Goal: Task Accomplishment & Management: Complete application form

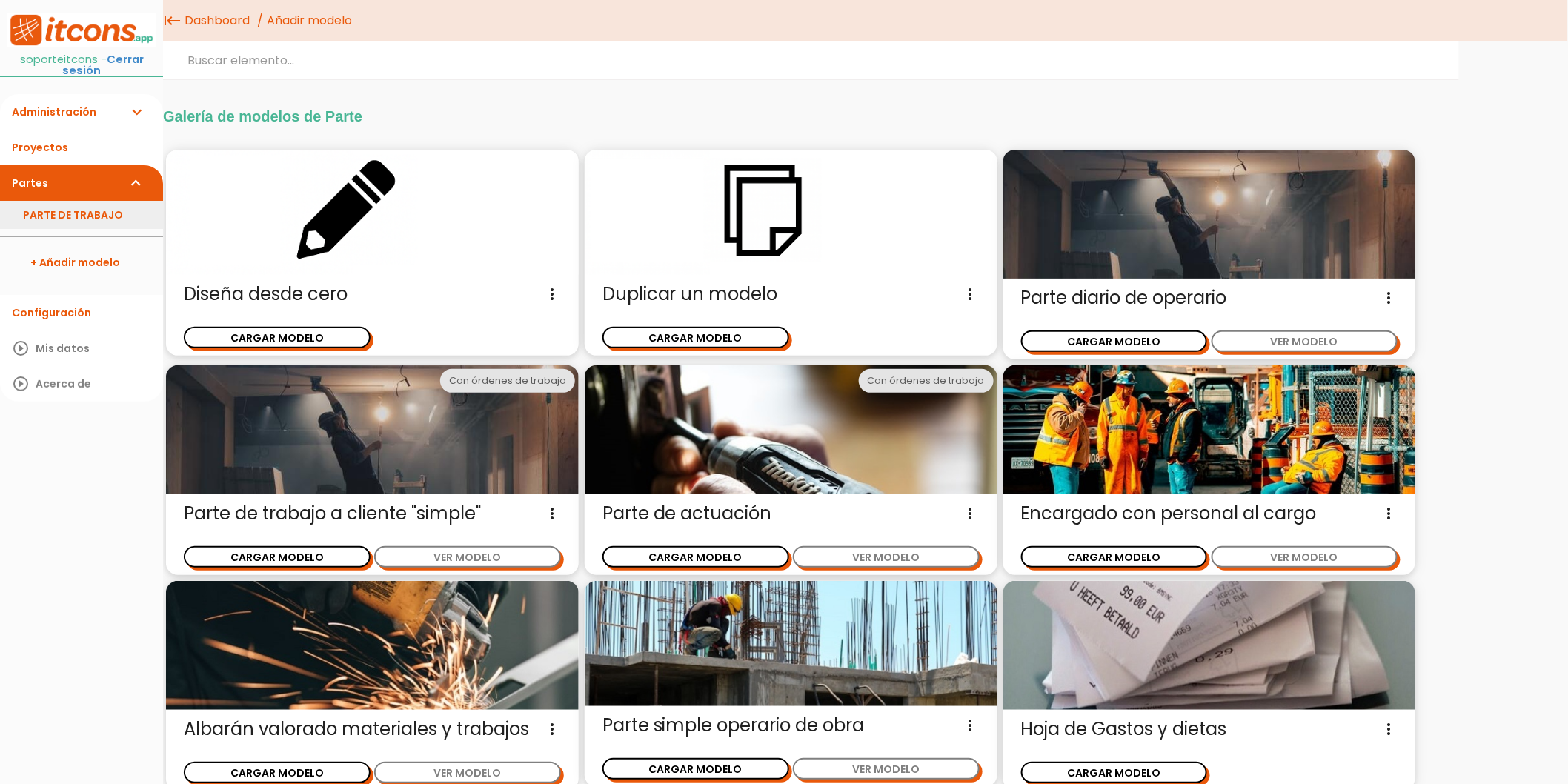
click at [62, 208] on link "PARTE DE TRABAJO" at bounding box center [81, 215] width 163 height 28
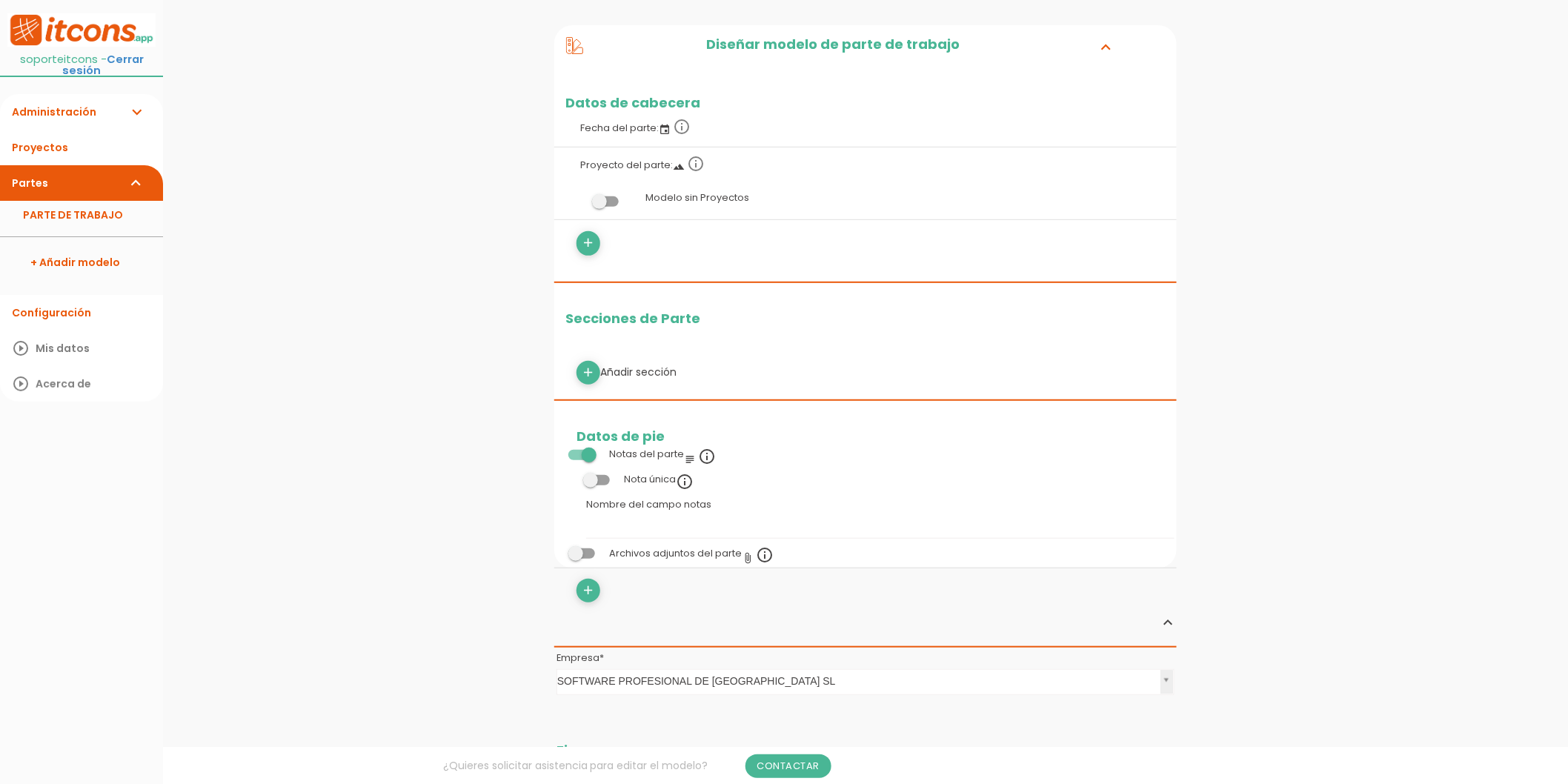
scroll to position [164, 0]
click at [593, 242] on icon "add" at bounding box center [589, 242] width 14 height 24
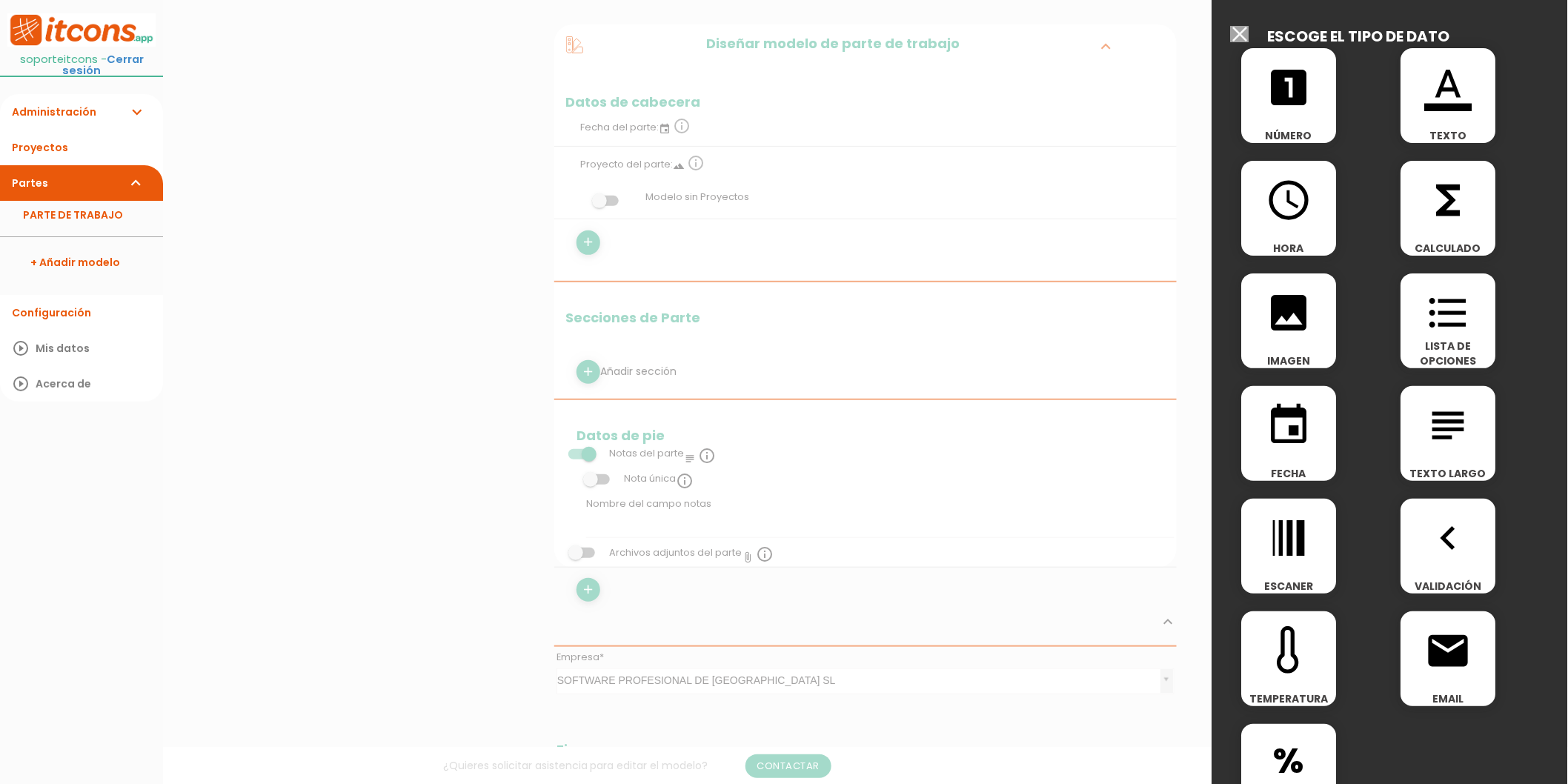
click at [1286, 206] on icon "access_time" at bounding box center [1289, 199] width 47 height 47
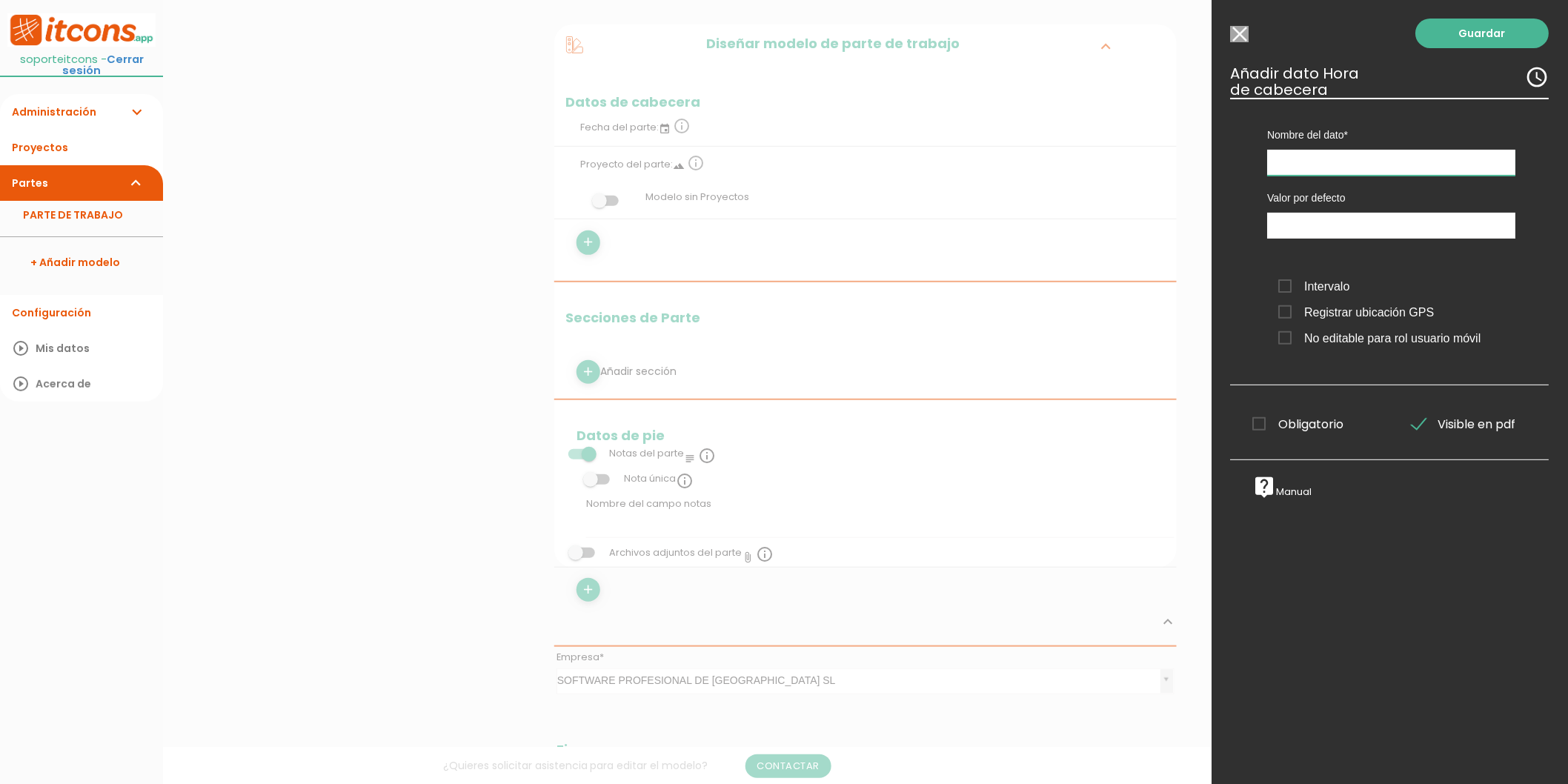
click at [1295, 168] on input "text" at bounding box center [1392, 163] width 248 height 26
type input "hora inicio"
click at [1314, 239] on input "text" at bounding box center [1392, 225] width 248 height 26
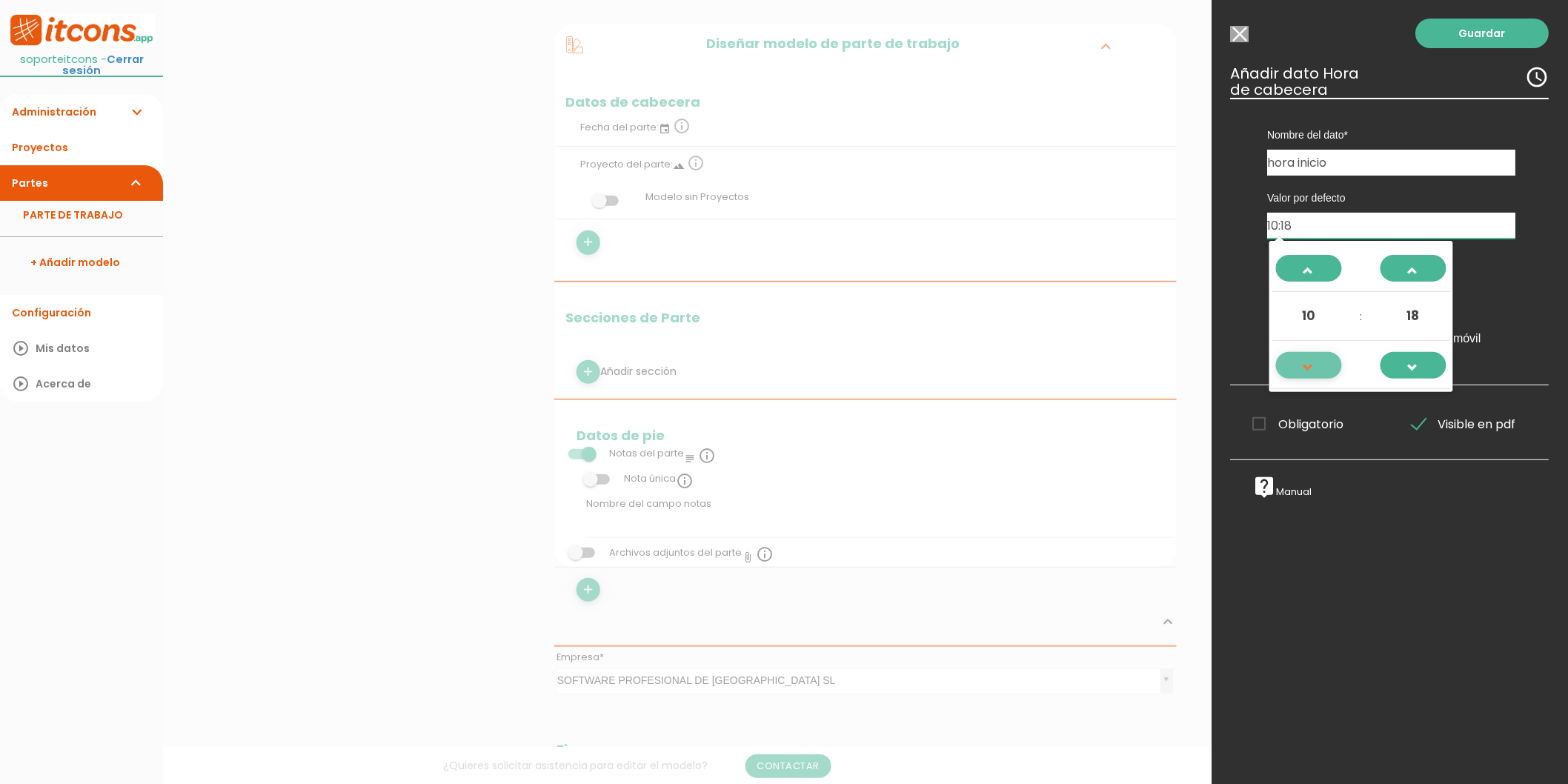
click at [1321, 356] on span at bounding box center [1308, 374] width 40 height 40
click at [1320, 356] on span at bounding box center [1308, 374] width 40 height 40
click at [1315, 270] on span at bounding box center [1308, 276] width 40 height 40
click at [1433, 361] on link at bounding box center [1413, 365] width 66 height 27
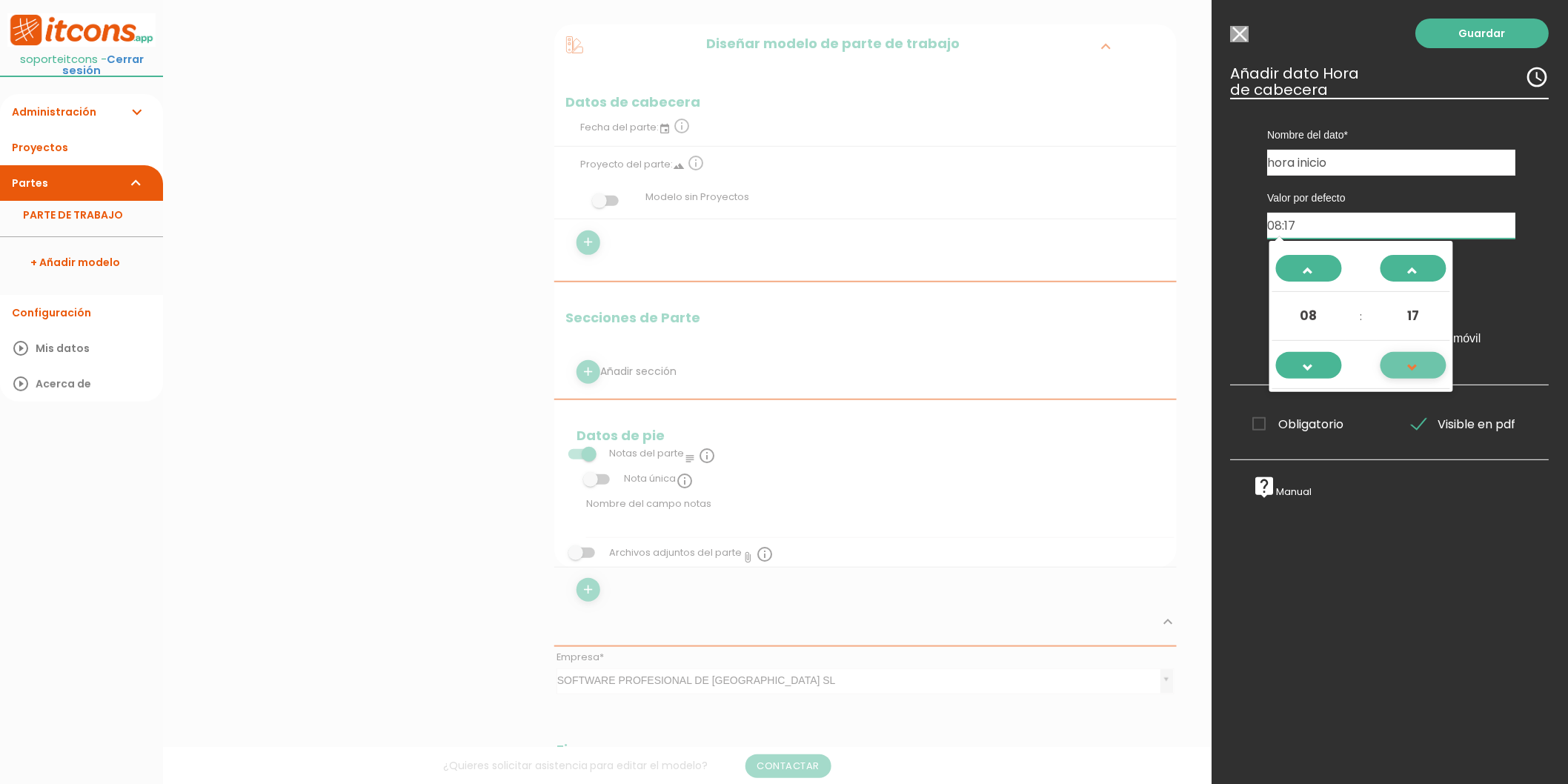
click at [1433, 361] on link at bounding box center [1413, 365] width 66 height 27
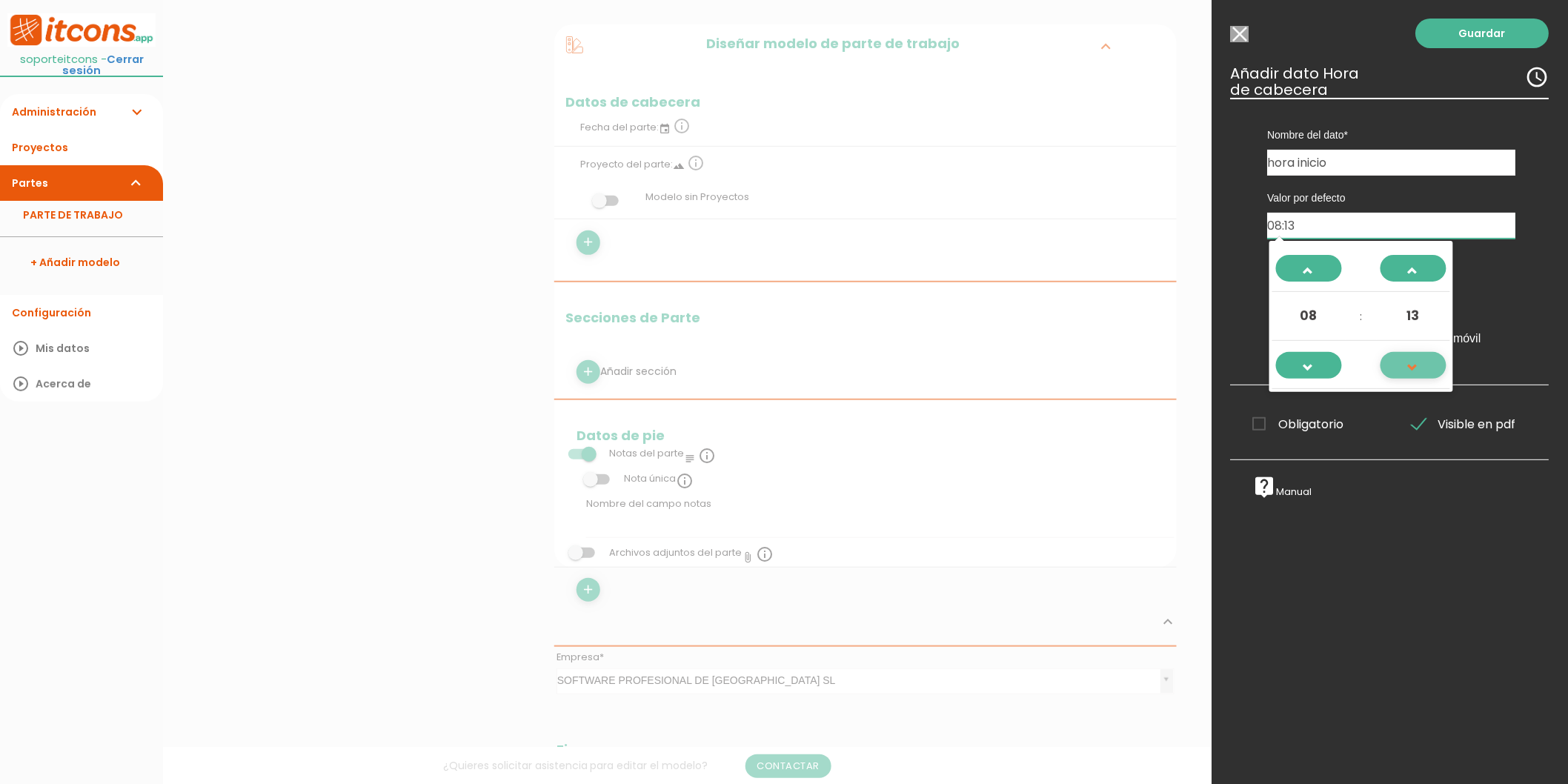
type input "08:12"
drag, startPoint x: 1277, startPoint y: 226, endPoint x: 1257, endPoint y: 229, distance: 20.2
click at [1260, 229] on div "Valor por defecto 08:12" at bounding box center [1392, 207] width 270 height 63
click at [1523, 282] on div "Valor por defecto Intervalo Registrar ubicación GPS No editable para rol usuari…" at bounding box center [1392, 269] width 293 height 187
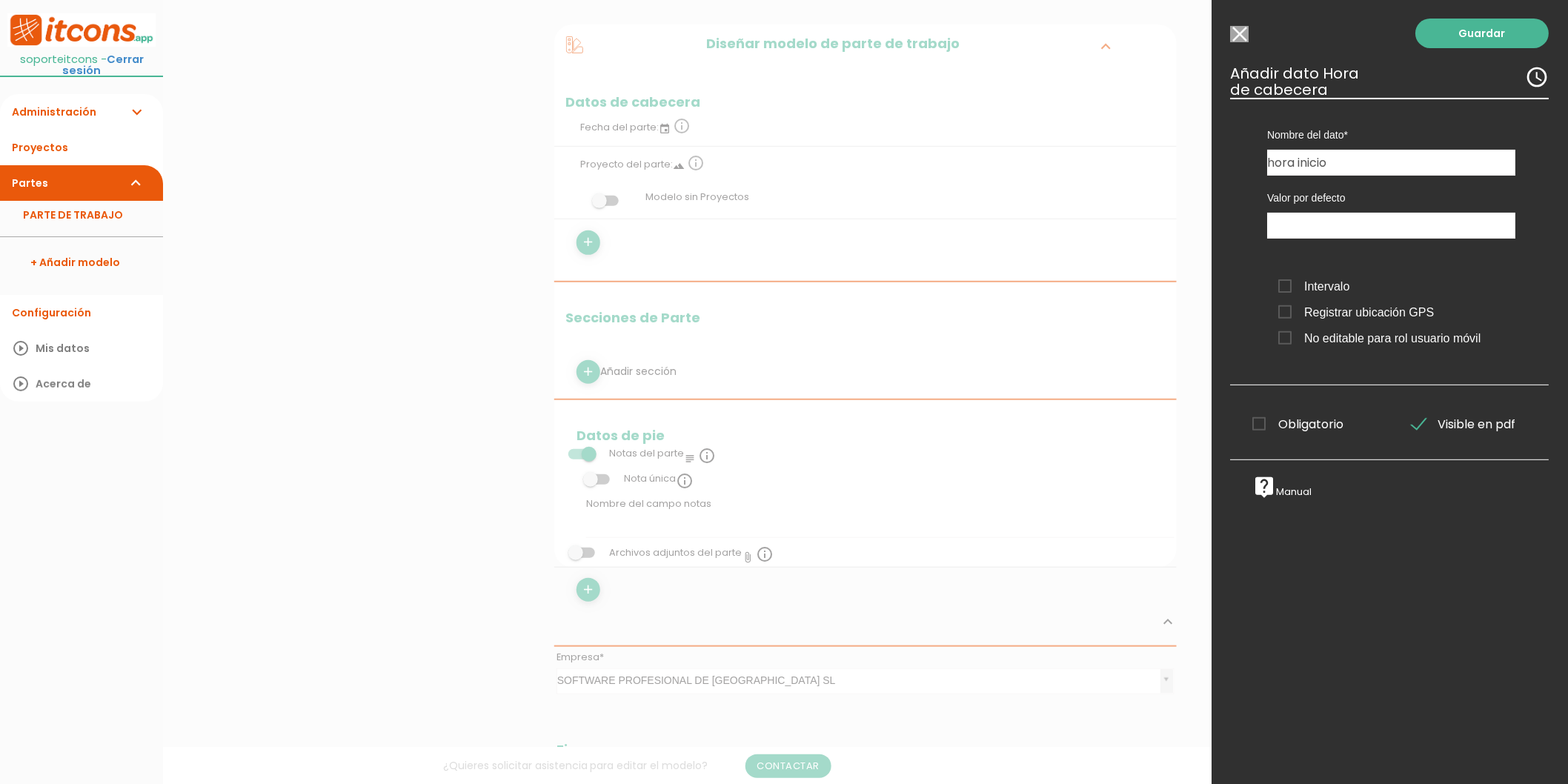
click at [1289, 289] on span "Intervalo" at bounding box center [1314, 287] width 71 height 19
click at [0, 0] on input "Intervalo" at bounding box center [0, 0] width 0 height 0
click at [1293, 312] on span "Registrar ubicación GPS" at bounding box center [1357, 312] width 156 height 19
click at [0, 0] on input "Registrar ubicación GPS" at bounding box center [0, 0] width 0 height 0
click at [1267, 425] on span "Obligatorio" at bounding box center [1298, 425] width 91 height 19
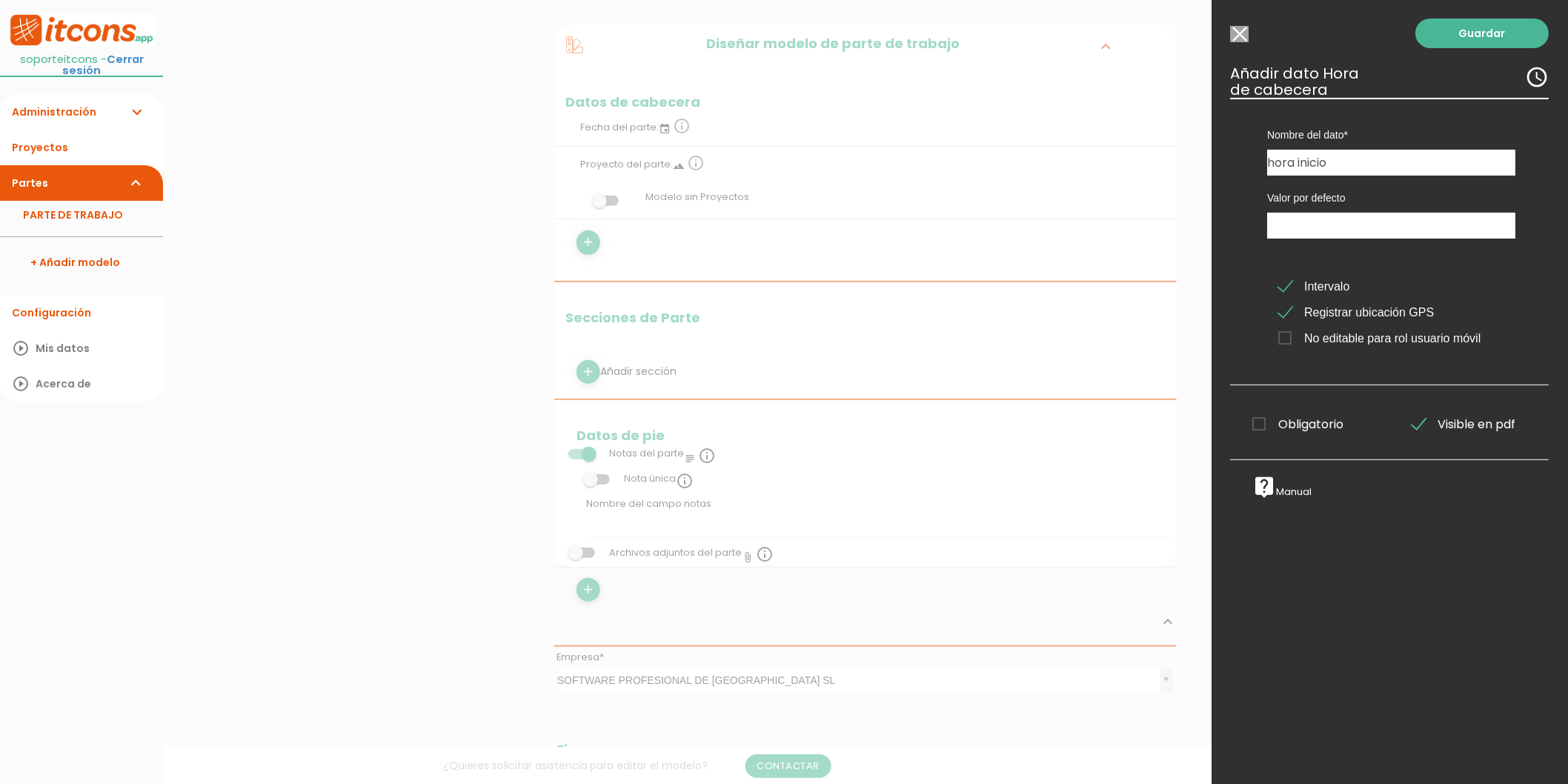
click at [0, 0] on input "Obligatorio" at bounding box center [0, 0] width 0 height 0
click at [1453, 27] on link "Guardar" at bounding box center [1482, 33] width 134 height 30
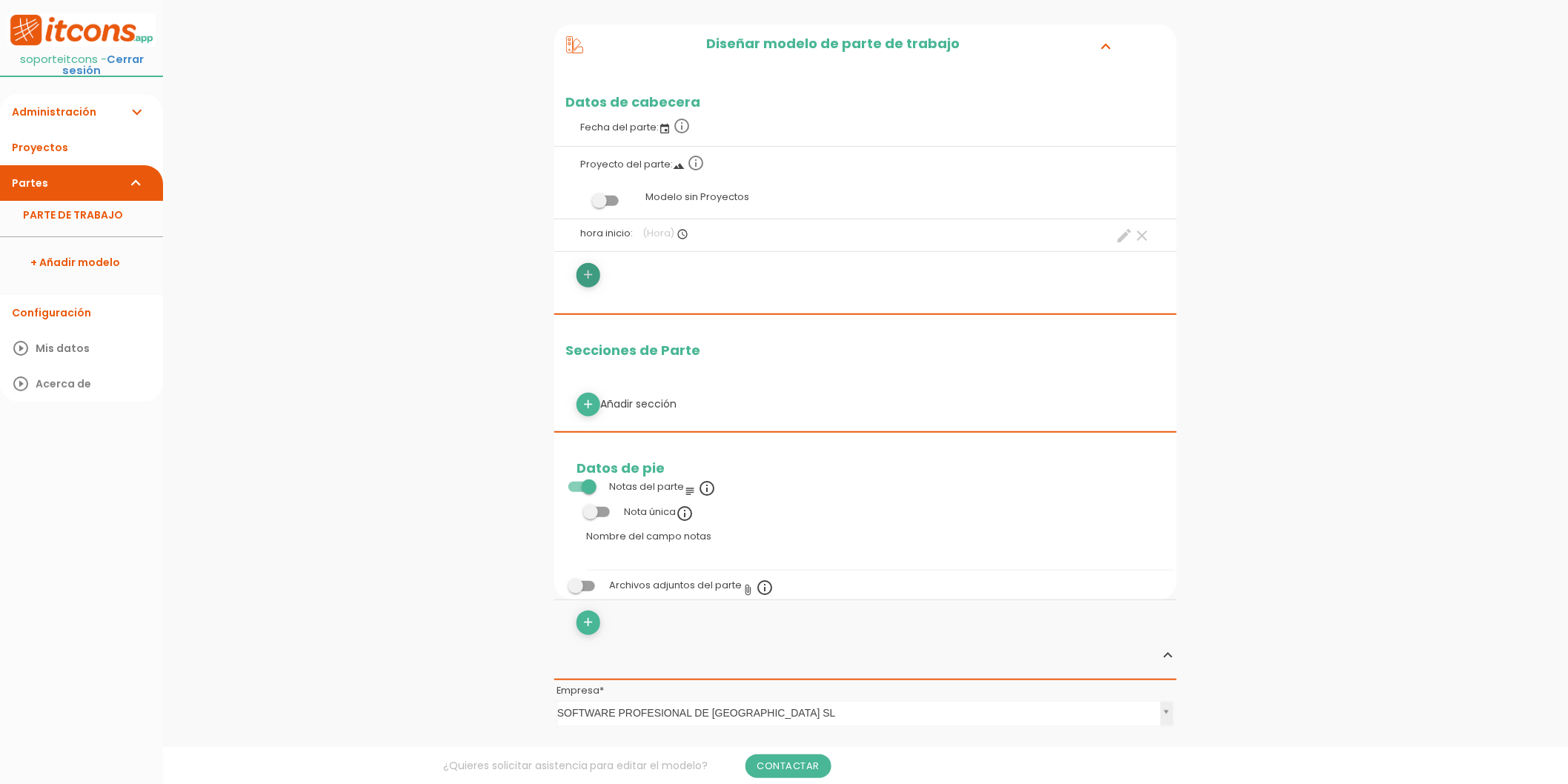
click at [596, 276] on link "add" at bounding box center [588, 275] width 24 height 24
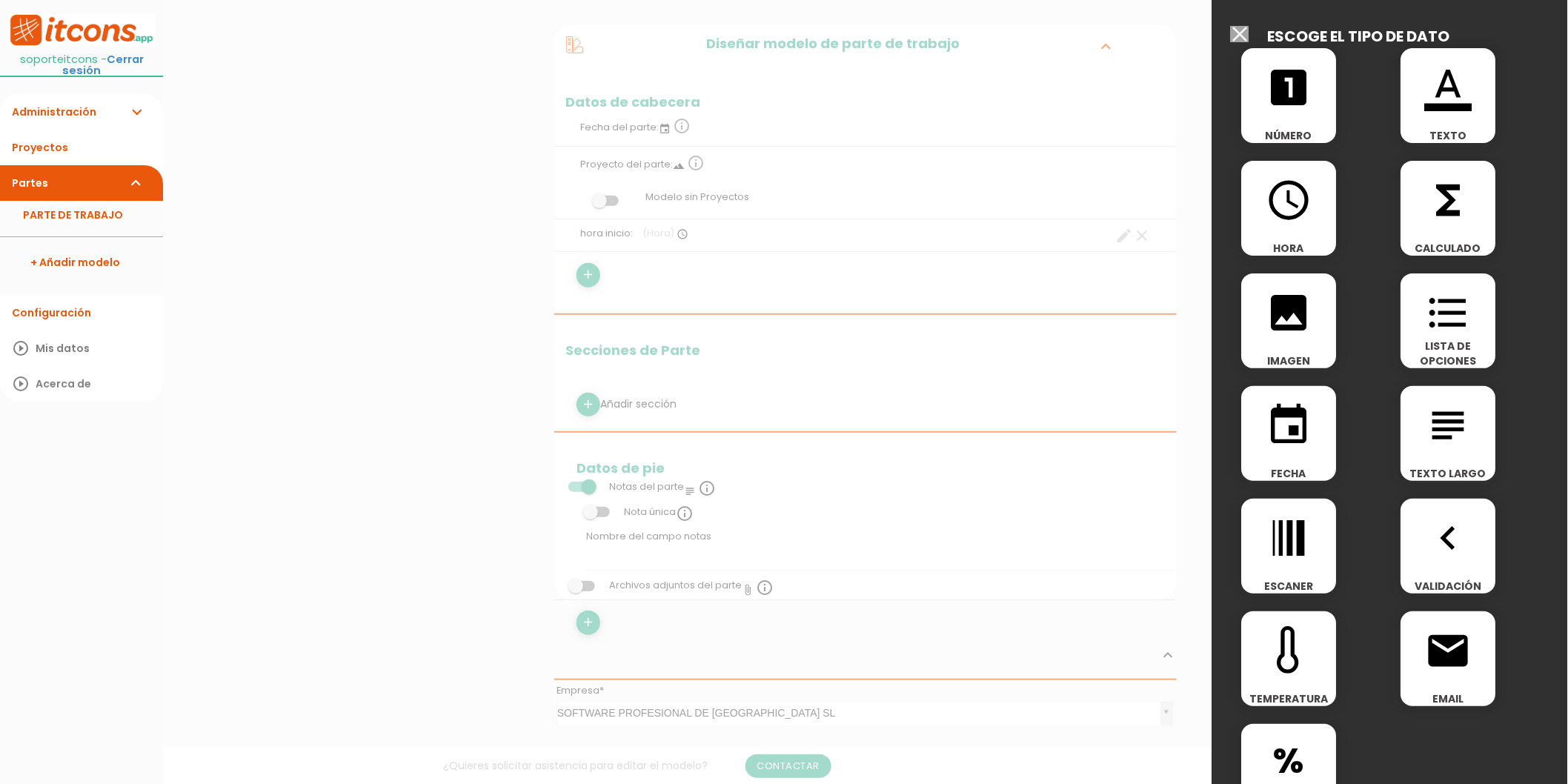
click at [1316, 217] on span "access_time" at bounding box center [1289, 193] width 95 height 63
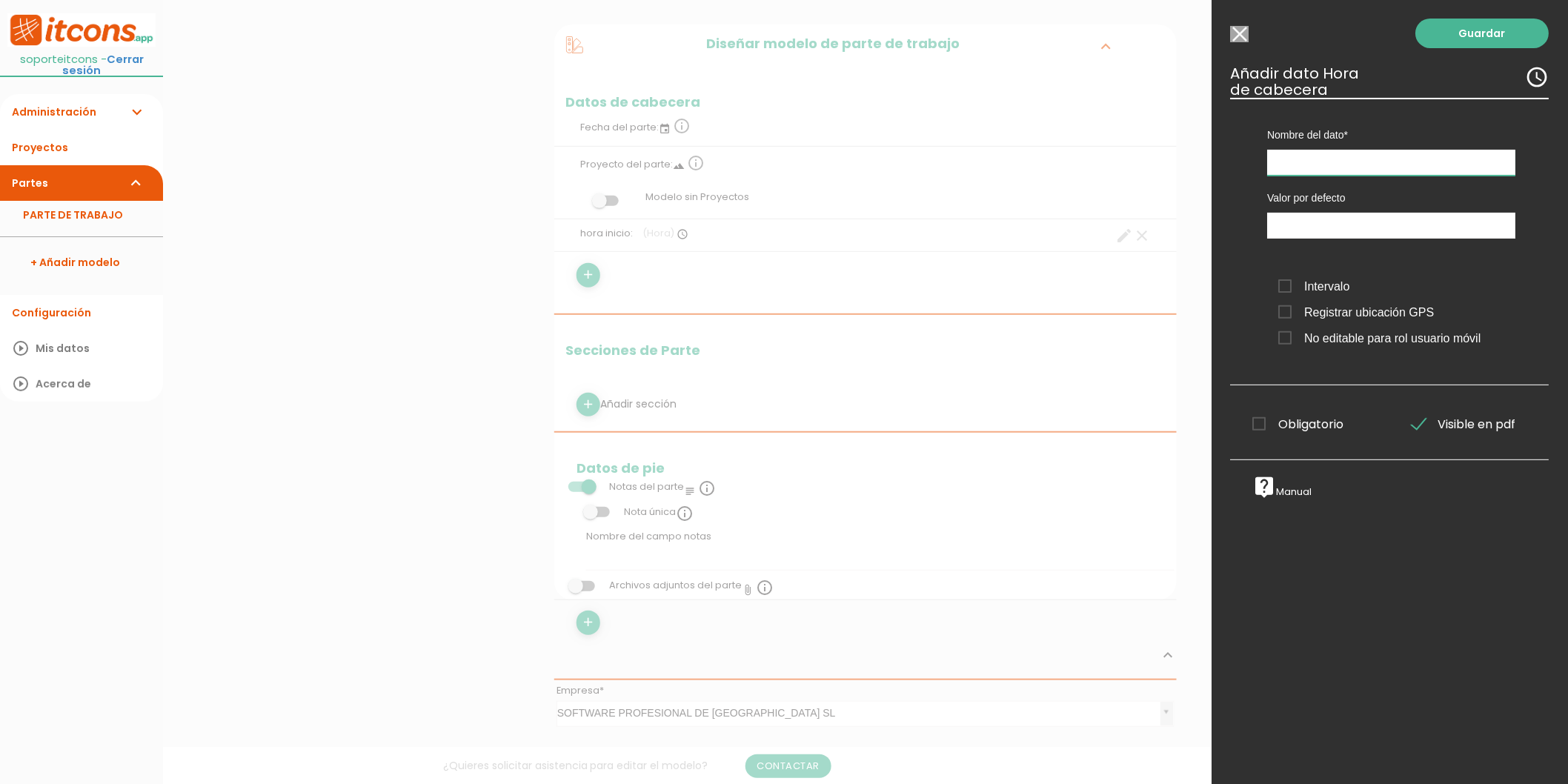
click at [1289, 164] on input "text" at bounding box center [1392, 163] width 248 height 26
type input "Hora fin"
click at [1334, 233] on input "10:18" at bounding box center [1392, 225] width 248 height 26
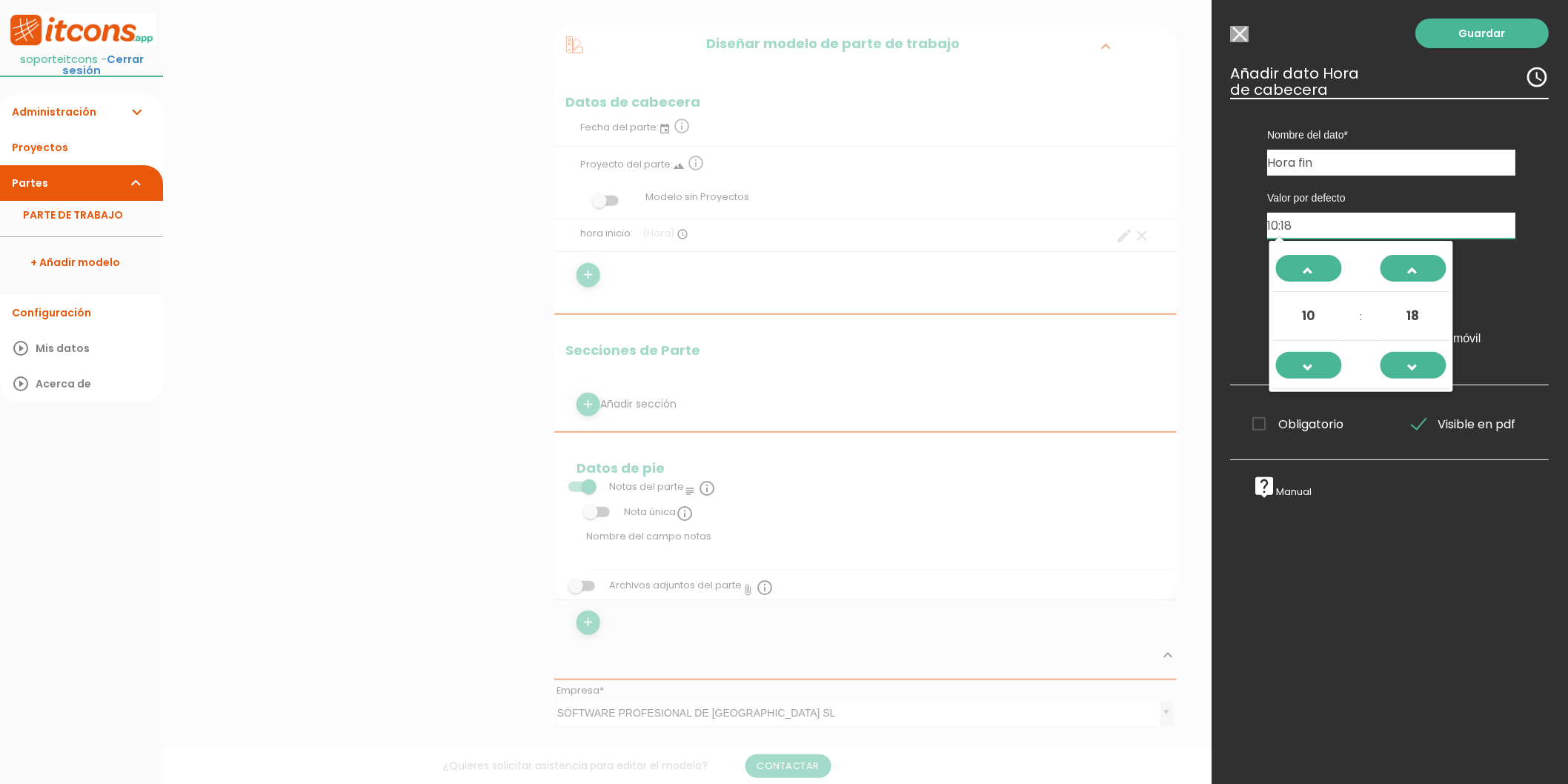
drag, startPoint x: 1322, startPoint y: 223, endPoint x: 1271, endPoint y: 226, distance: 51.1
click at [1271, 226] on input "10:18" at bounding box center [1392, 225] width 248 height 26
type input "1"
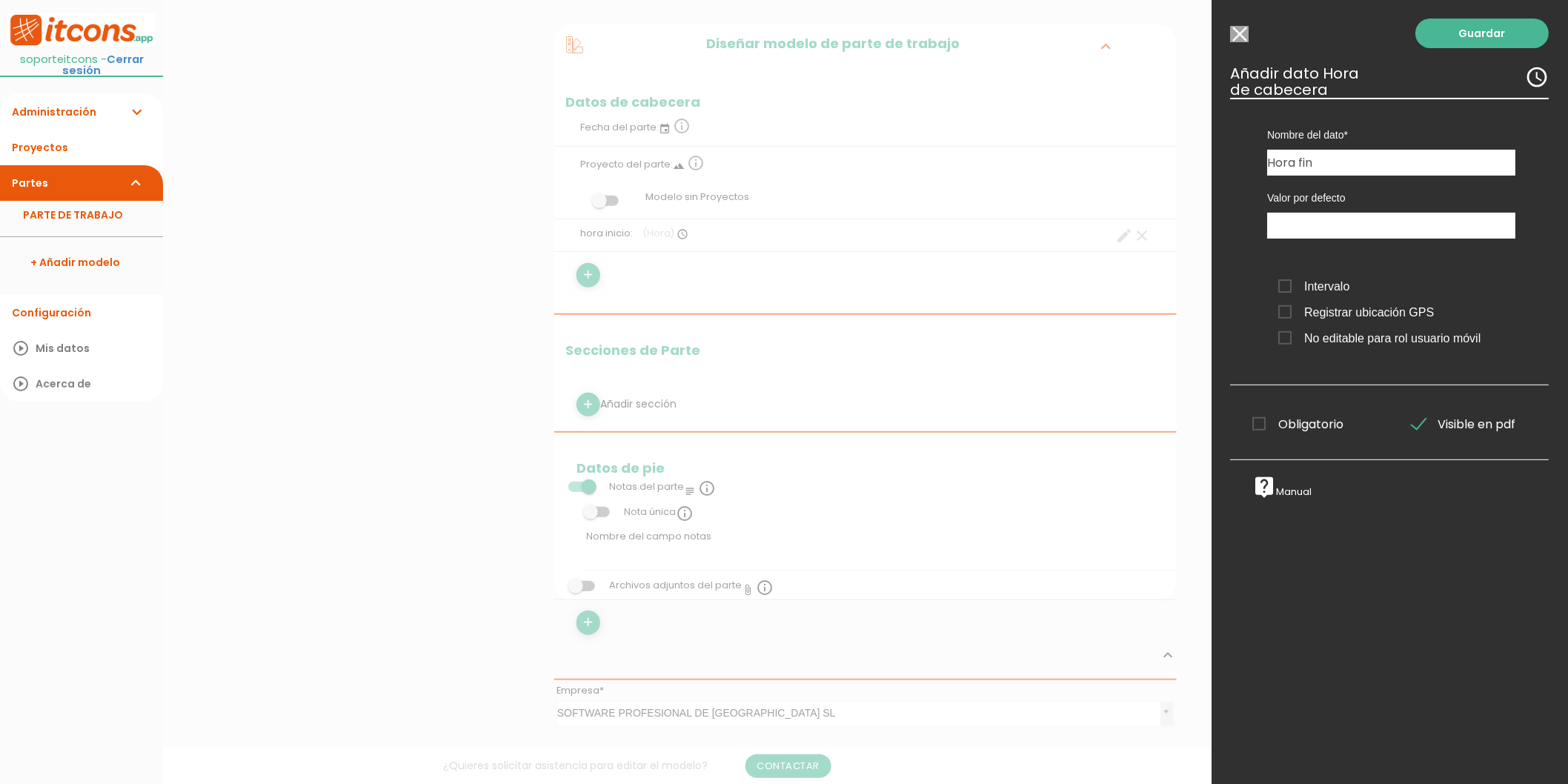
click at [1233, 212] on div "Nombre del dato hora inicio Hora fin Tipo de dato Recursos Dato informativo Ass…" at bounding box center [1390, 241] width 318 height 288
click at [1285, 294] on span "Intervalo" at bounding box center [1314, 287] width 71 height 19
click at [0, 0] on input "Intervalo" at bounding box center [0, 0] width 0 height 0
click at [1287, 312] on span "Registrar ubicación GPS" at bounding box center [1357, 312] width 156 height 19
click at [0, 0] on input "Registrar ubicación GPS" at bounding box center [0, 0] width 0 height 0
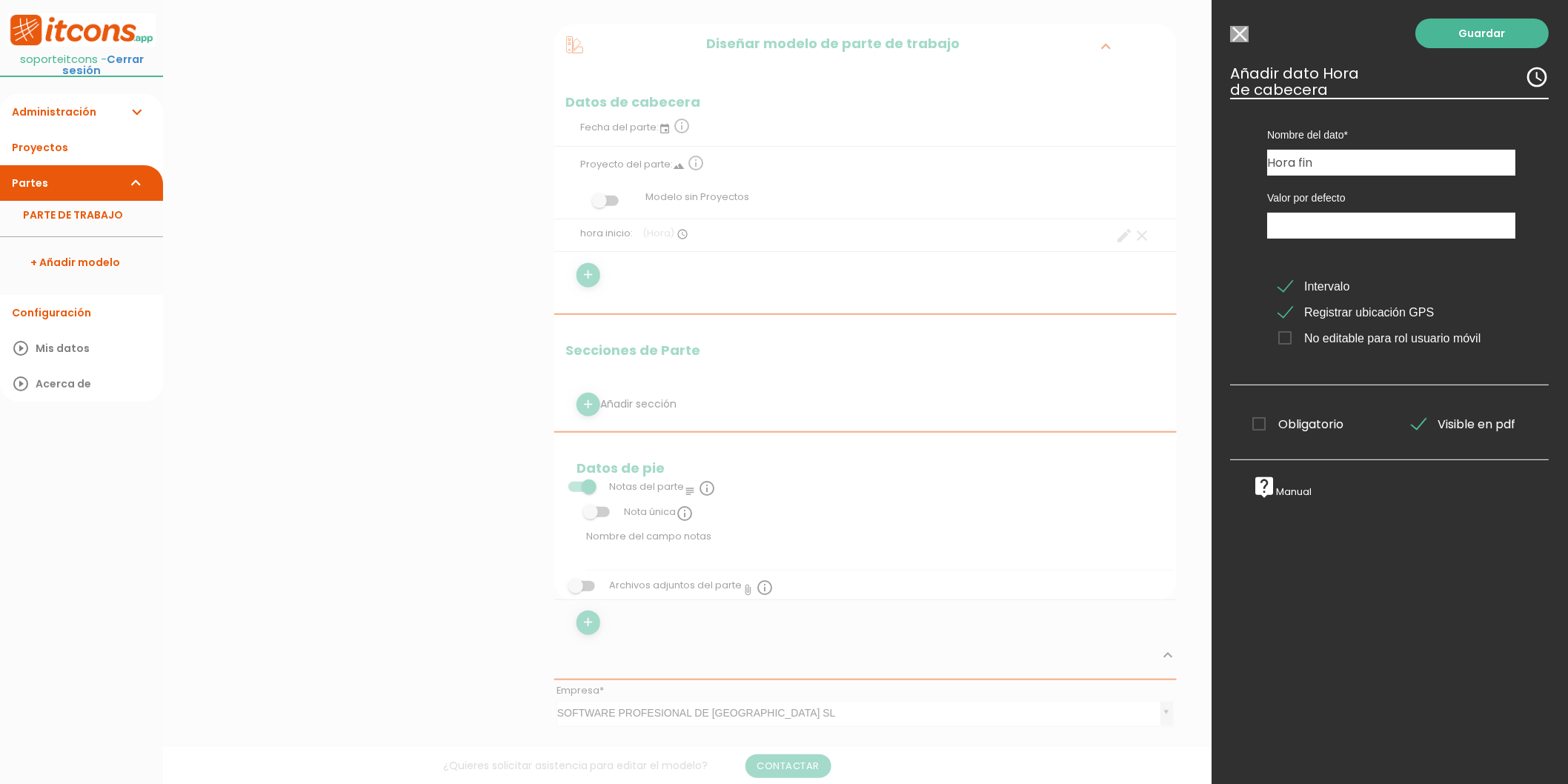
click at [1304, 425] on span "Obligatorio" at bounding box center [1298, 425] width 91 height 19
click at [0, 0] on input "Obligatorio" at bounding box center [0, 0] width 0 height 0
click at [1443, 25] on link "Guardar" at bounding box center [1482, 33] width 134 height 30
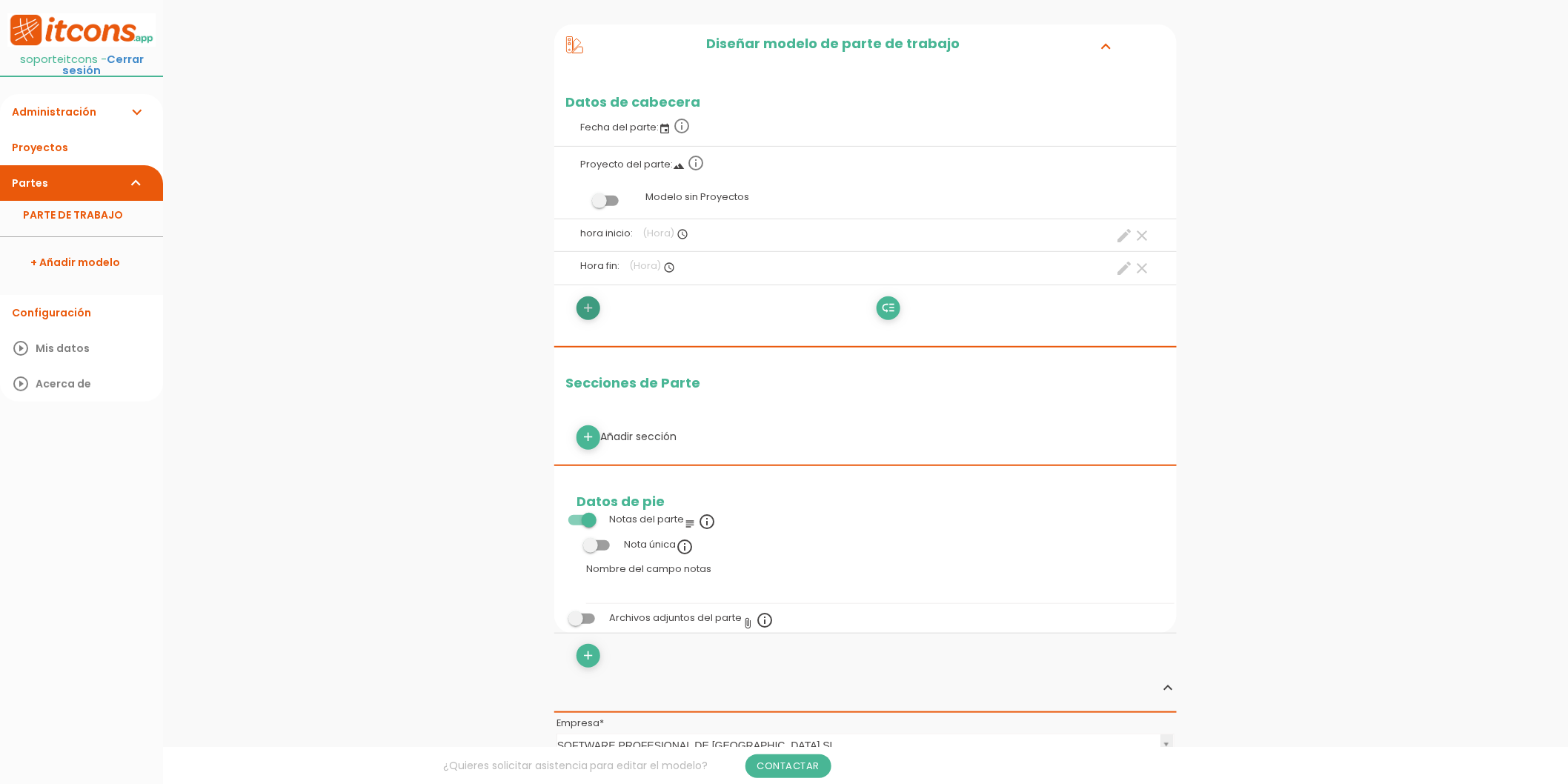
click at [590, 317] on icon "add" at bounding box center [589, 308] width 14 height 24
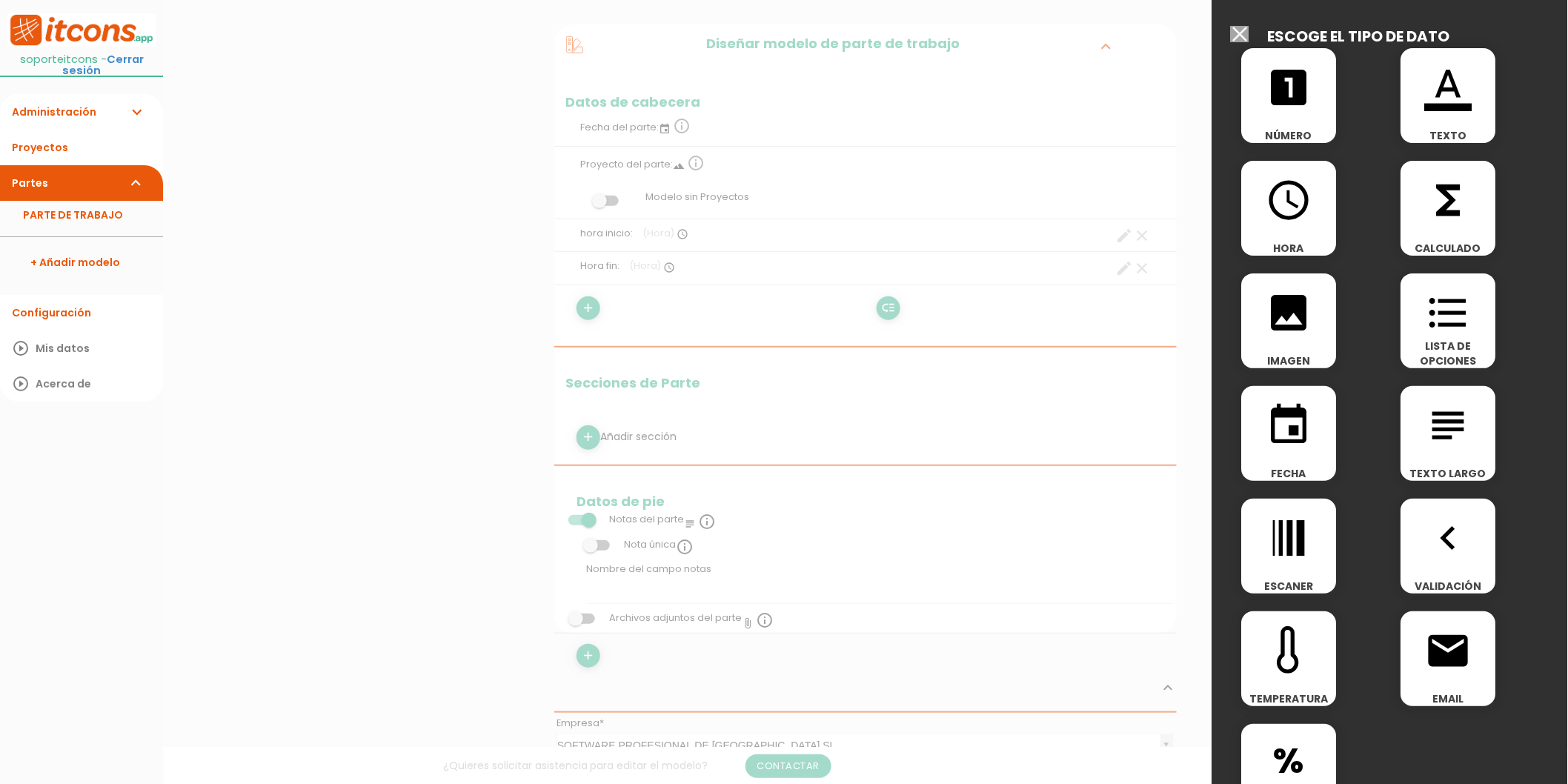
click at [1425, 201] on icon "functions" at bounding box center [1448, 199] width 47 height 47
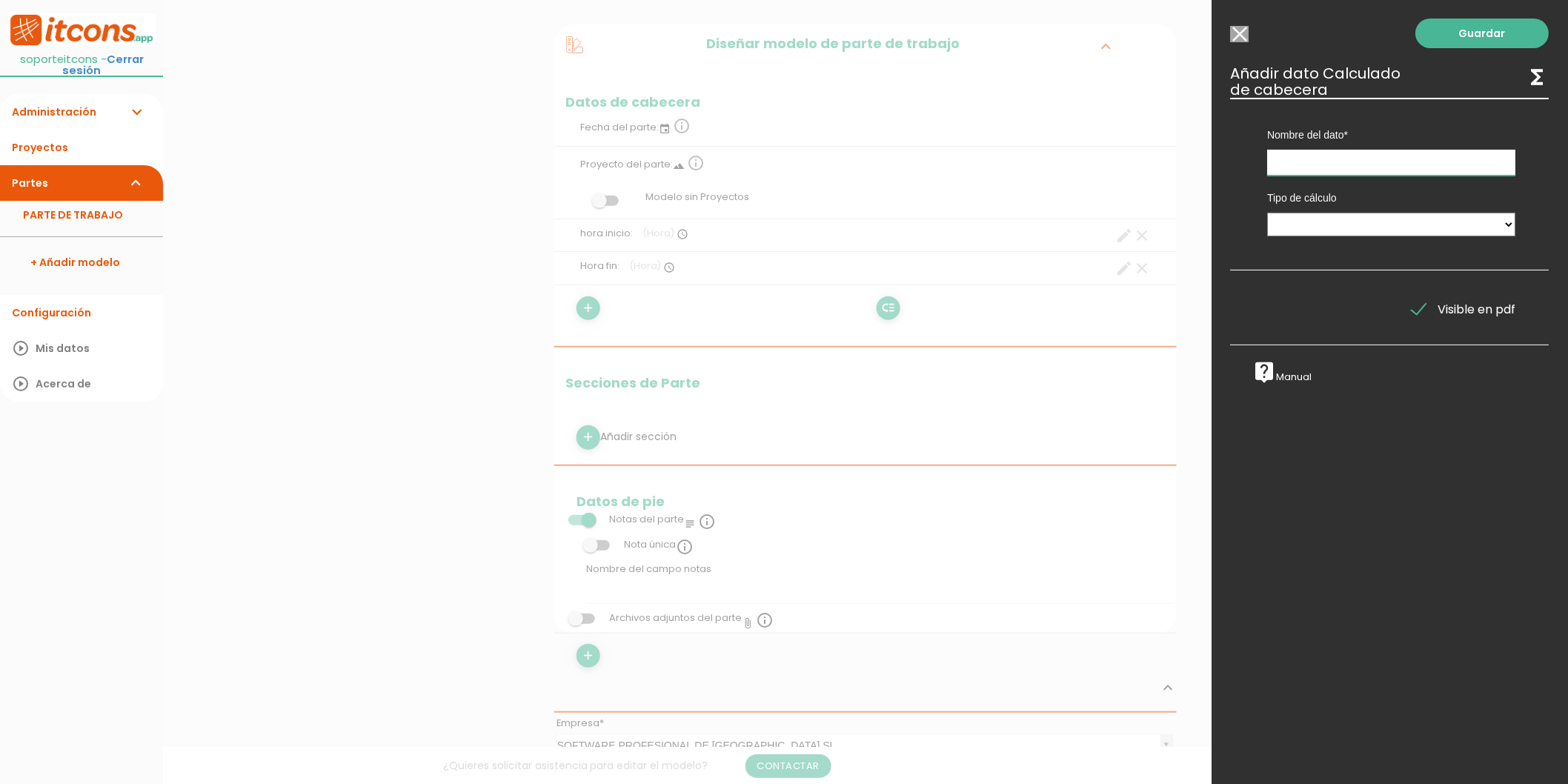
click at [1325, 161] on input "text" at bounding box center [1392, 163] width 248 height 26
type input "Duración trabajos"
click at [1339, 225] on select "Suma de totales Calculado entre datos" at bounding box center [1392, 224] width 248 height 24
select select "1"
click at [1268, 212] on select "Suma de totales Calculado entre datos" at bounding box center [1392, 224] width 248 height 24
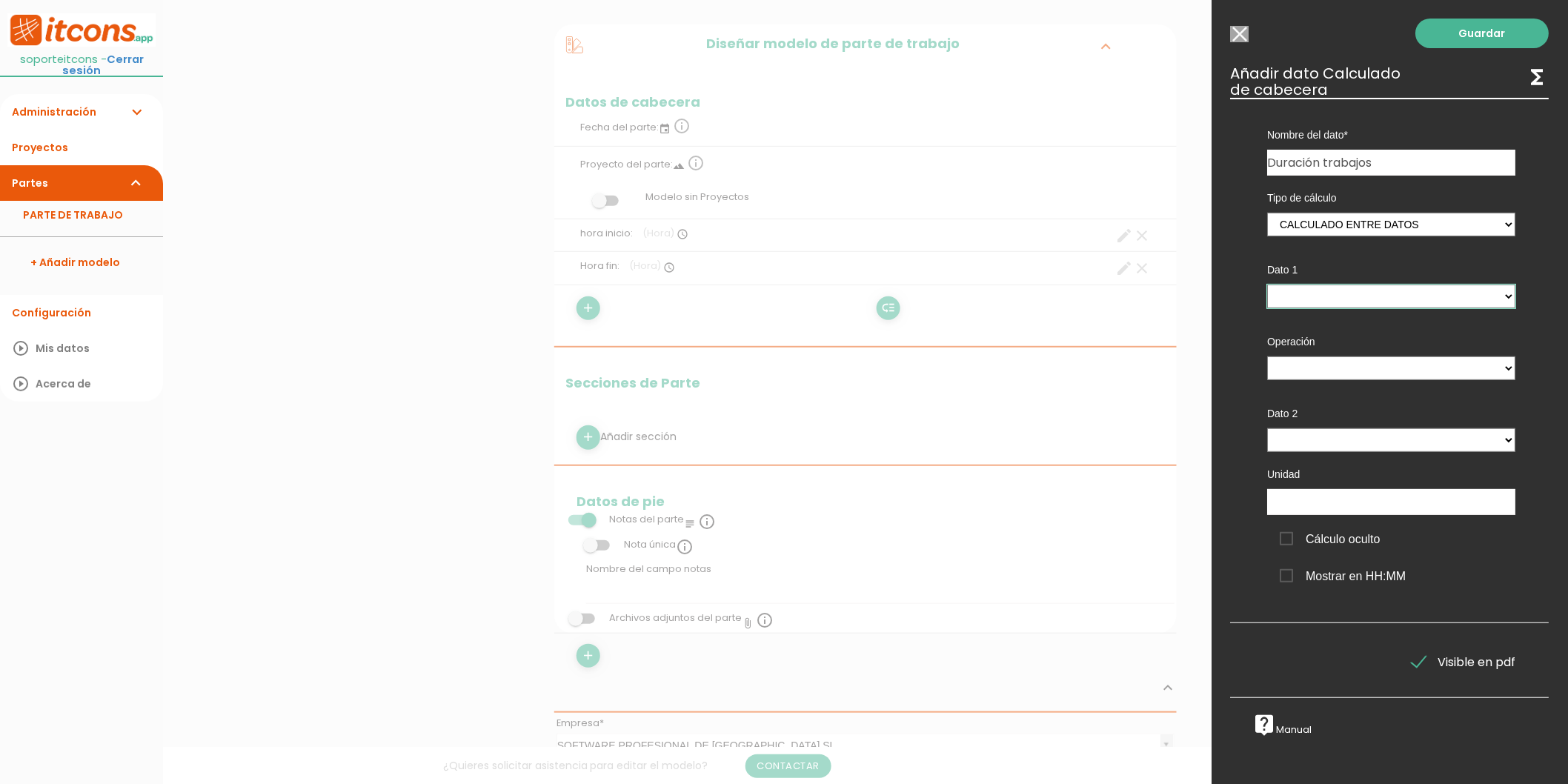
click at [1303, 299] on select "hora inicio - (cabecera) Hora fin - (cabecera)" at bounding box center [1392, 296] width 248 height 24
select select "header_2"
click at [1268, 284] on select "hora inicio - (cabecera) Hora fin - (cabecera)" at bounding box center [1392, 296] width 248 height 24
click at [1314, 367] on select "+ - * /" at bounding box center [1392, 368] width 248 height 24
select select "-"
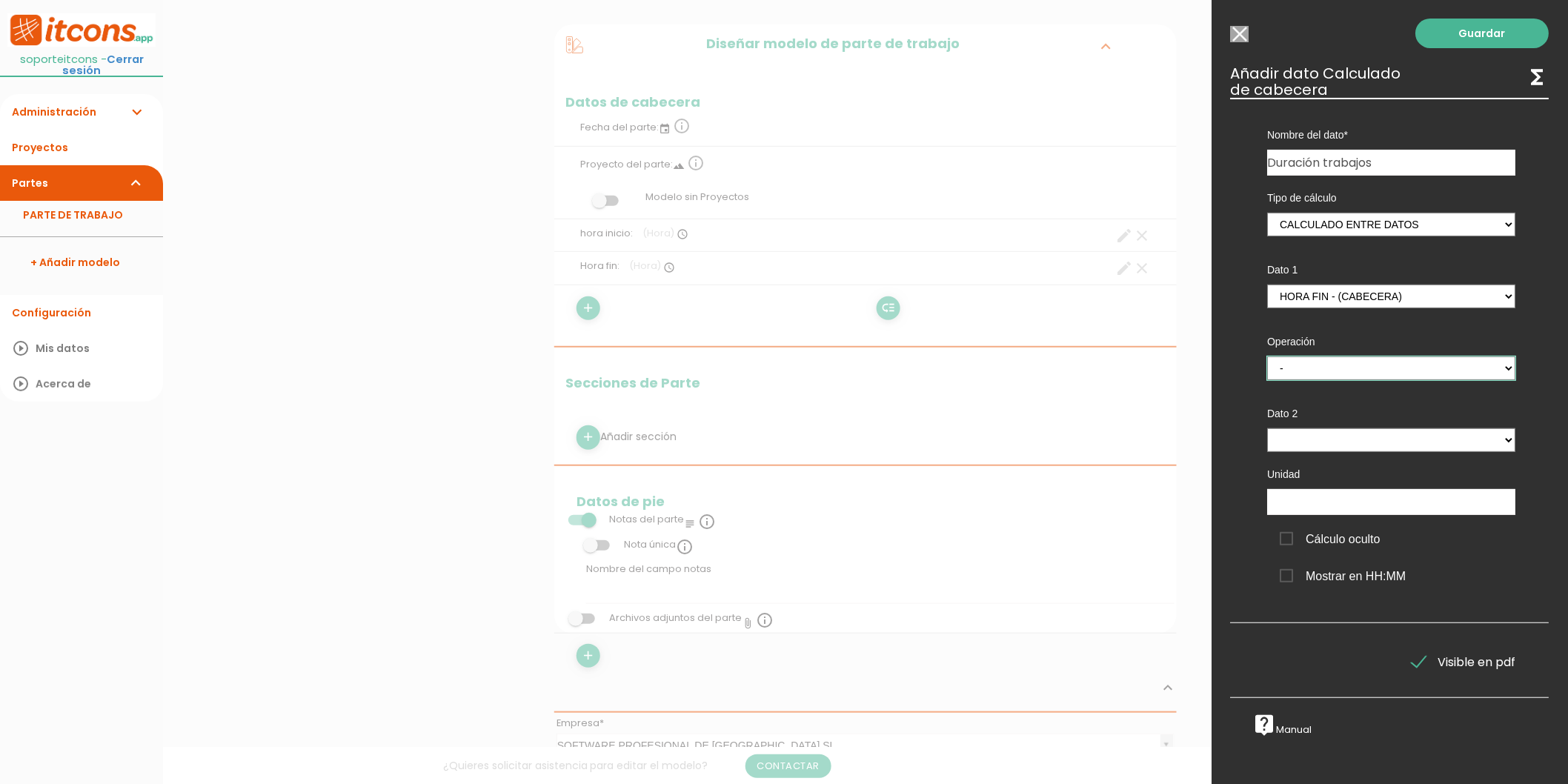
click at [1268, 356] on select "+ - * /" at bounding box center [1392, 368] width 248 height 24
click at [1298, 443] on select "hora inicio - (cabecera) Hora fin - (cabecera)" at bounding box center [1392, 440] width 248 height 24
select select "header_1"
click at [1268, 428] on select "hora inicio - (cabecera) Hora fin - (cabecera)" at bounding box center [1392, 440] width 248 height 24
click at [1284, 497] on input "text" at bounding box center [1392, 502] width 248 height 26
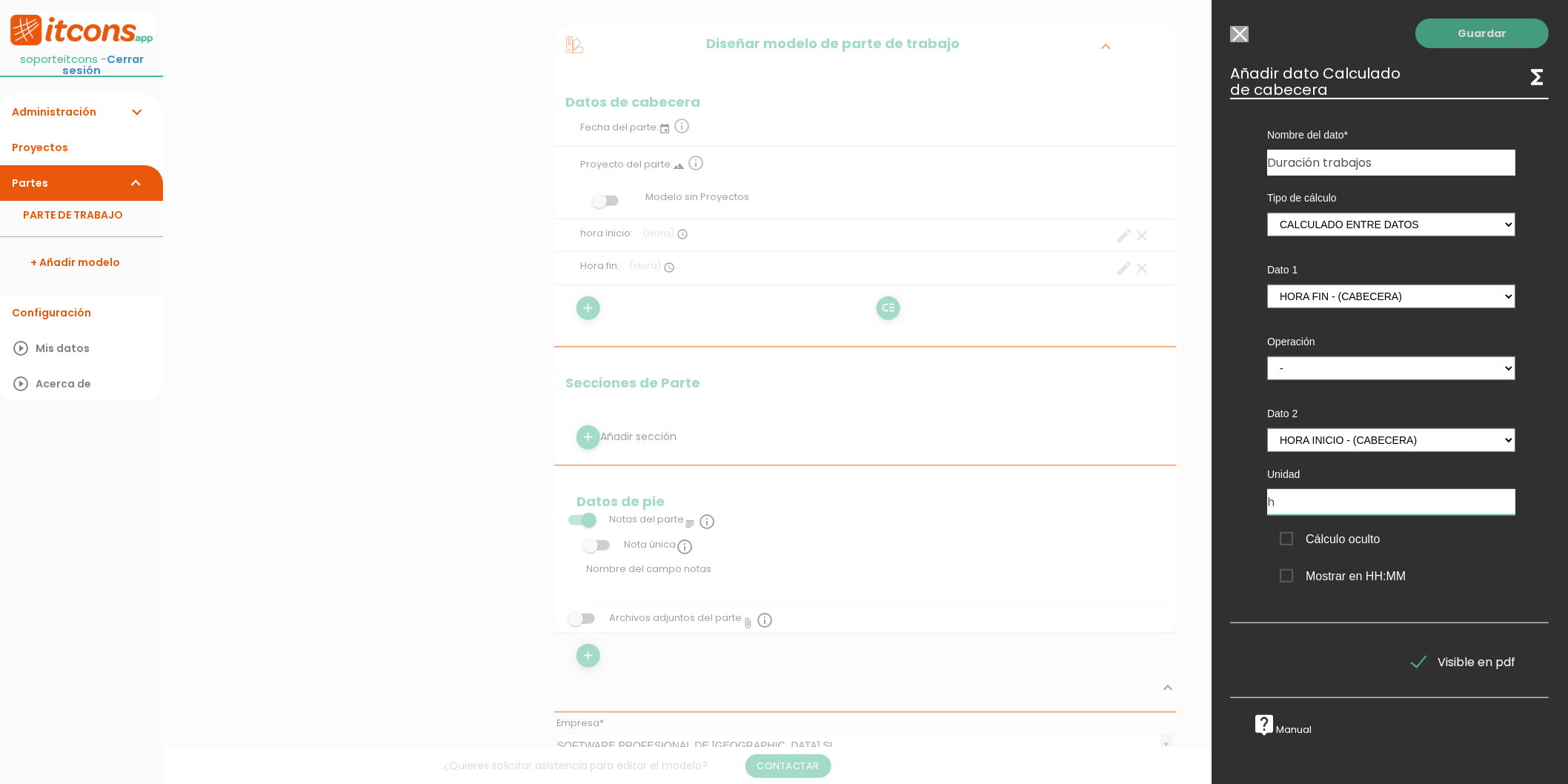
type input "h"
click at [1457, 30] on link "Guardar" at bounding box center [1482, 33] width 134 height 30
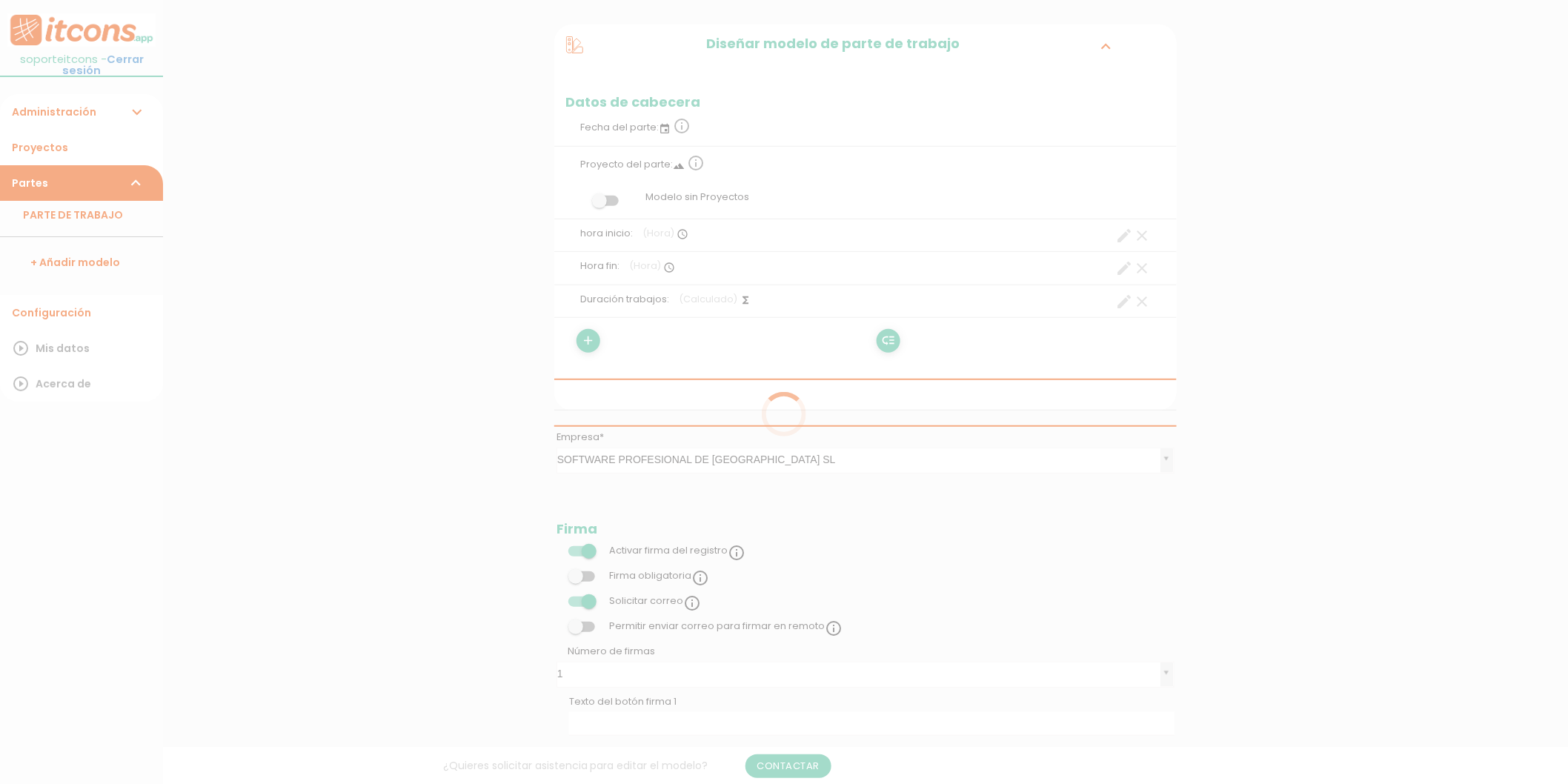
scroll to position [164, 0]
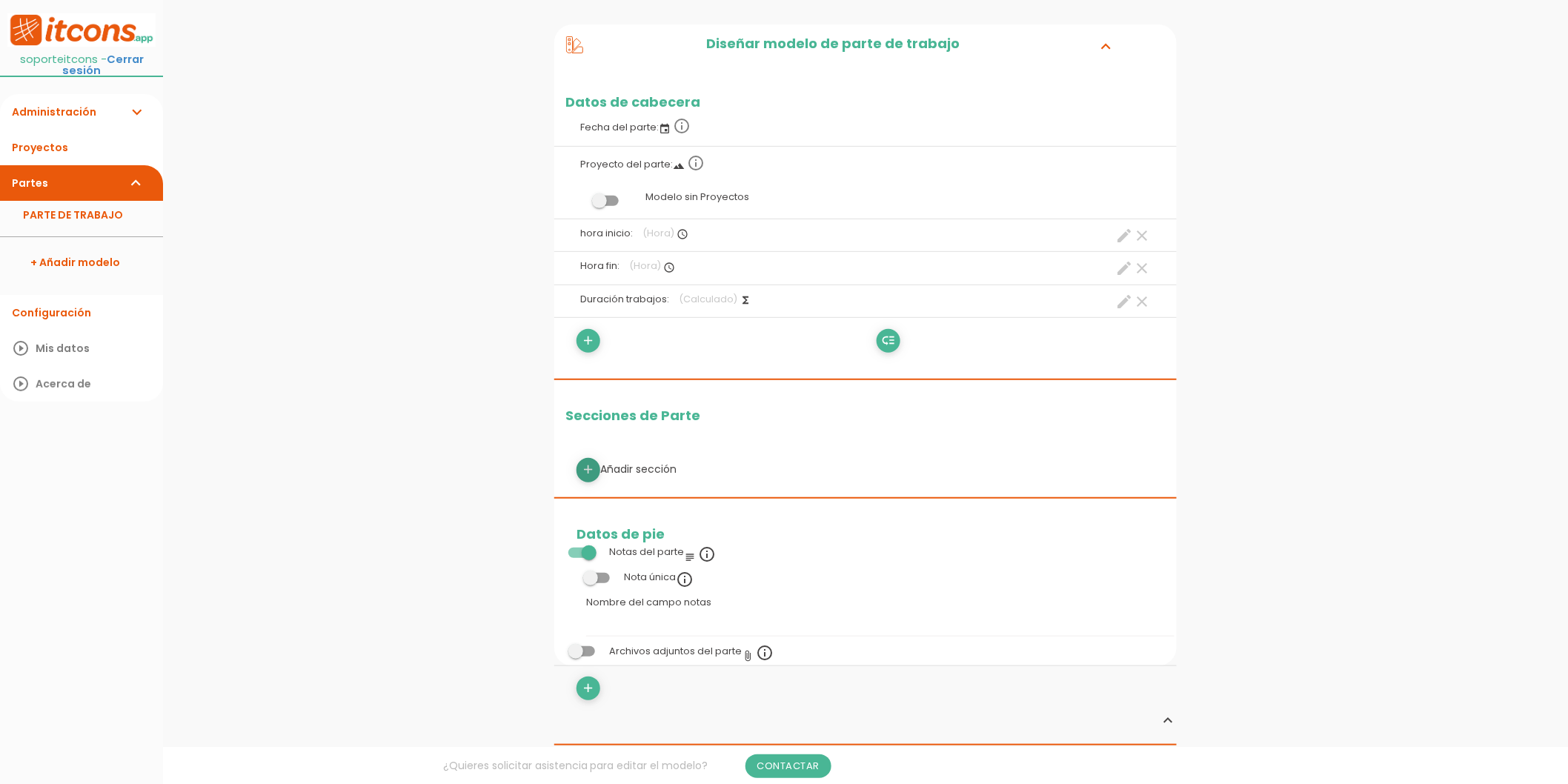
click at [594, 470] on icon "add" at bounding box center [589, 470] width 14 height 24
select select
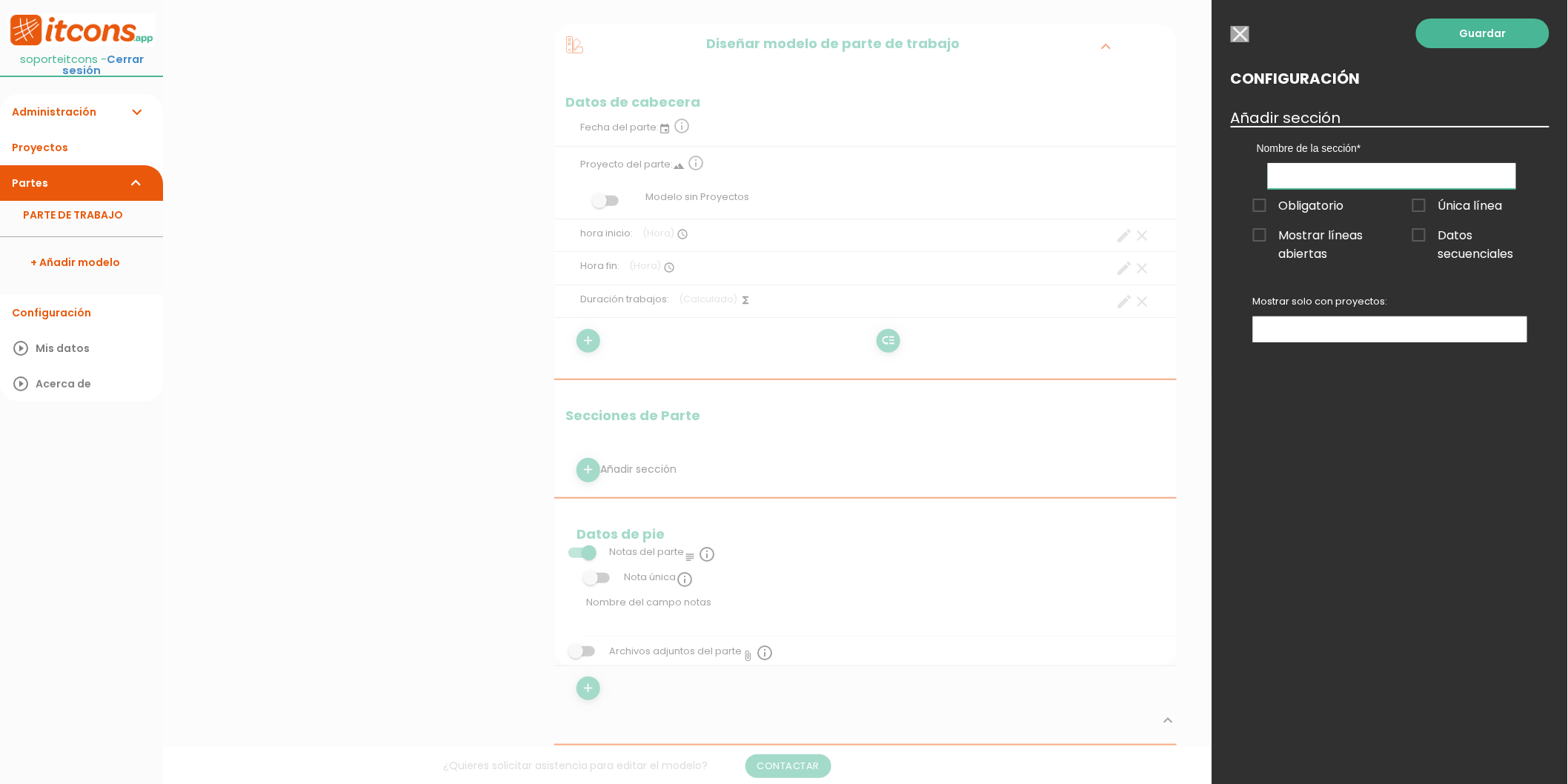
click at [1293, 183] on input "text" at bounding box center [1392, 175] width 248 height 26
type input "<"
type input "N"
type input "Materiales"
click at [1464, 32] on link "Guardar" at bounding box center [1482, 33] width 134 height 30
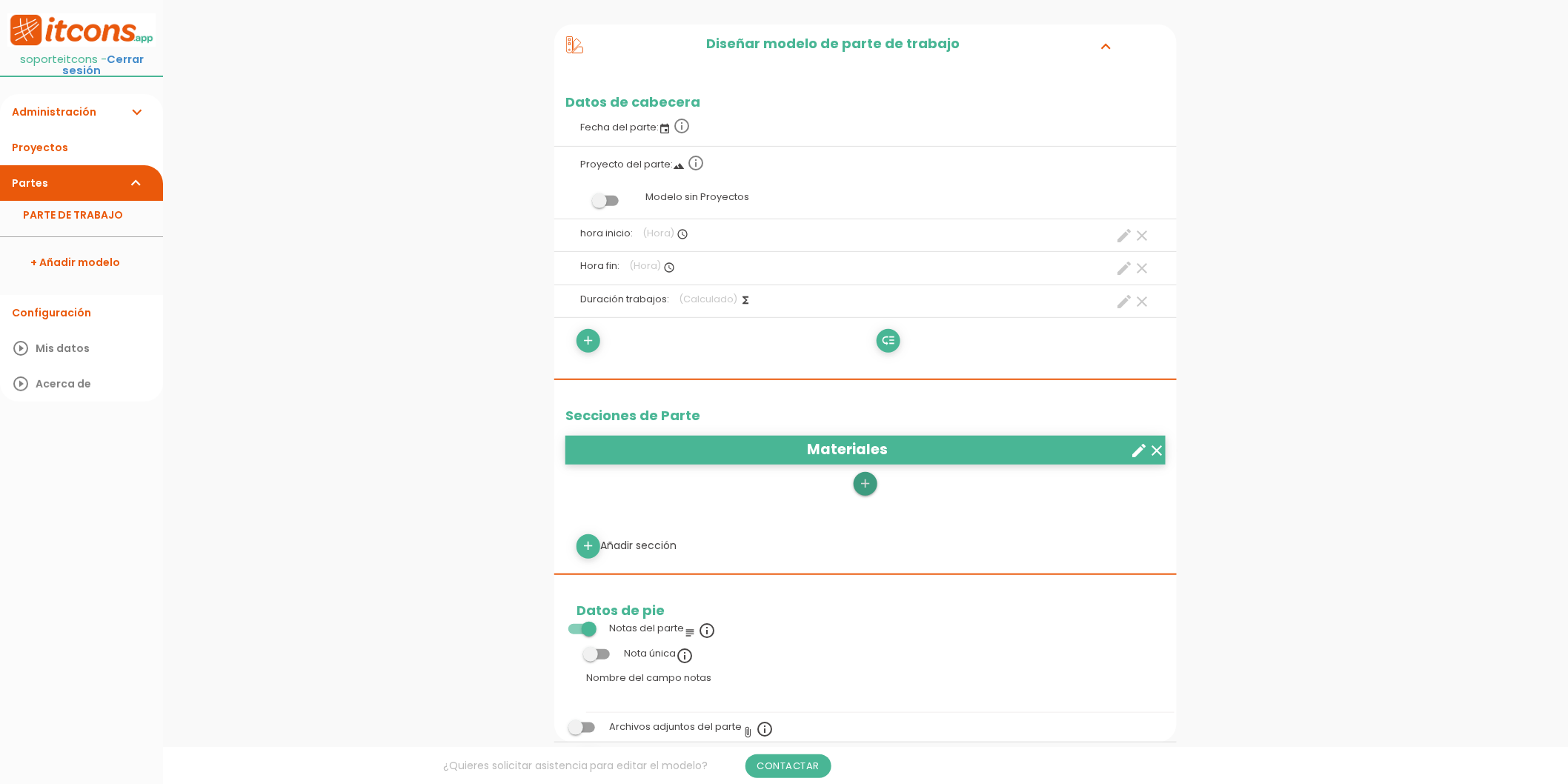
click at [864, 477] on icon "add" at bounding box center [864, 484] width 14 height 24
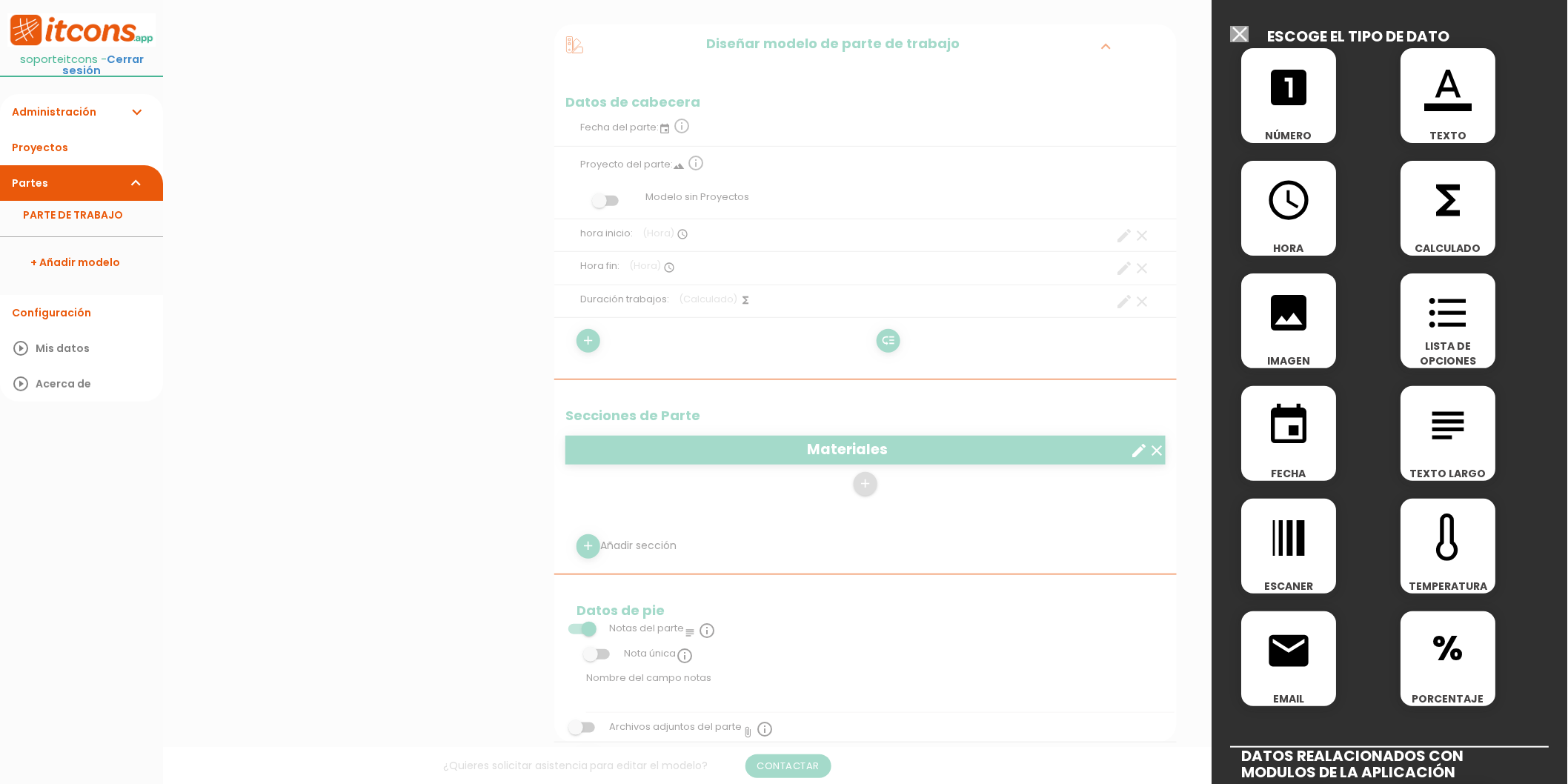
click at [1442, 98] on icon "format_color_text" at bounding box center [1448, 86] width 47 height 47
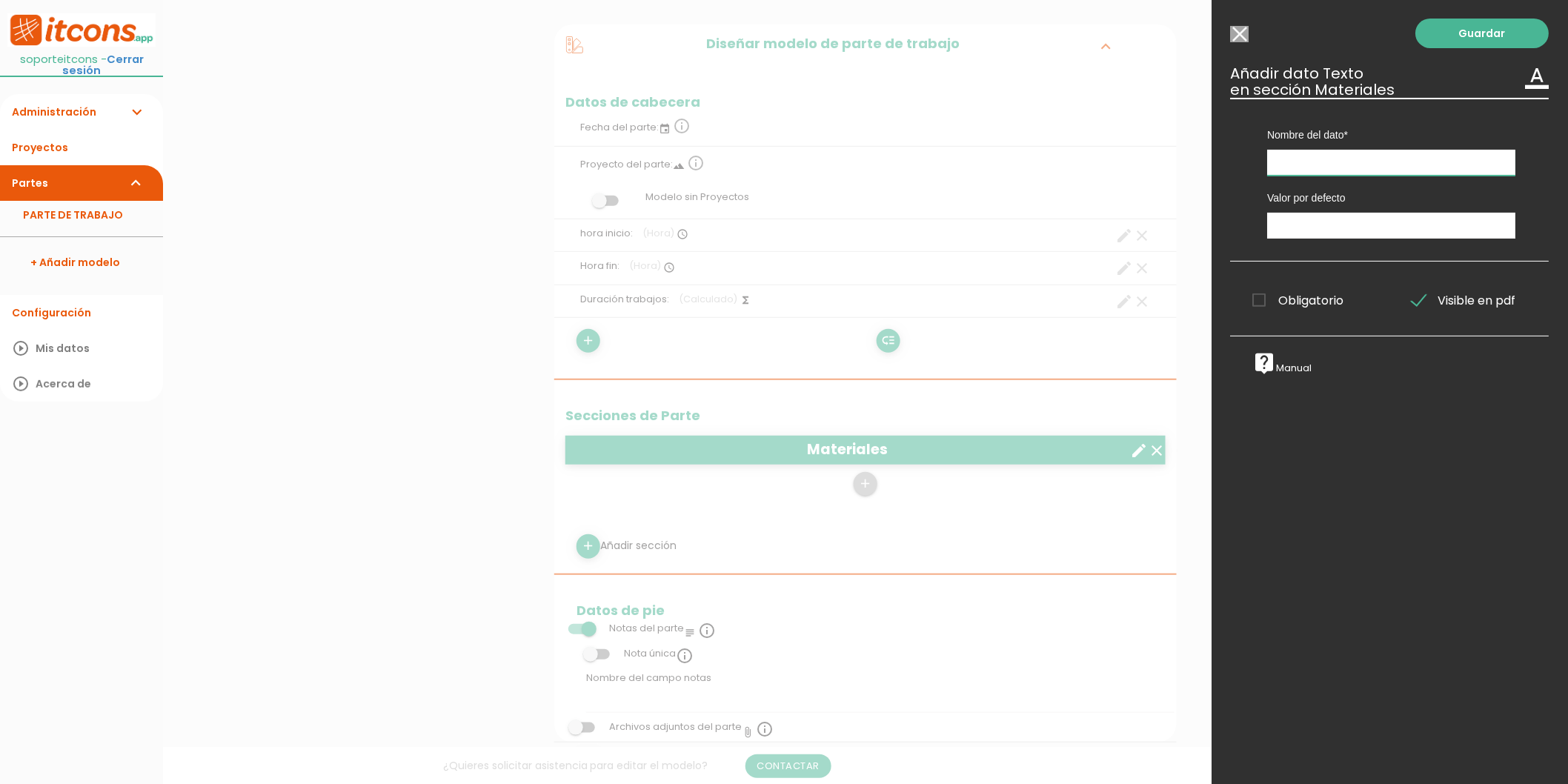
click at [1345, 163] on input "text" at bounding box center [1392, 163] width 248 height 26
type input "concepto"
click at [1280, 306] on span "Obligatorio" at bounding box center [1298, 300] width 91 height 19
click at [0, 0] on input "Obligatorio" at bounding box center [0, 0] width 0 height 0
click at [1465, 36] on link "Guardar" at bounding box center [1482, 33] width 134 height 30
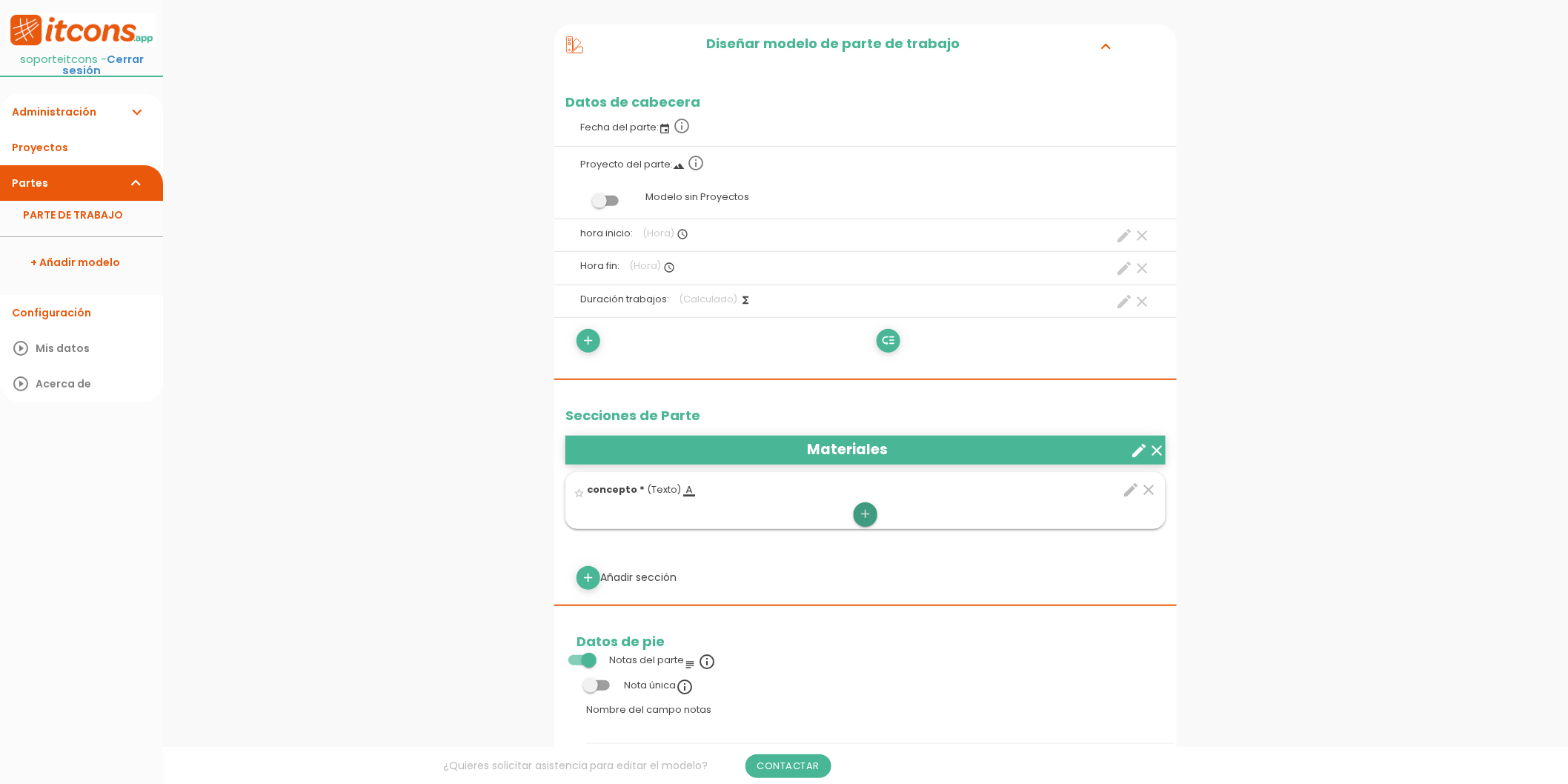
click at [862, 515] on icon "add" at bounding box center [864, 514] width 14 height 24
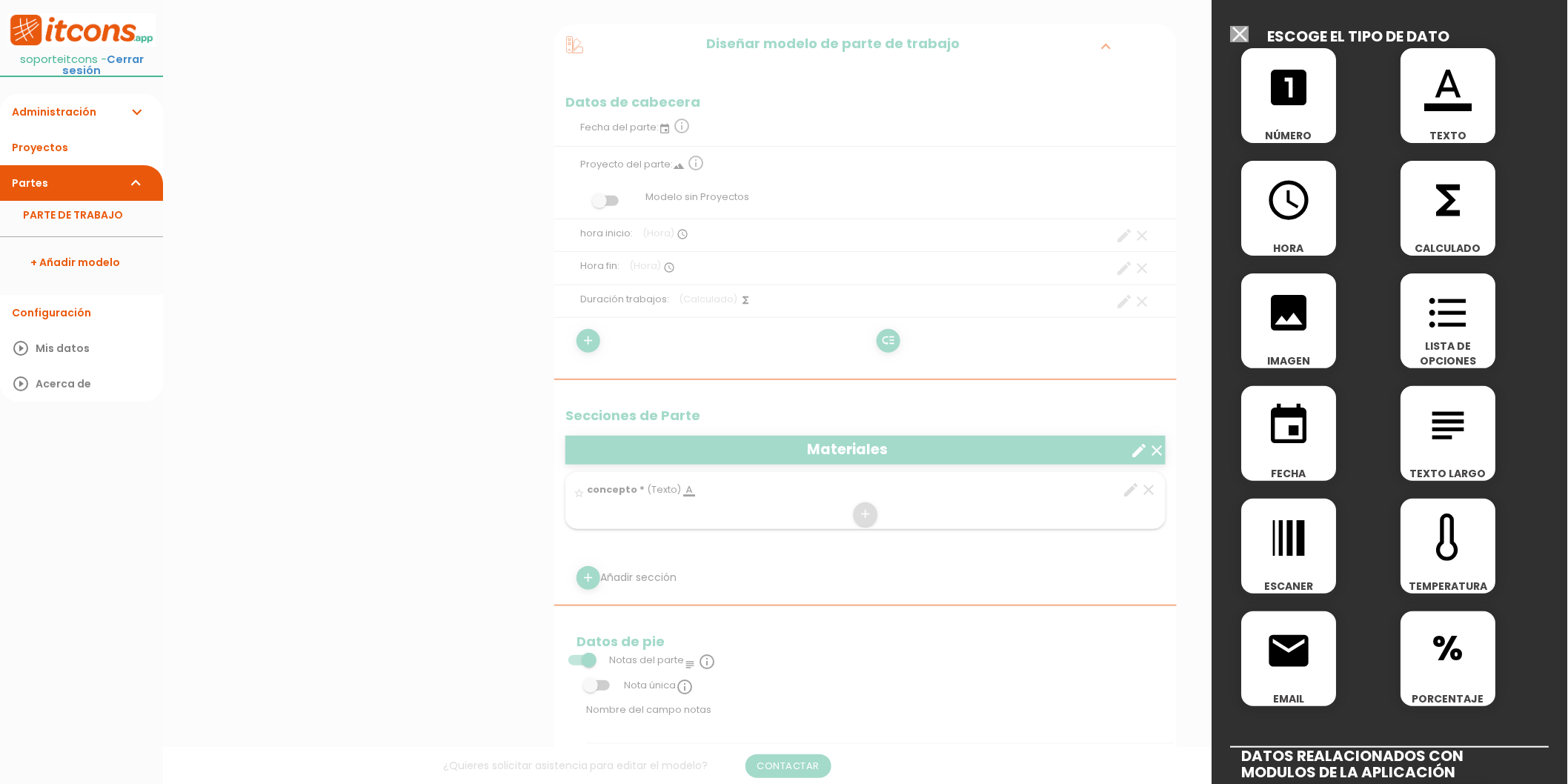
click at [1433, 97] on icon "format_color_text" at bounding box center [1448, 86] width 47 height 47
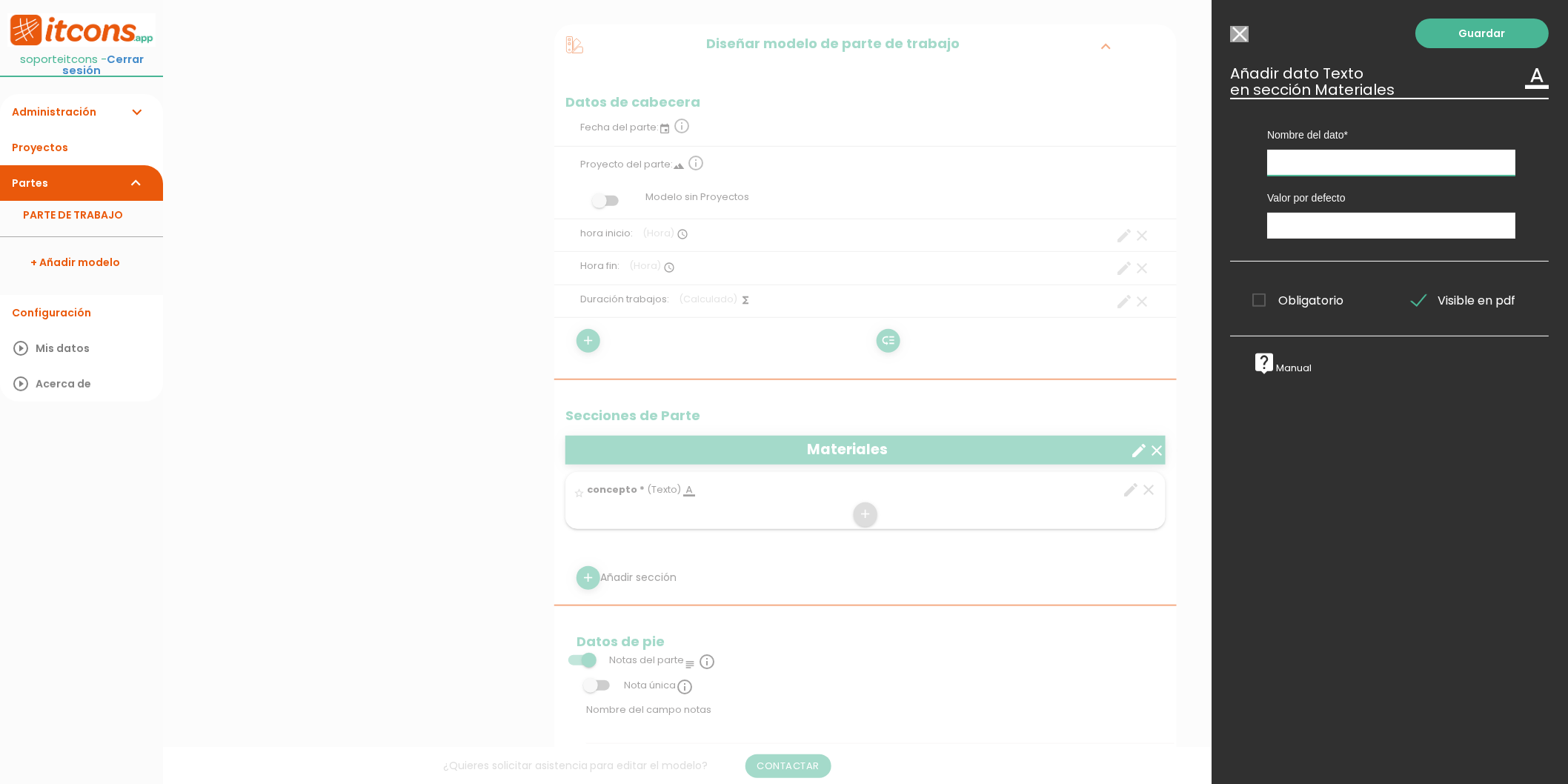
click at [1345, 161] on input "text" at bounding box center [1392, 163] width 248 height 26
type input "unidades"
click at [1462, 27] on link "Guardar" at bounding box center [1482, 33] width 134 height 30
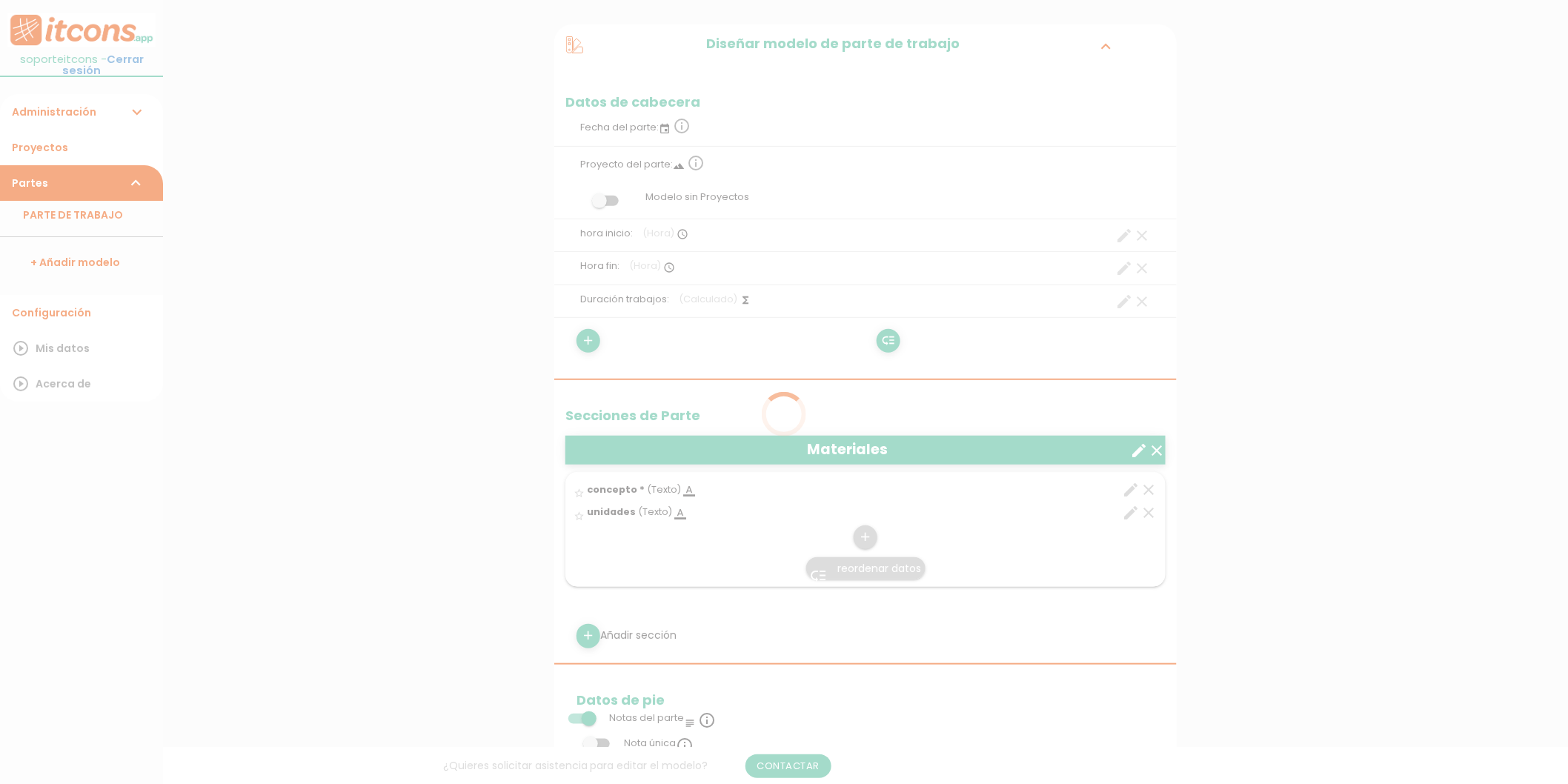
scroll to position [164, 0]
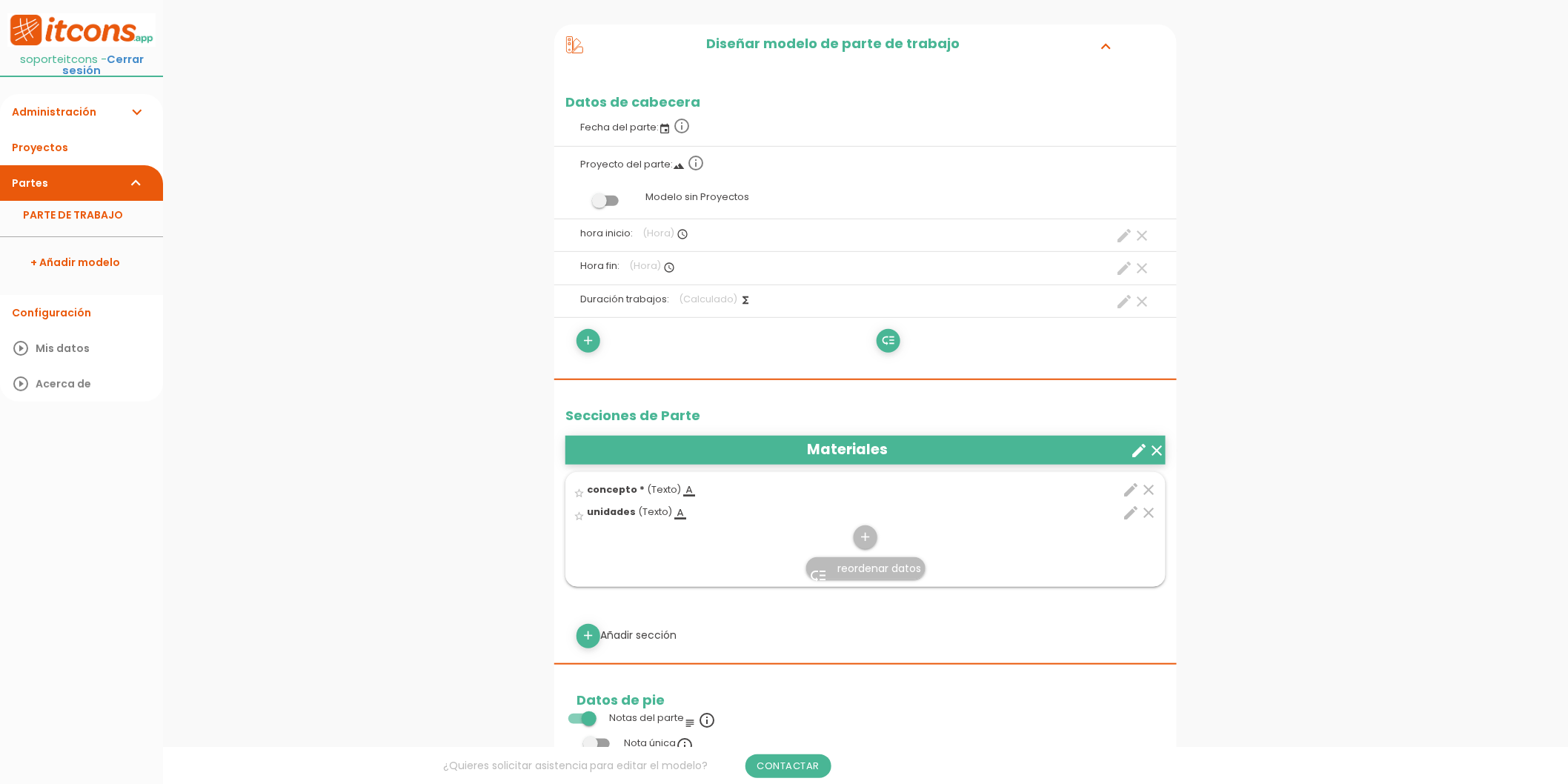
click at [1132, 514] on icon "edit" at bounding box center [1131, 513] width 18 height 18
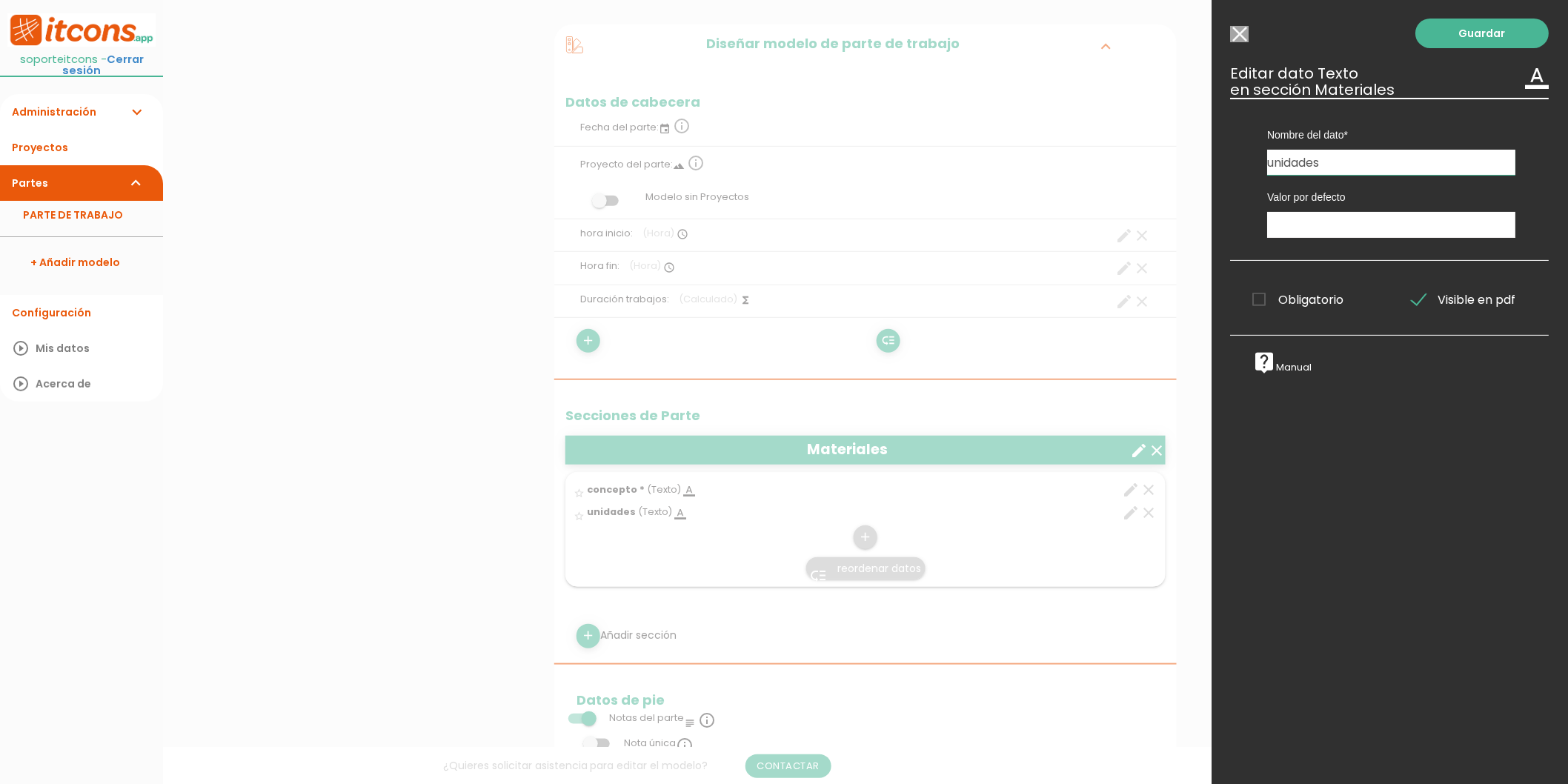
click at [1238, 34] on input "Seleccionar todos los usuarios" at bounding box center [1240, 33] width 19 height 16
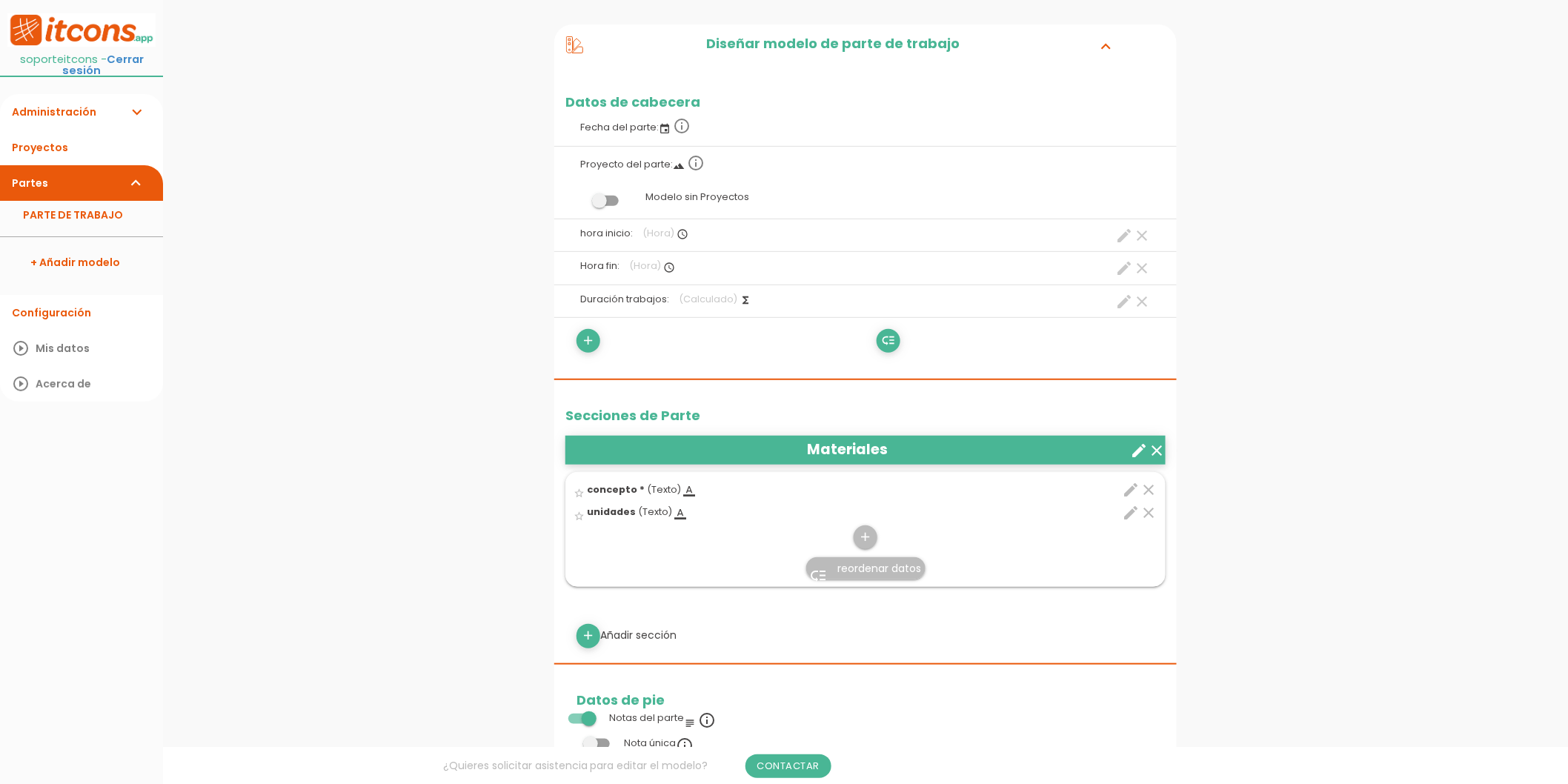
click at [1147, 509] on icon "clear" at bounding box center [1148, 513] width 18 height 18
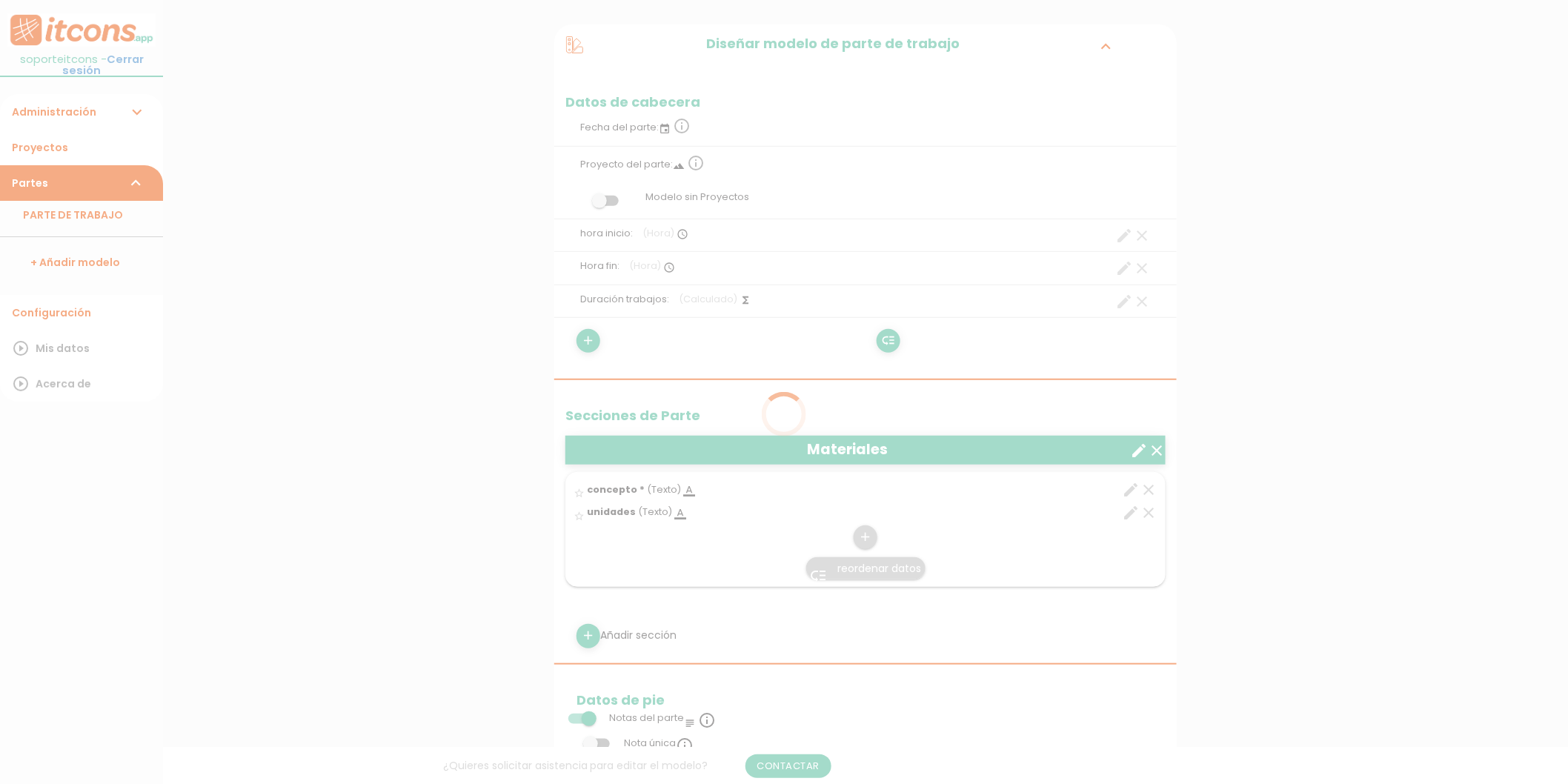
scroll to position [0, 0]
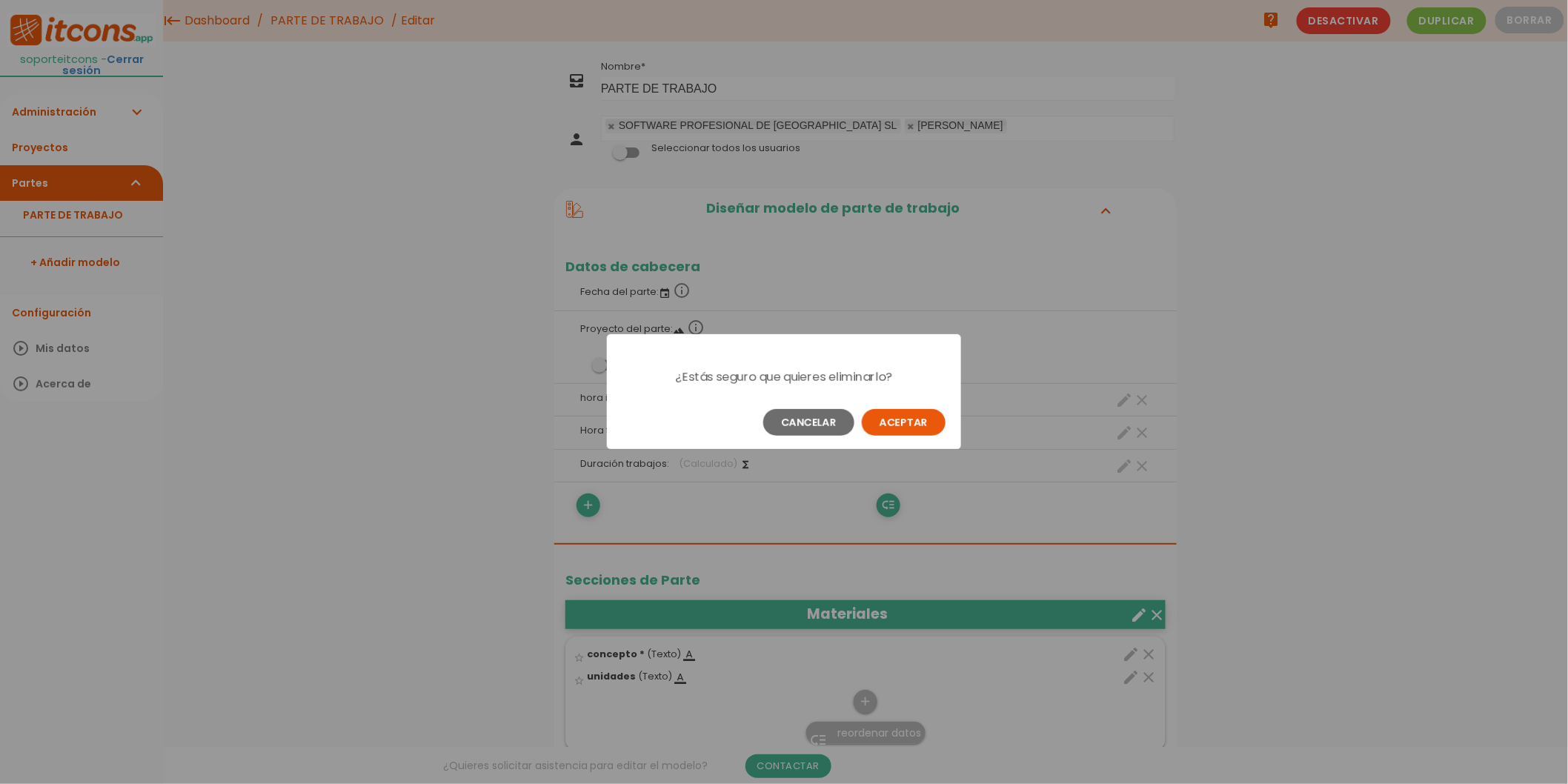
click at [928, 431] on button "Aceptar" at bounding box center [904, 422] width 84 height 27
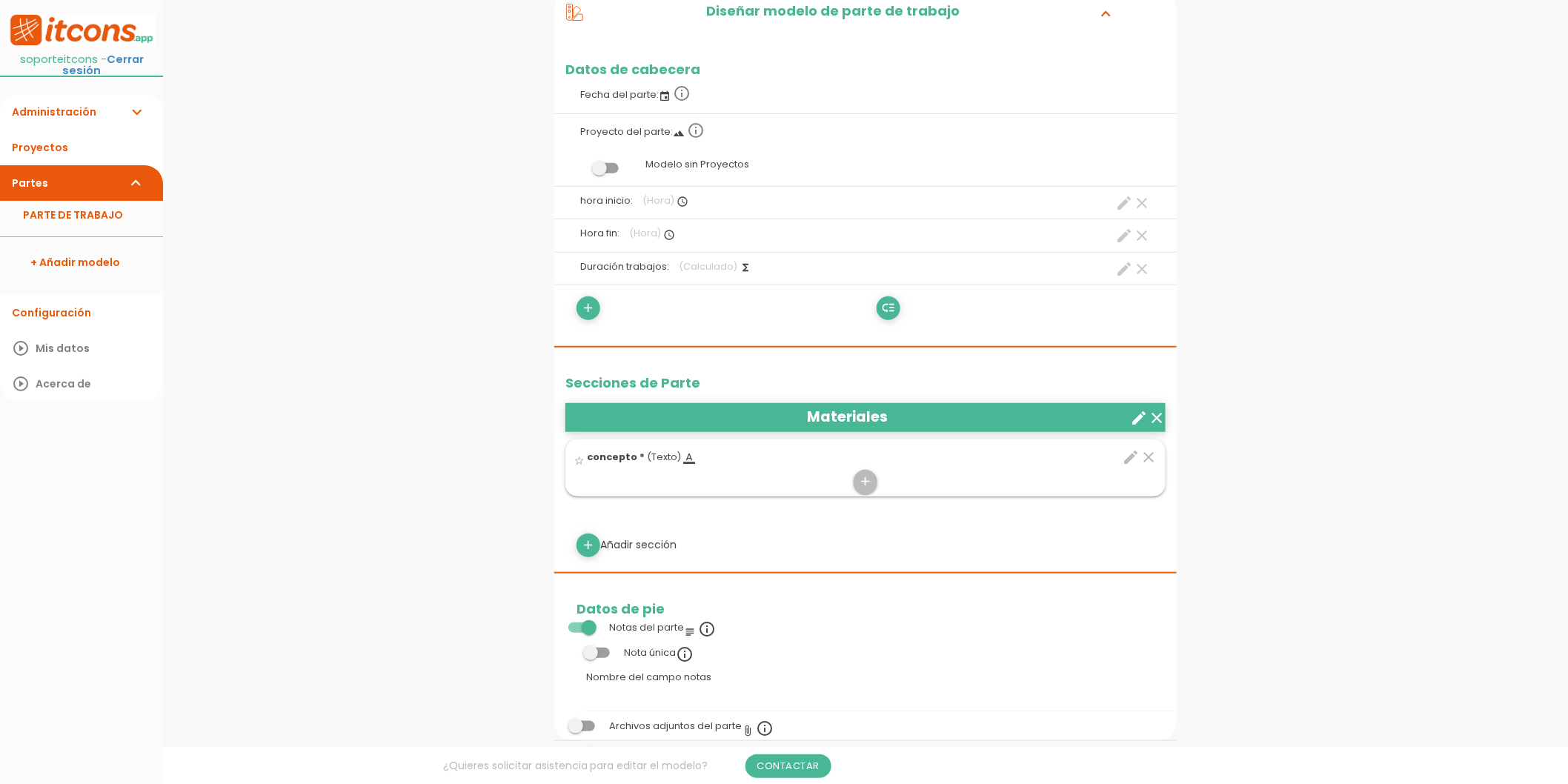
scroll to position [329, 0]
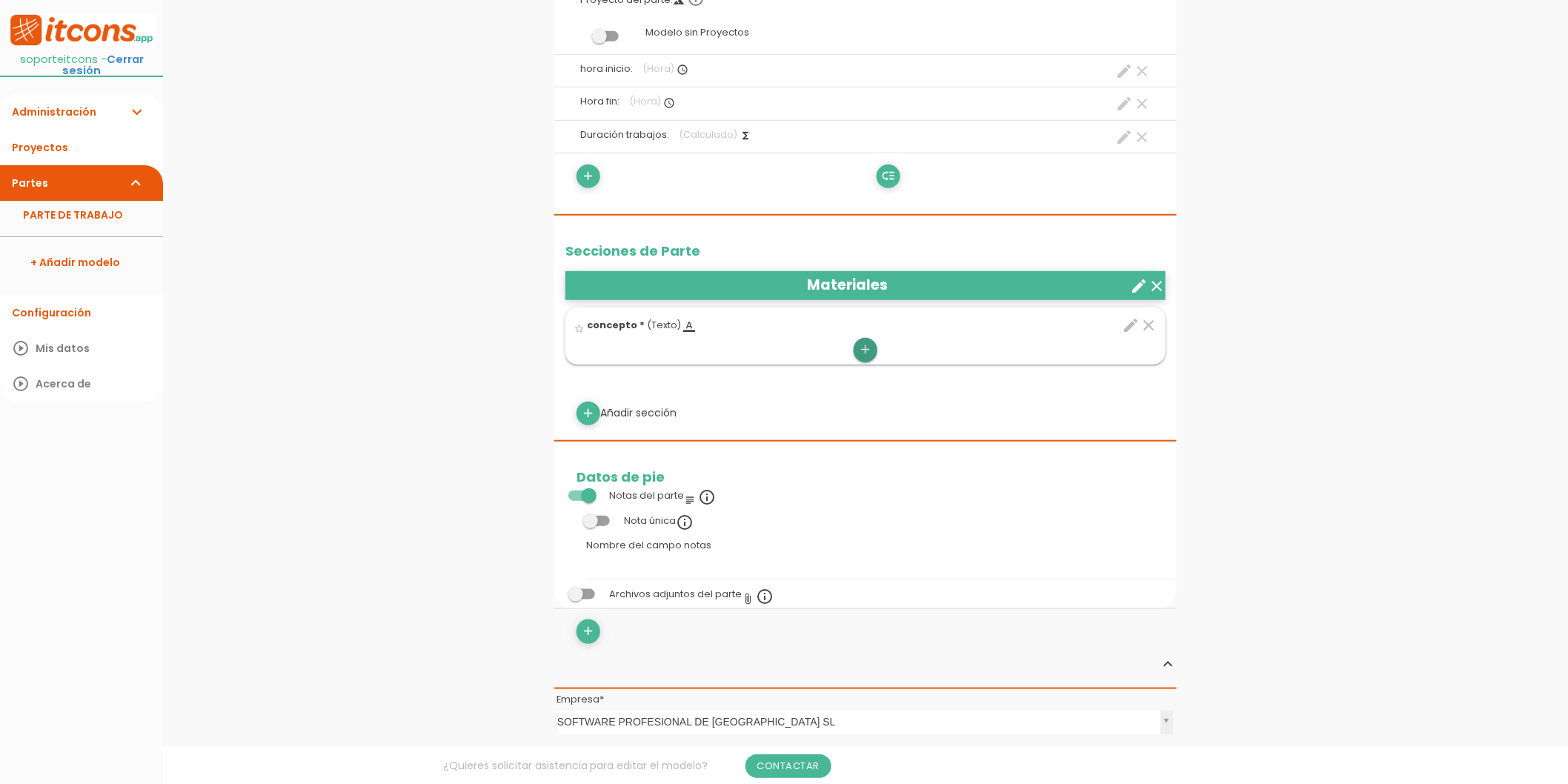
click at [873, 345] on link "add" at bounding box center [865, 350] width 24 height 24
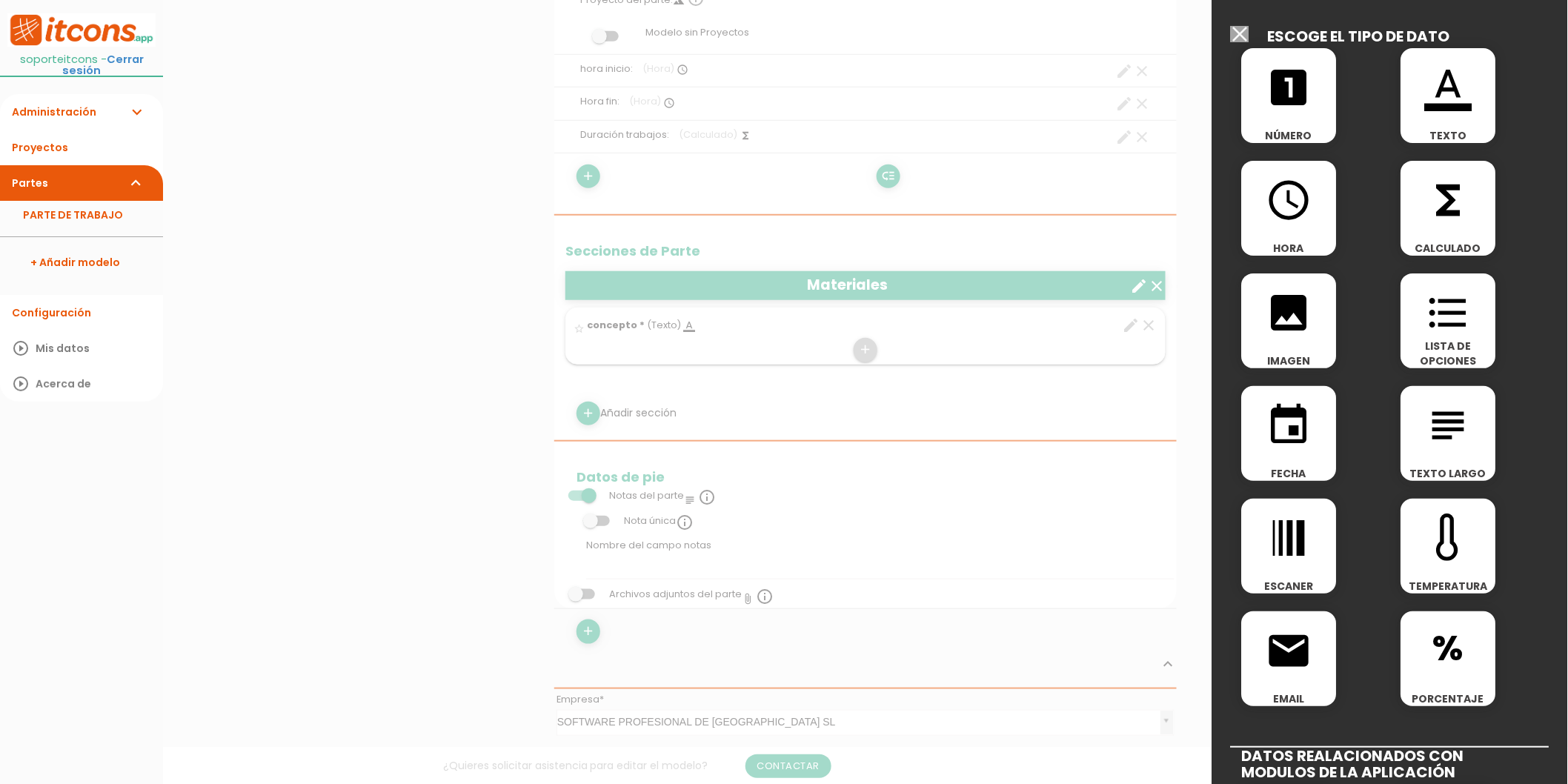
click at [1287, 104] on icon "looks_one" at bounding box center [1289, 86] width 47 height 47
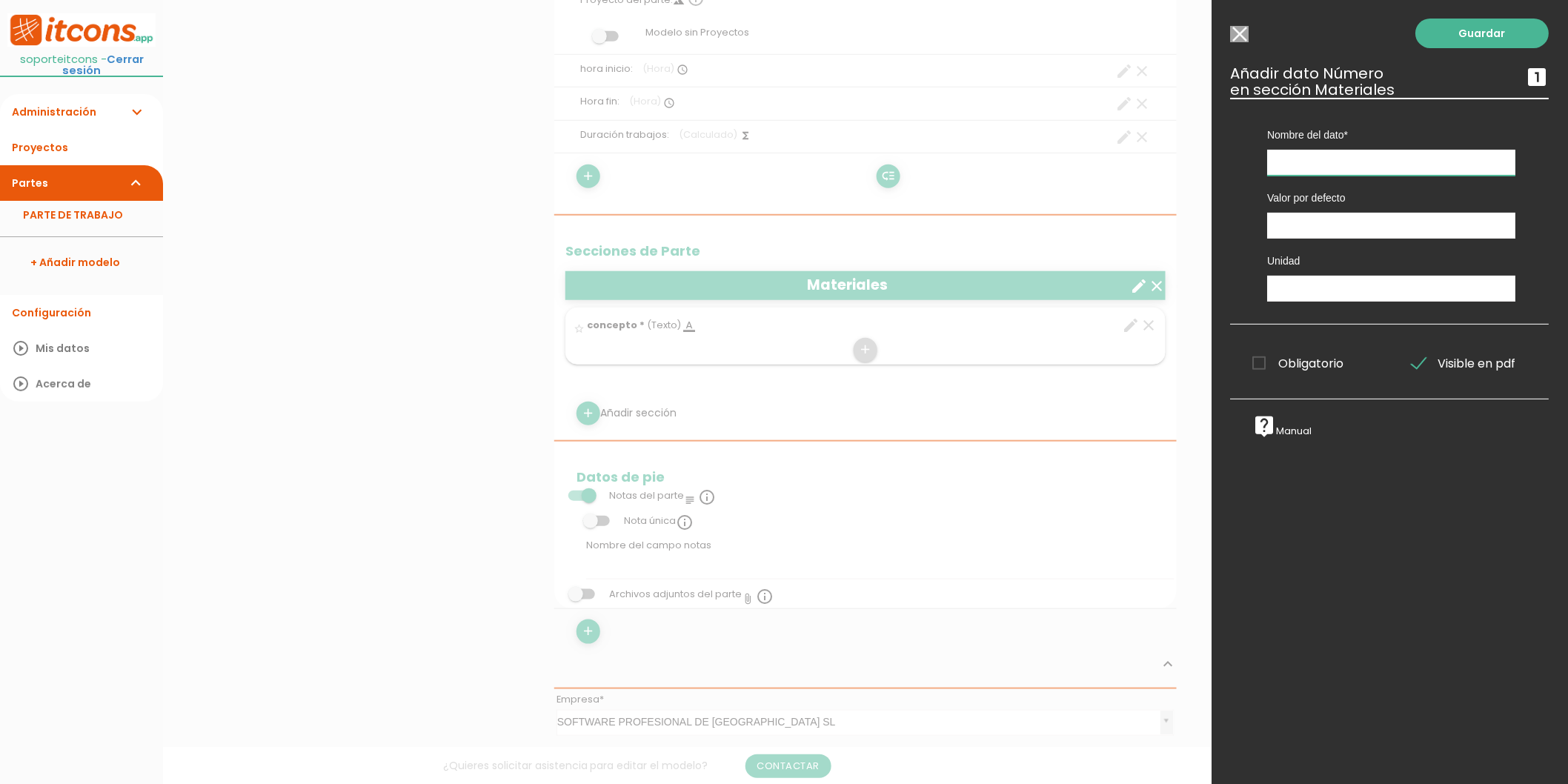
click at [1289, 157] on input "text" at bounding box center [1392, 163] width 248 height 26
type input "Cantidad"
click at [1359, 229] on input "number" at bounding box center [1392, 225] width 248 height 26
click at [1341, 297] on input "text" at bounding box center [1392, 288] width 248 height 26
type input "uds"
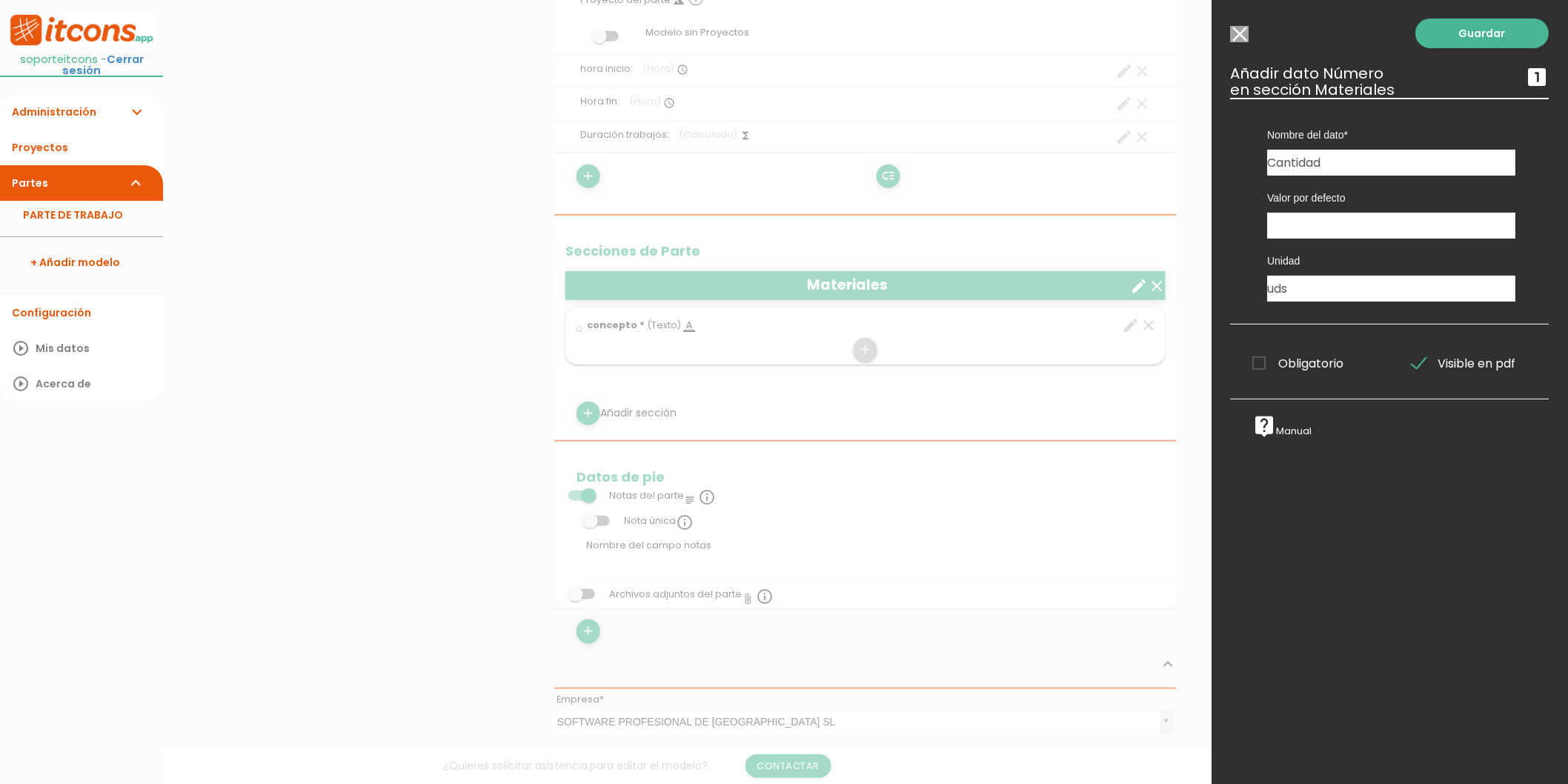
click at [1319, 364] on span "Obligatorio" at bounding box center [1298, 364] width 91 height 19
click at [0, 0] on input "Obligatorio" at bounding box center [0, 0] width 0 height 0
click at [1487, 36] on link "Guardar" at bounding box center [1482, 33] width 134 height 30
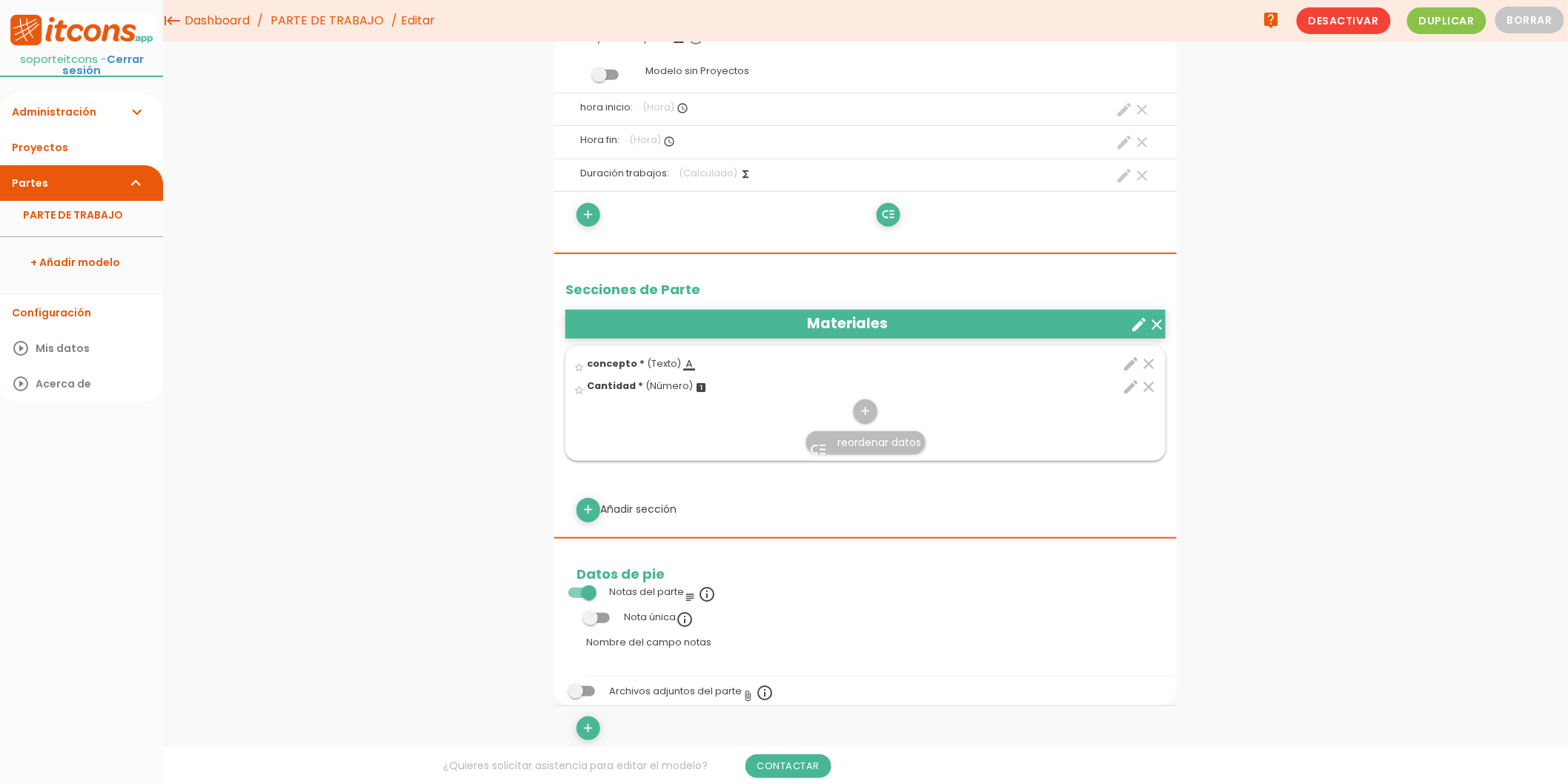
scroll to position [164, 0]
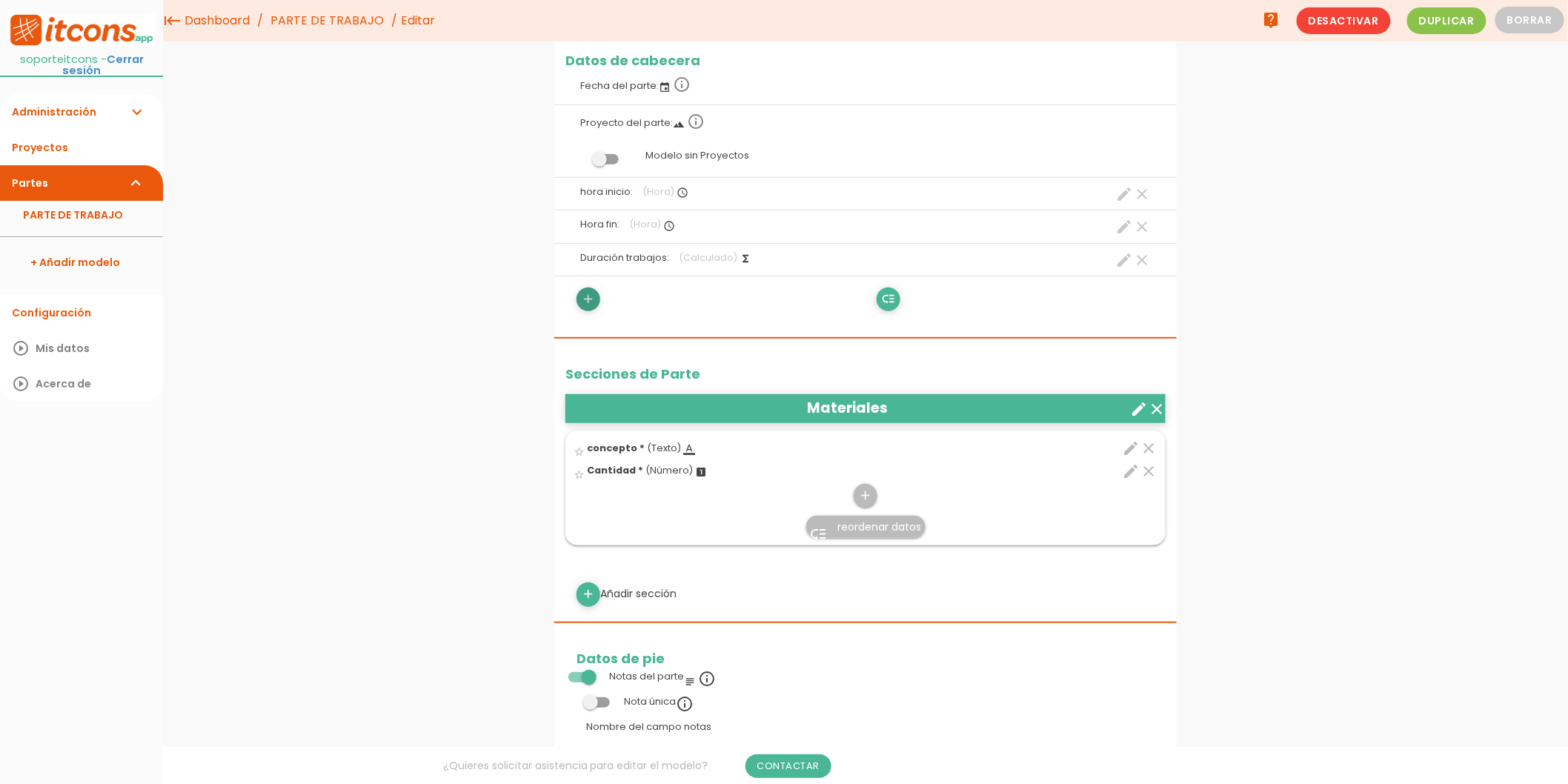
click at [579, 298] on link "add" at bounding box center [588, 300] width 24 height 24
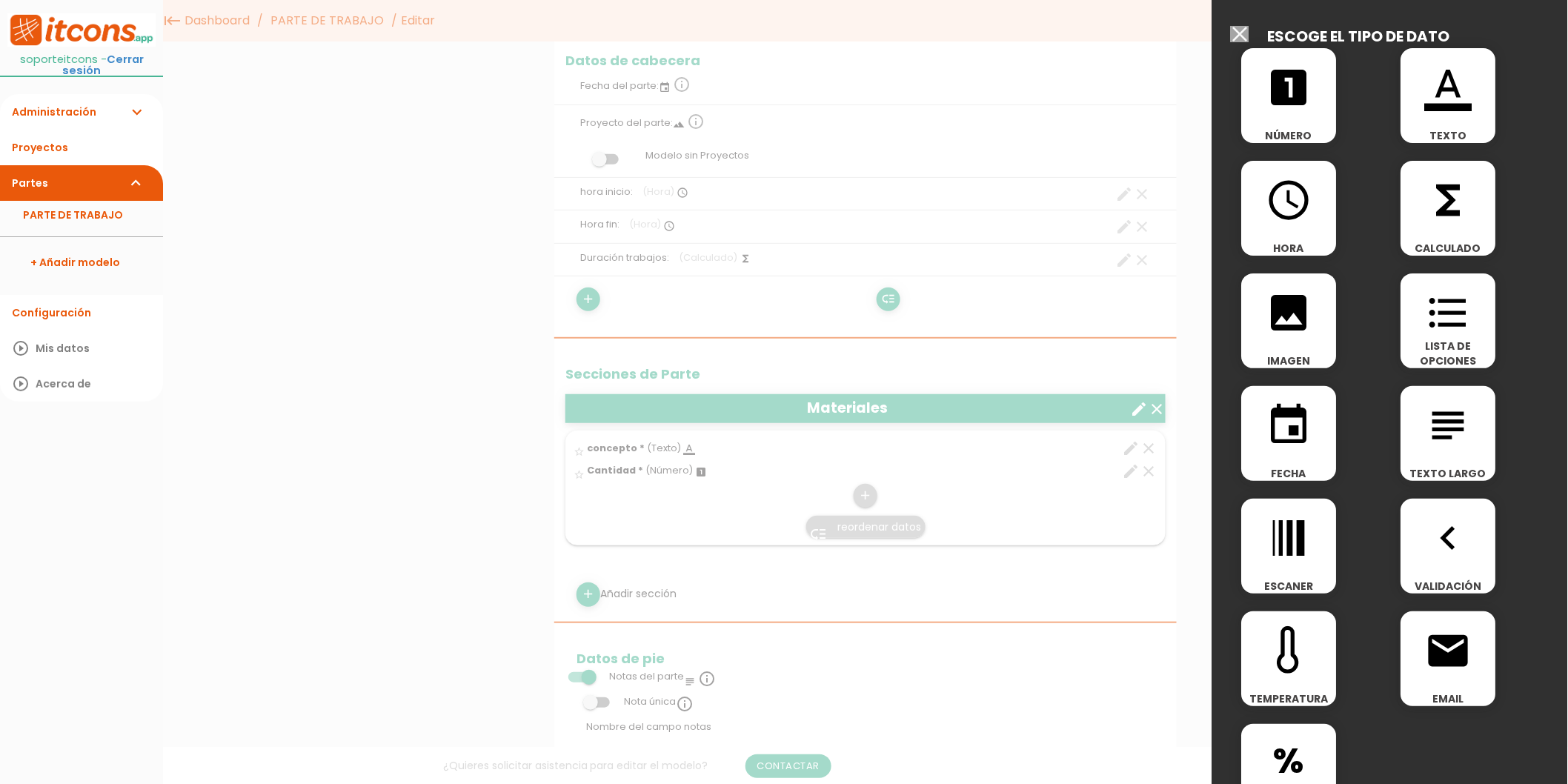
click at [1310, 308] on icon "image" at bounding box center [1289, 312] width 47 height 47
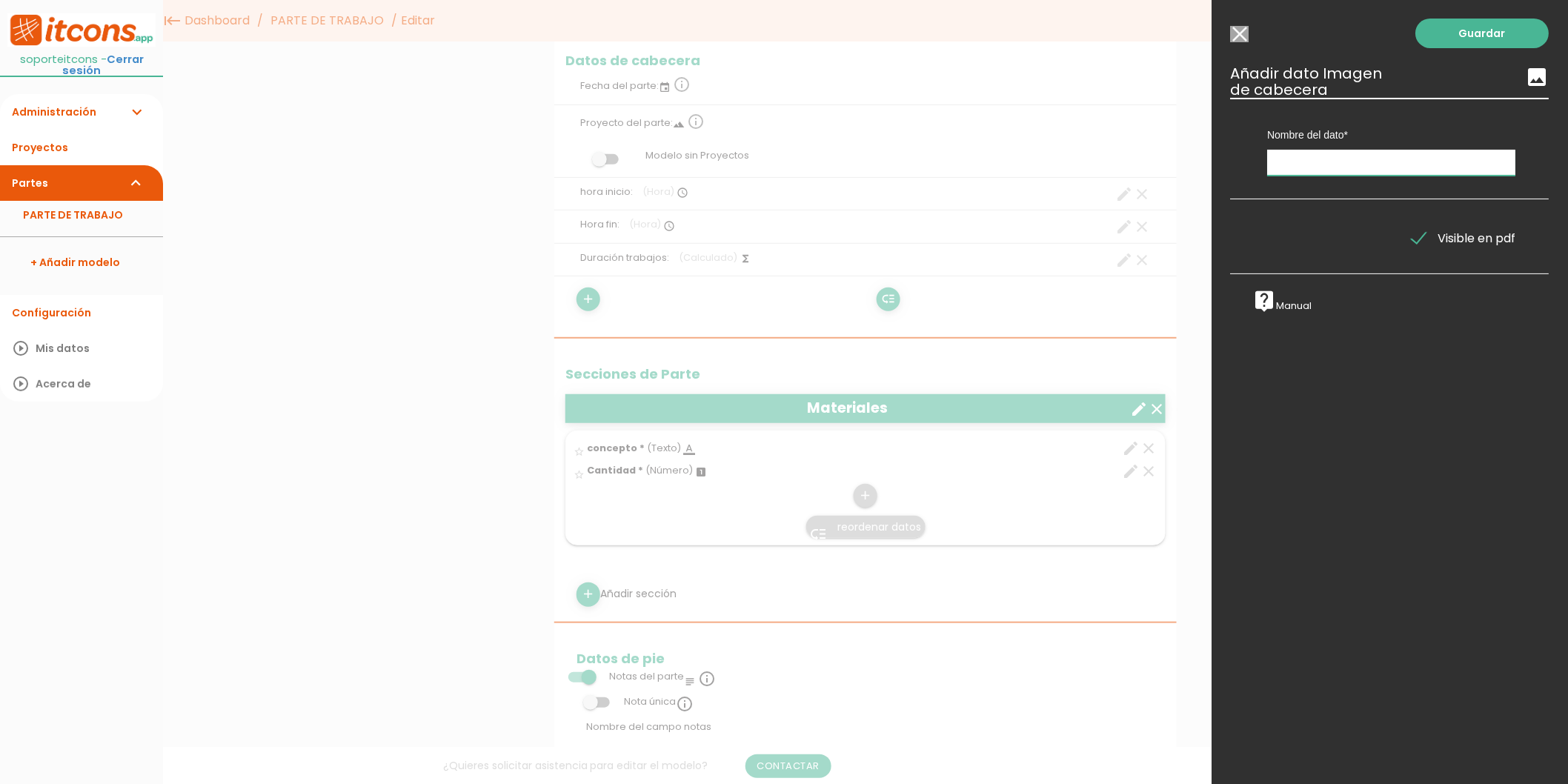
click at [1297, 163] on input "text" at bounding box center [1392, 163] width 248 height 26
type input "Imagenes"
click at [1438, 33] on link "Guardar" at bounding box center [1482, 33] width 134 height 30
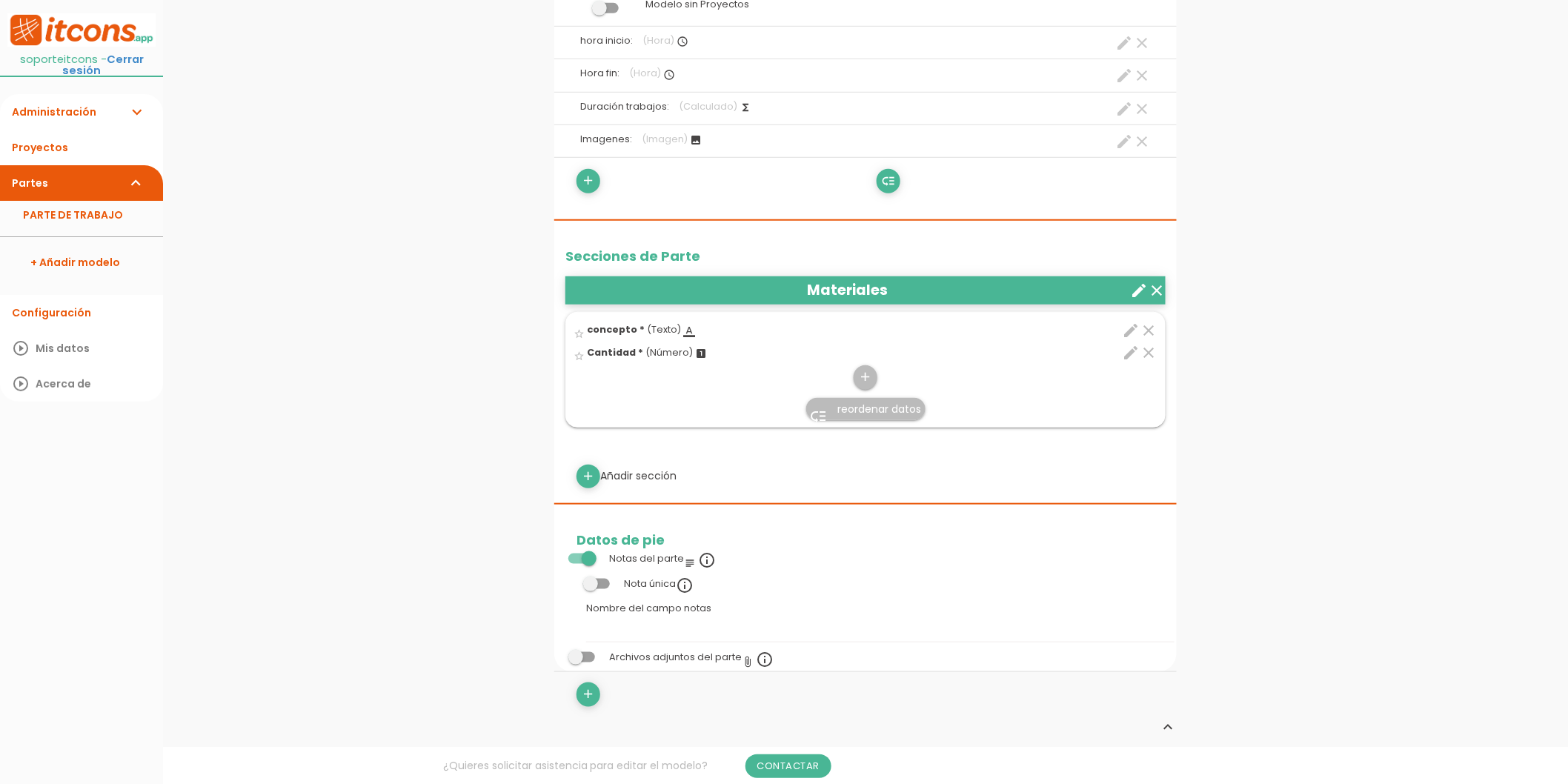
scroll to position [411, 0]
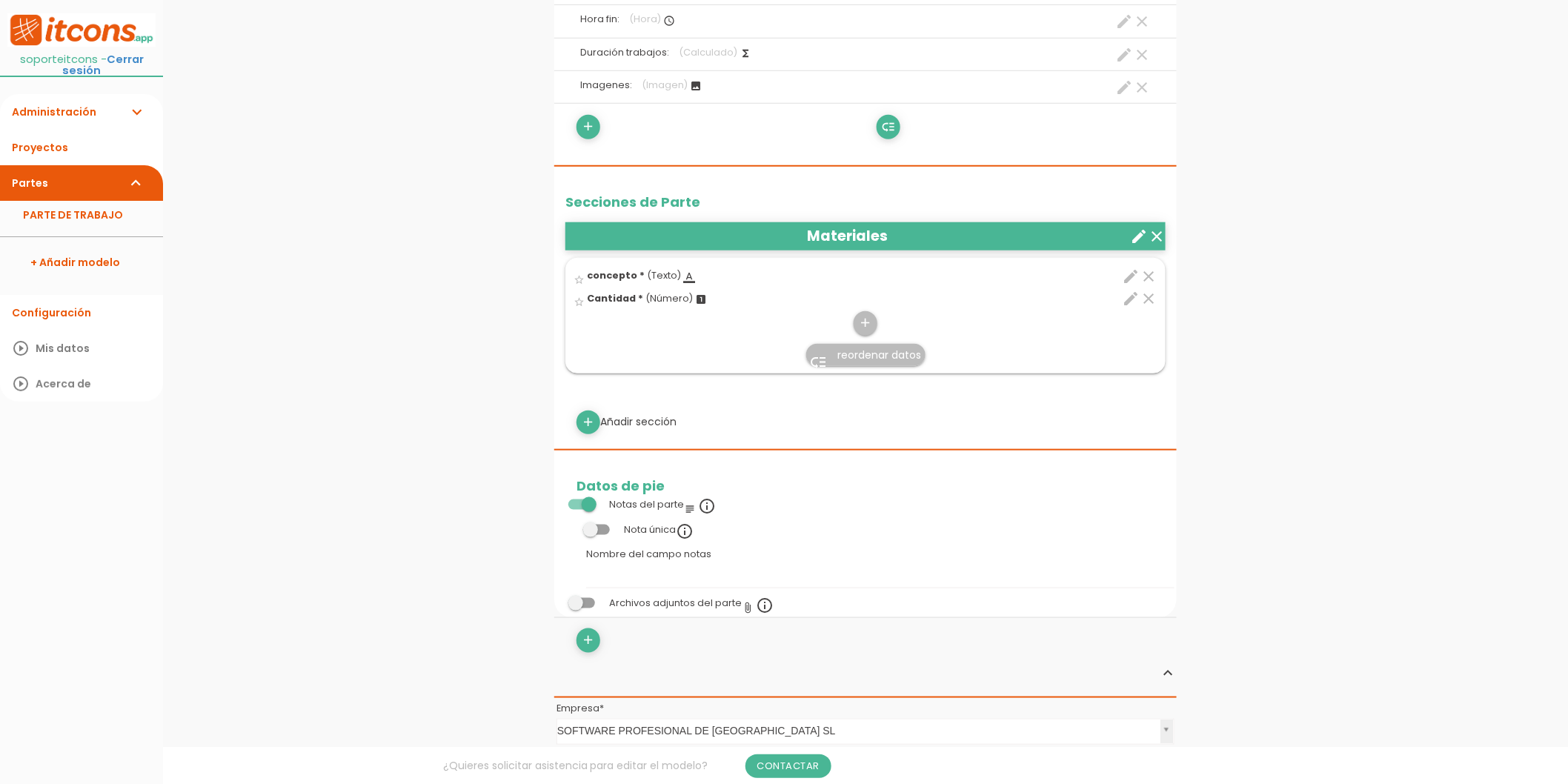
click at [402, 280] on div "menu keyboard_tab Dashboard PARTE DE TRABAJO Editar" at bounding box center [864, 479] width 1405 height 1780
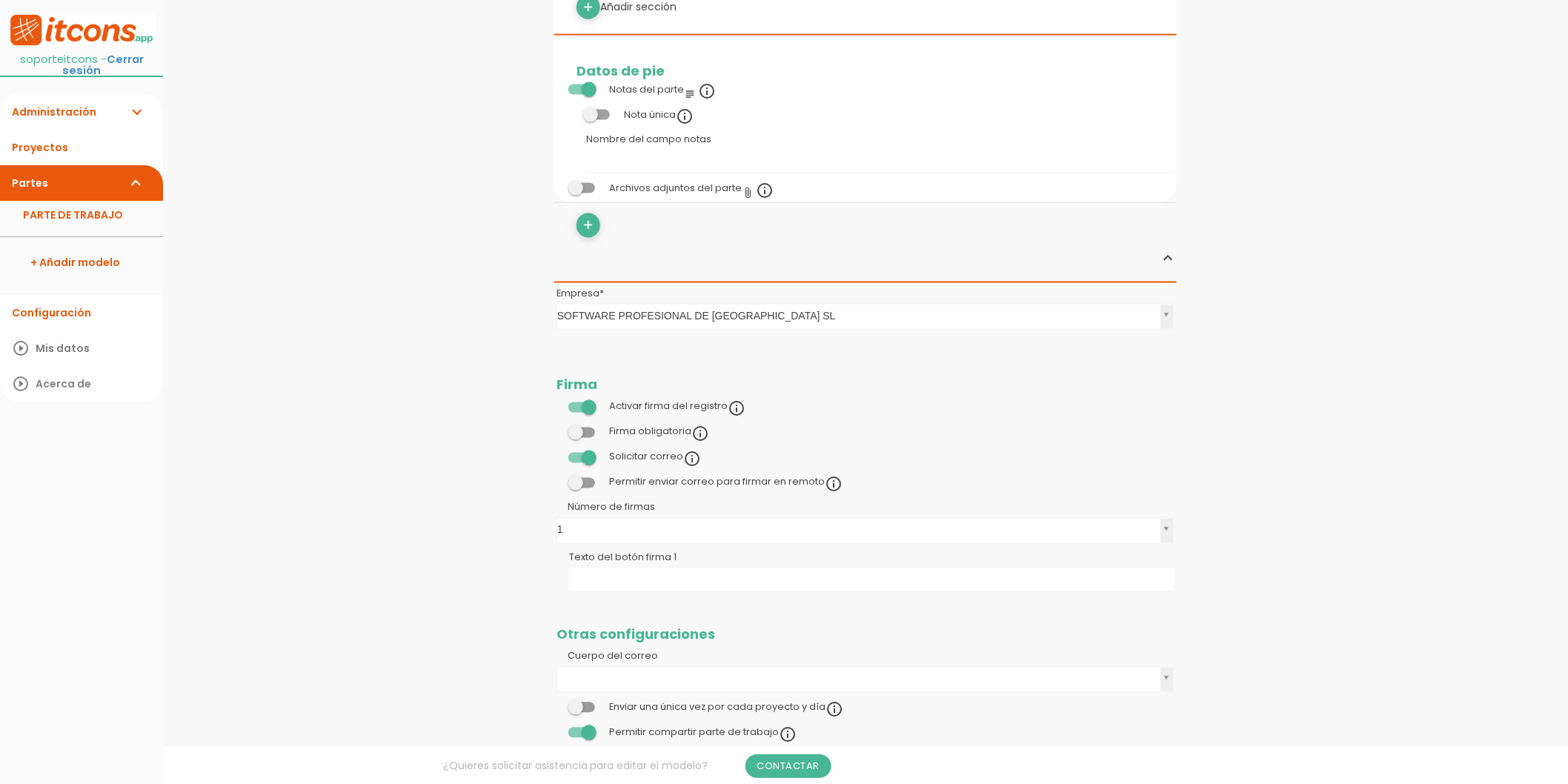
scroll to position [906, 0]
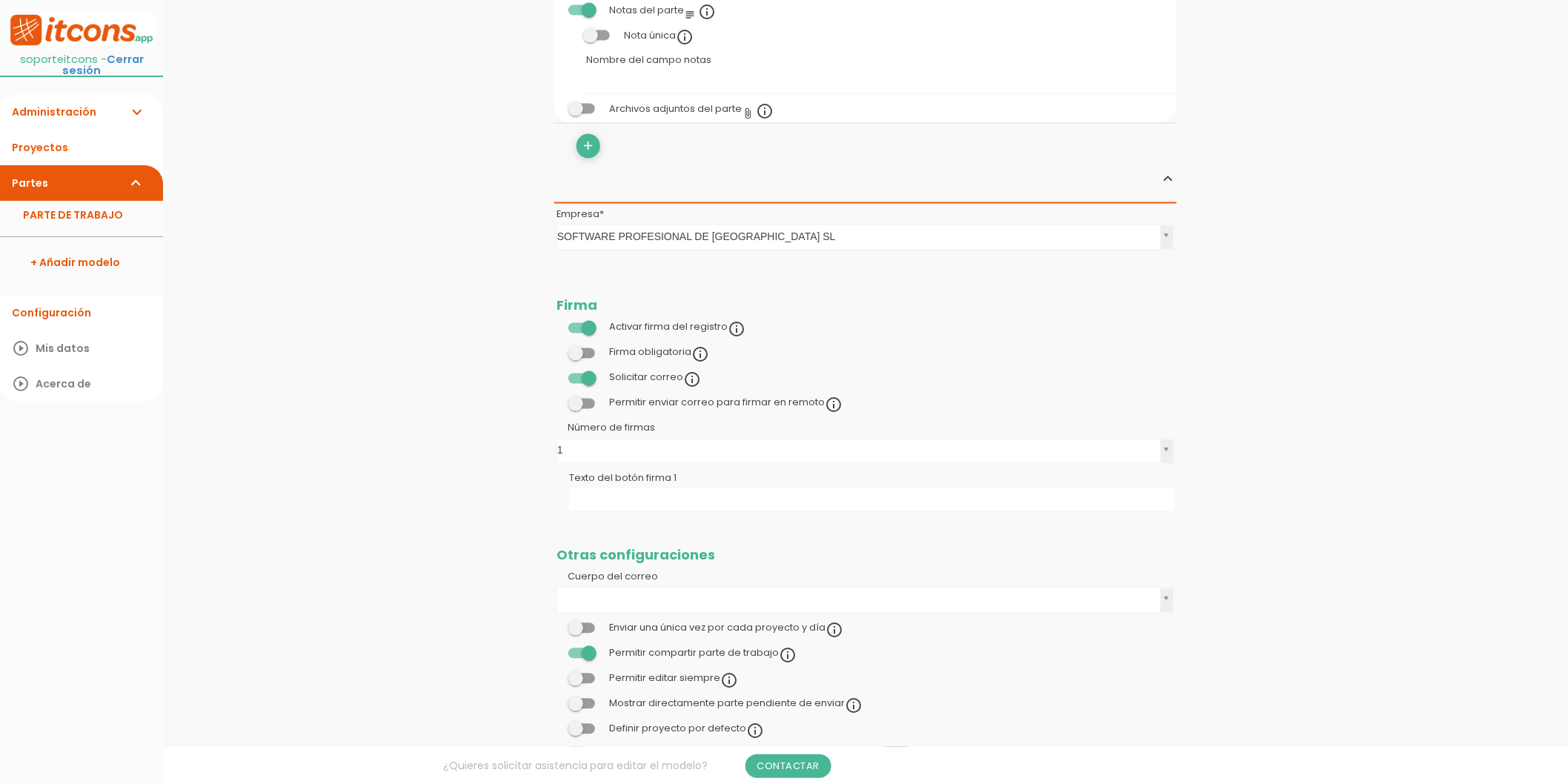
click at [616, 513] on td "Texto del botón firma 1" at bounding box center [865, 492] width 622 height 48
click at [613, 504] on input "Texto del botón firma 1" at bounding box center [871, 501] width 605 height 24
type input "Firma cliente"
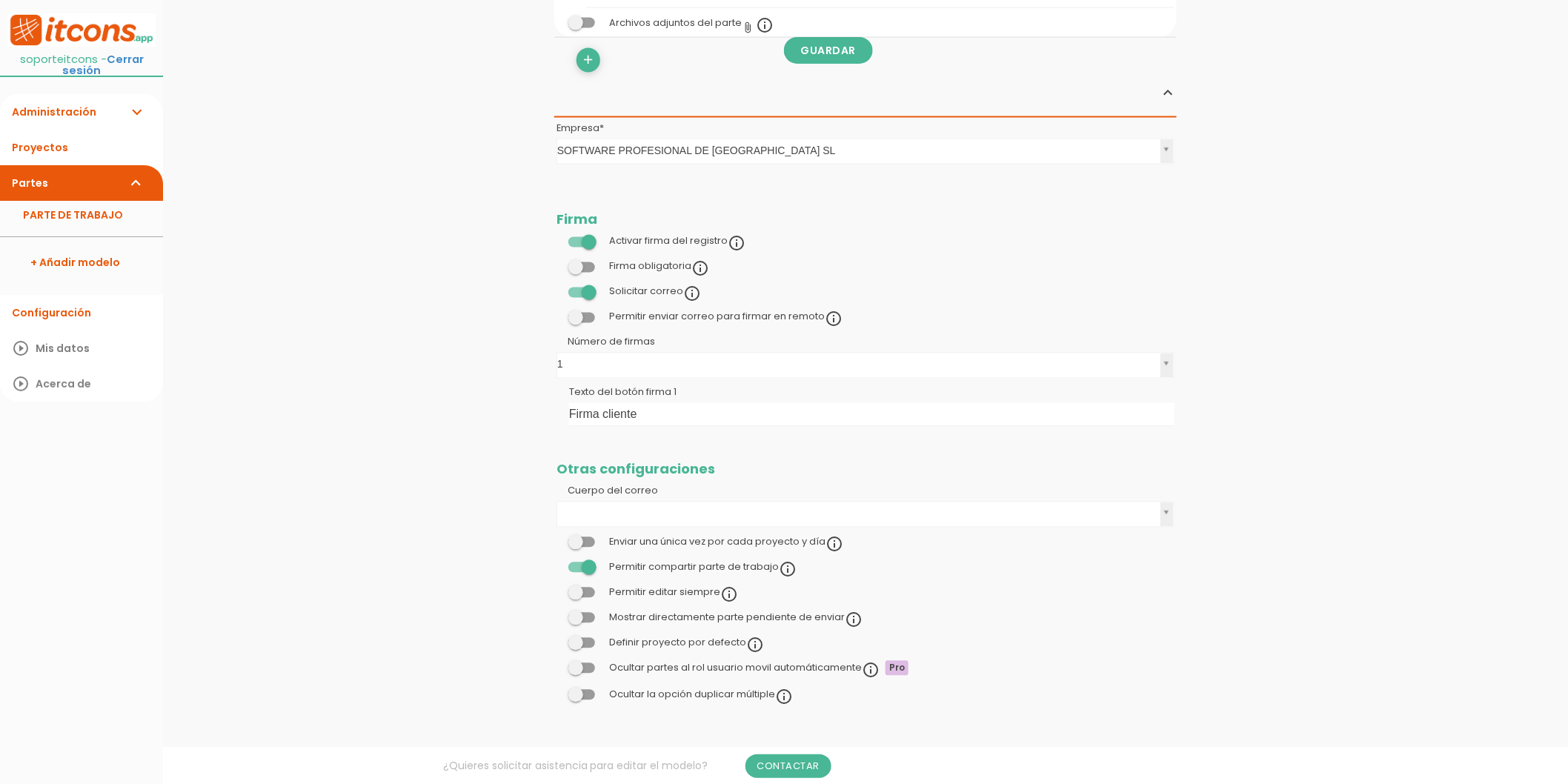
scroll to position [995, 0]
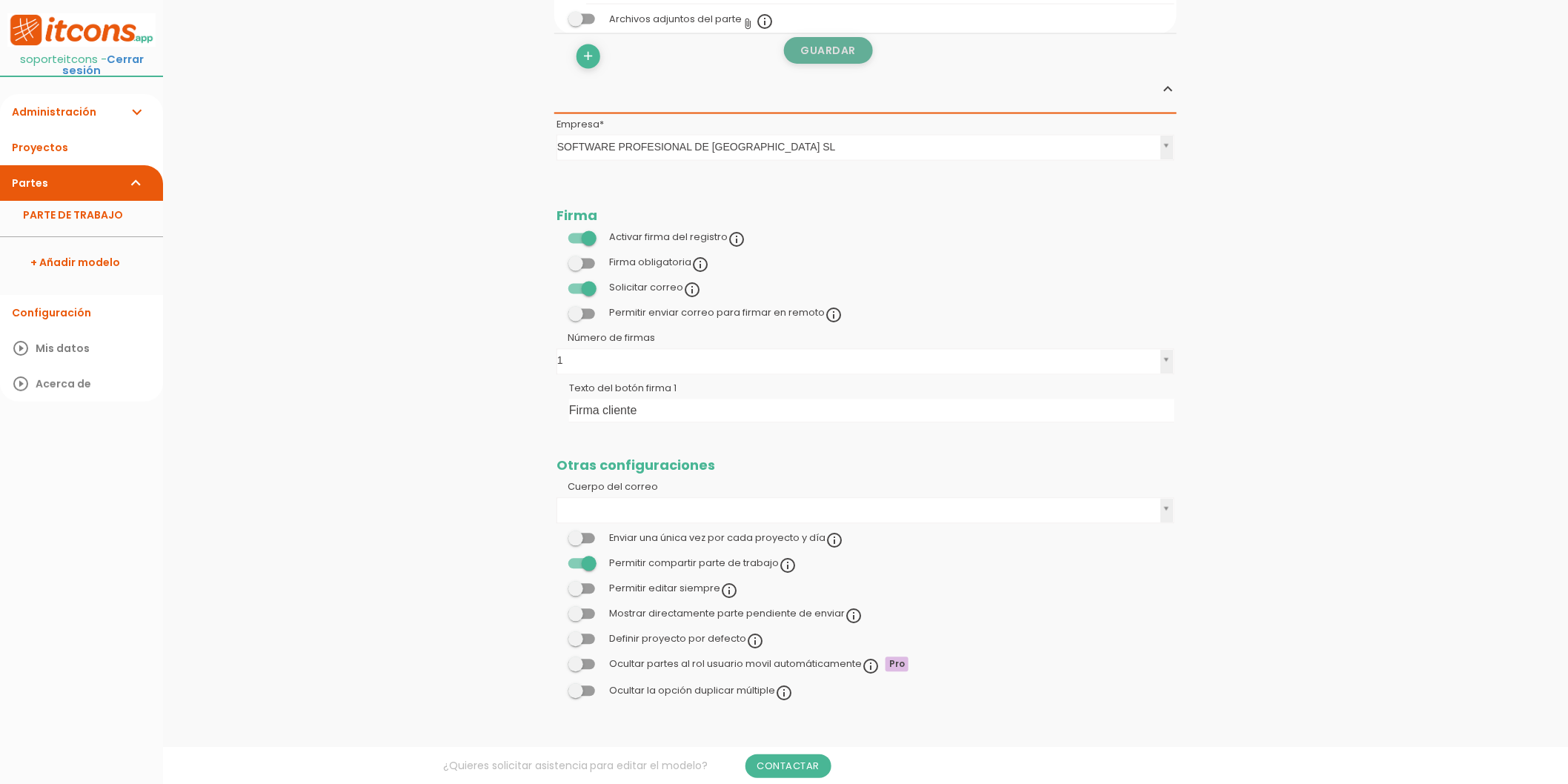
click at [823, 47] on link "Guardar" at bounding box center [829, 50] width 89 height 27
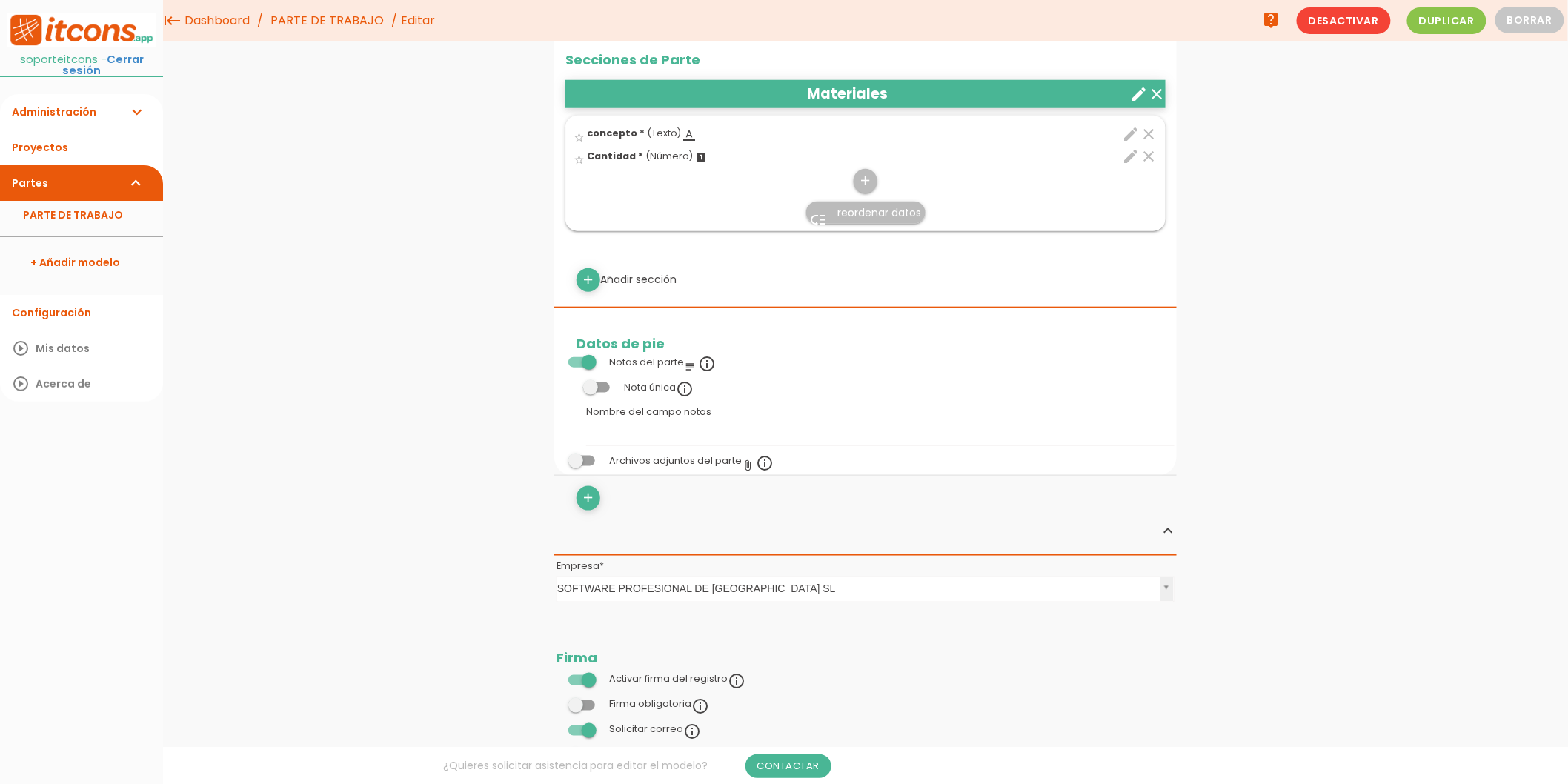
scroll to position [506, 0]
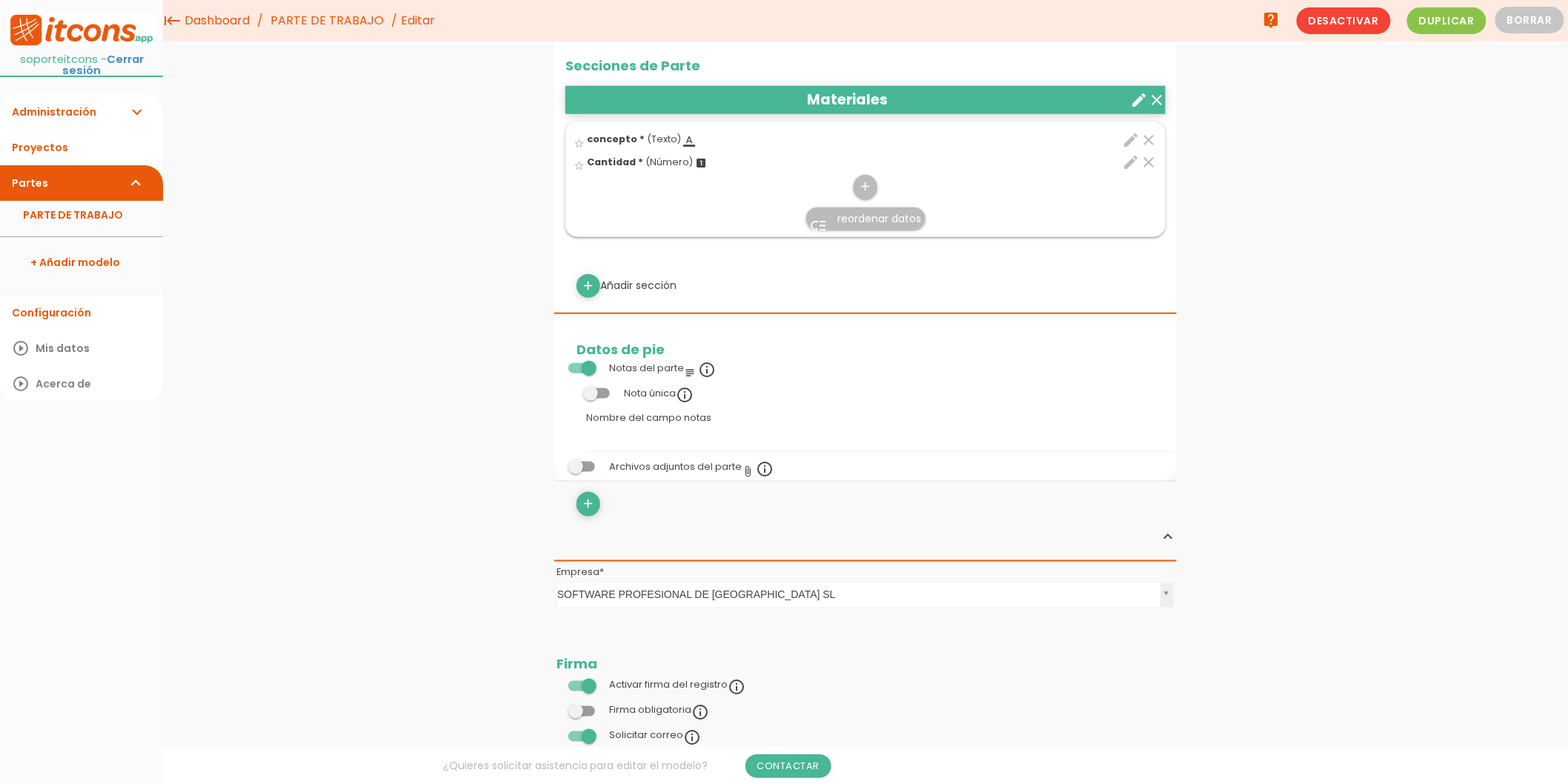
click at [98, 104] on link "Administración expand_more" at bounding box center [81, 112] width 163 height 36
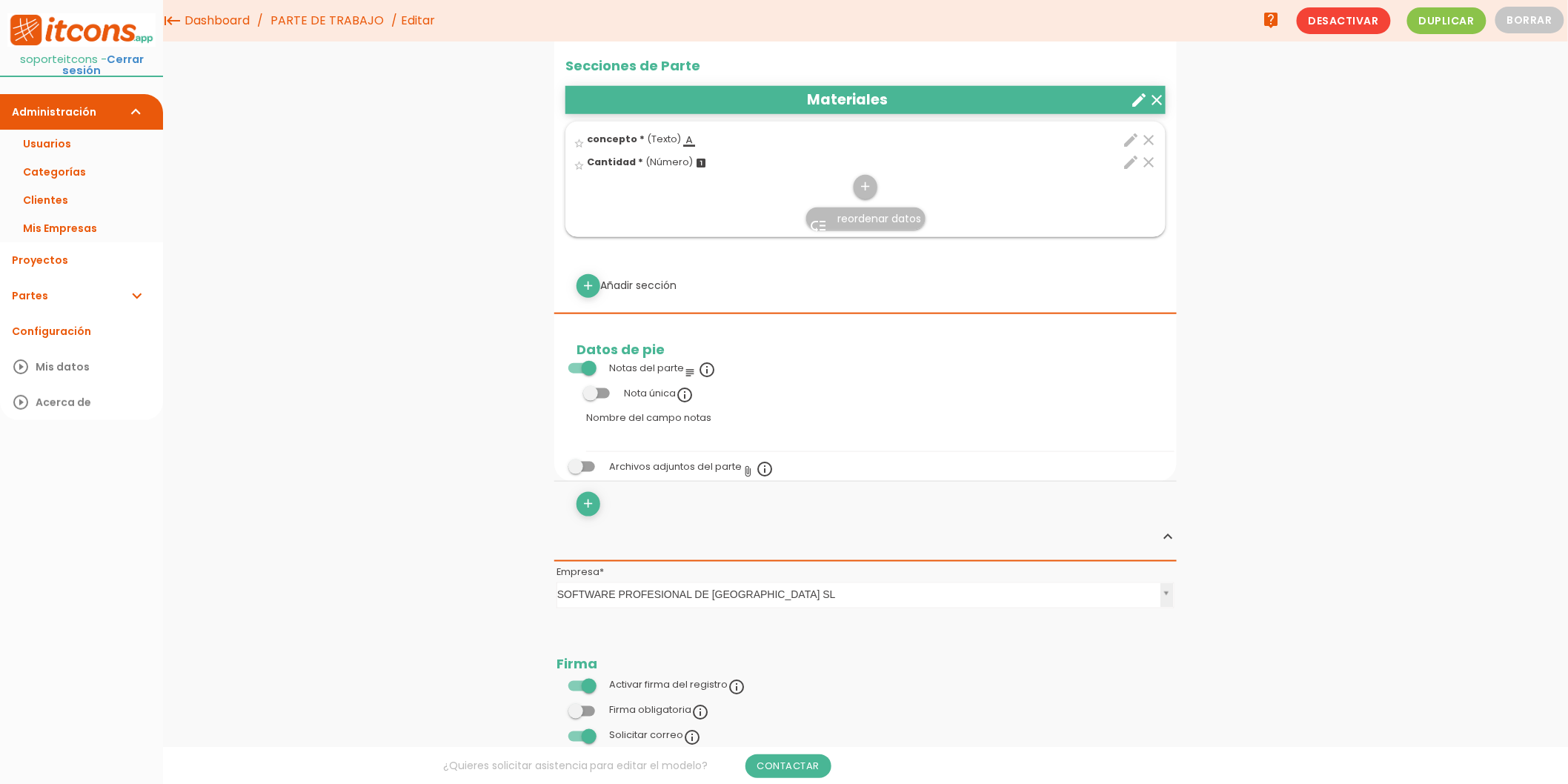
click at [85, 134] on link "Usuarios" at bounding box center [81, 143] width 163 height 28
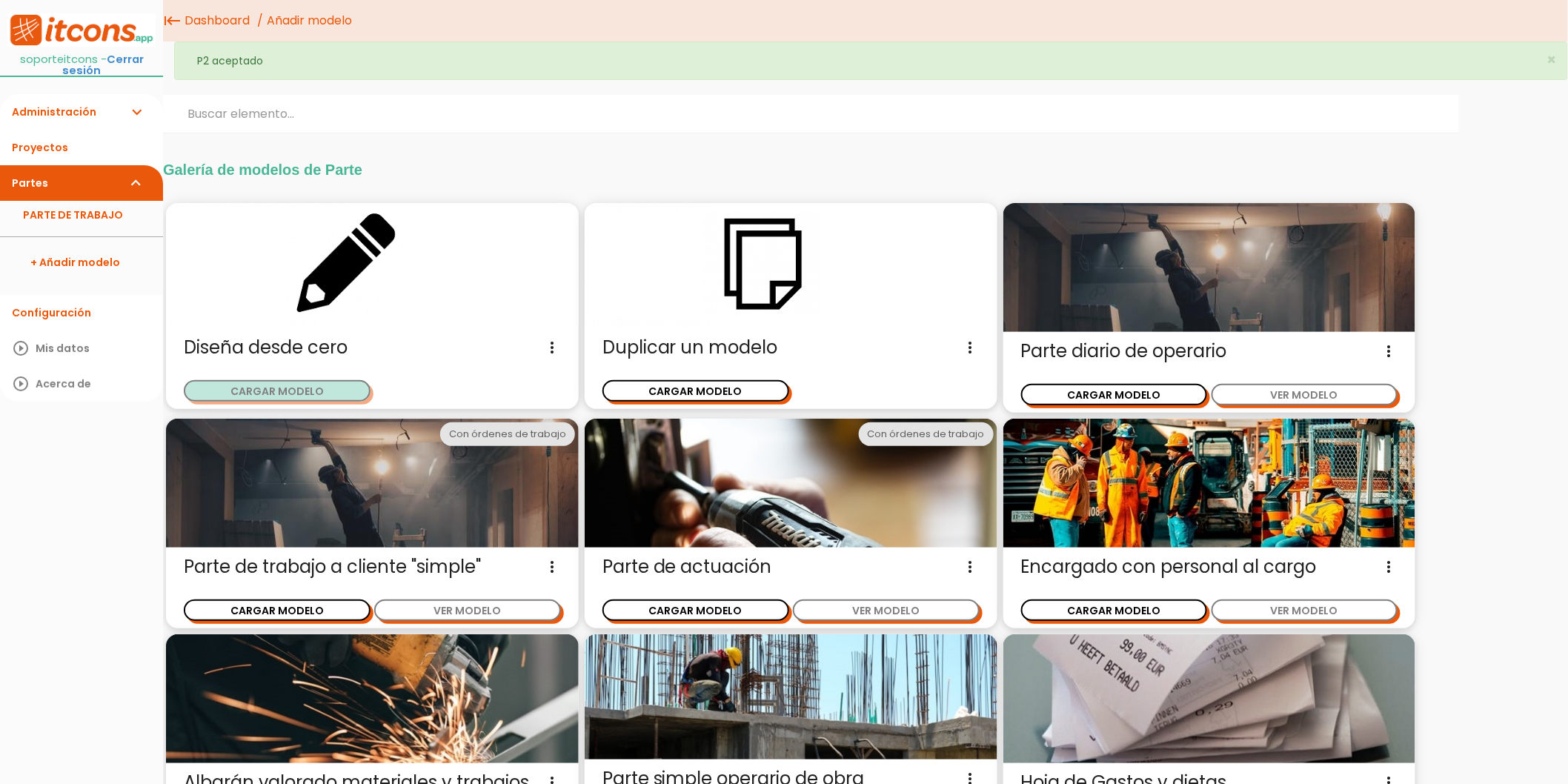
click at [289, 389] on button "CARGAR MODELO" at bounding box center [277, 390] width 187 height 21
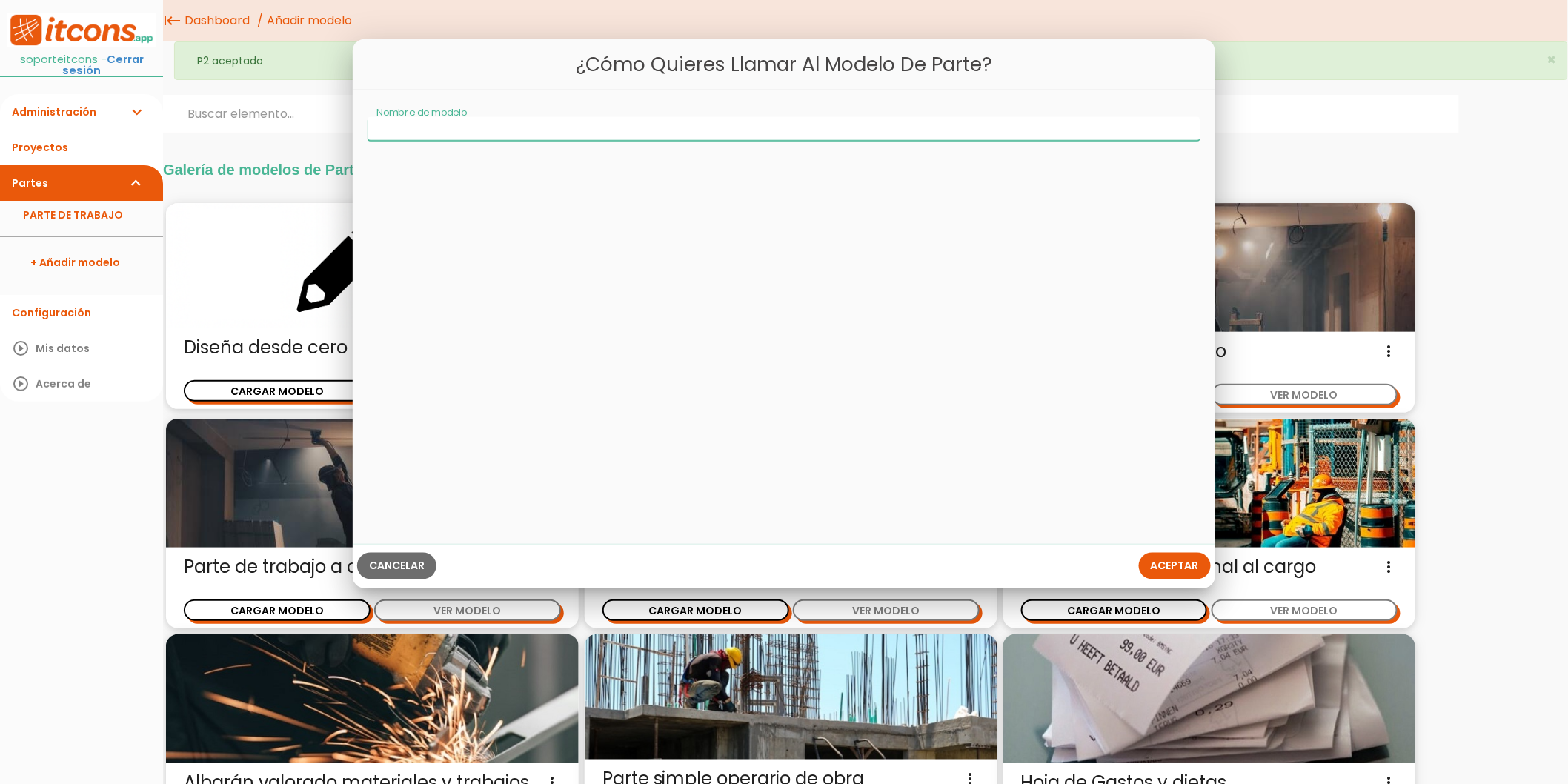
click at [508, 136] on input "Nombre de modelo" at bounding box center [783, 128] width 833 height 24
type input "asignacion de obra"
click at [1191, 560] on span "Aceptar" at bounding box center [1174, 566] width 48 height 15
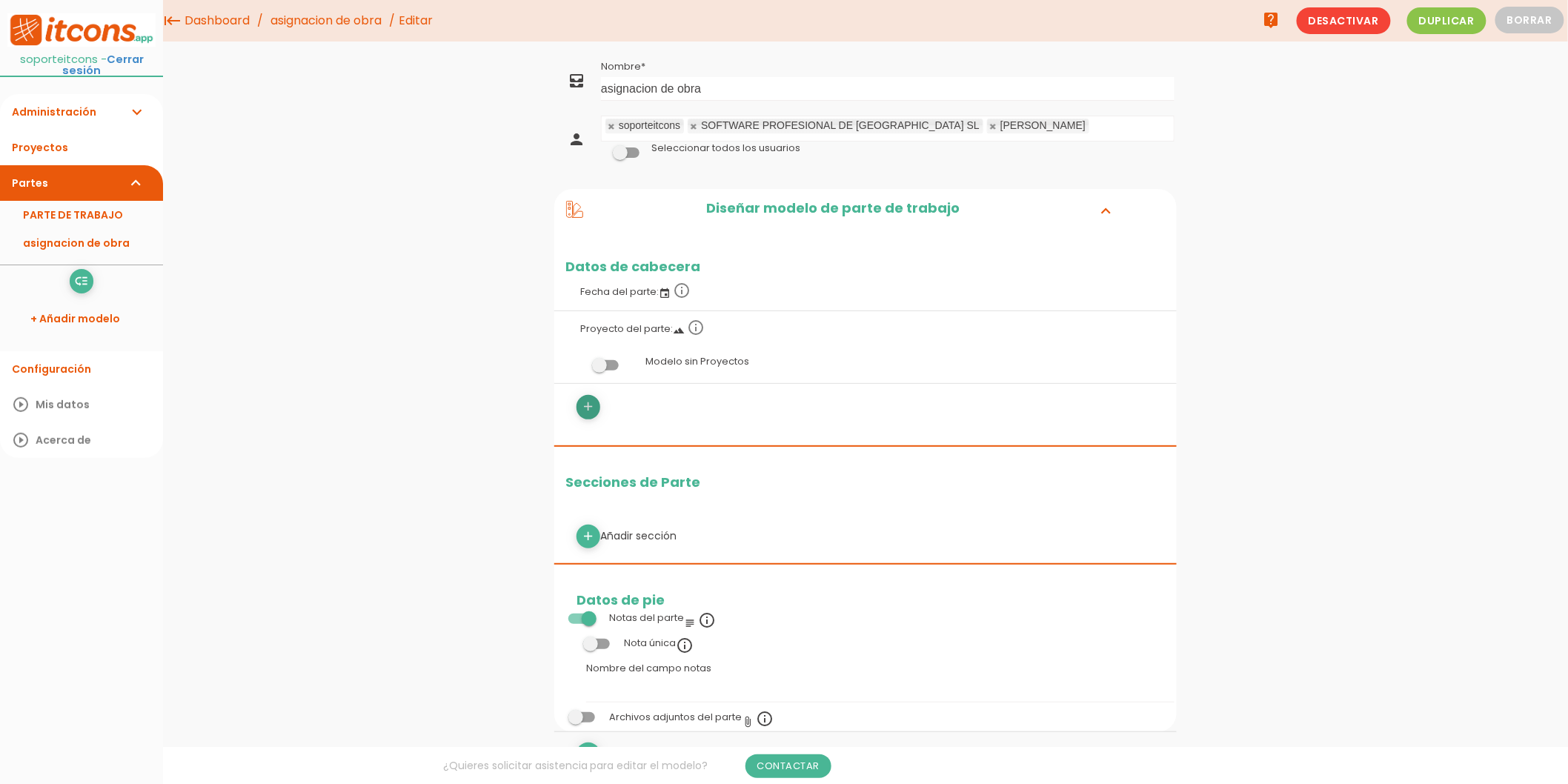
click at [588, 411] on icon "add" at bounding box center [589, 407] width 14 height 24
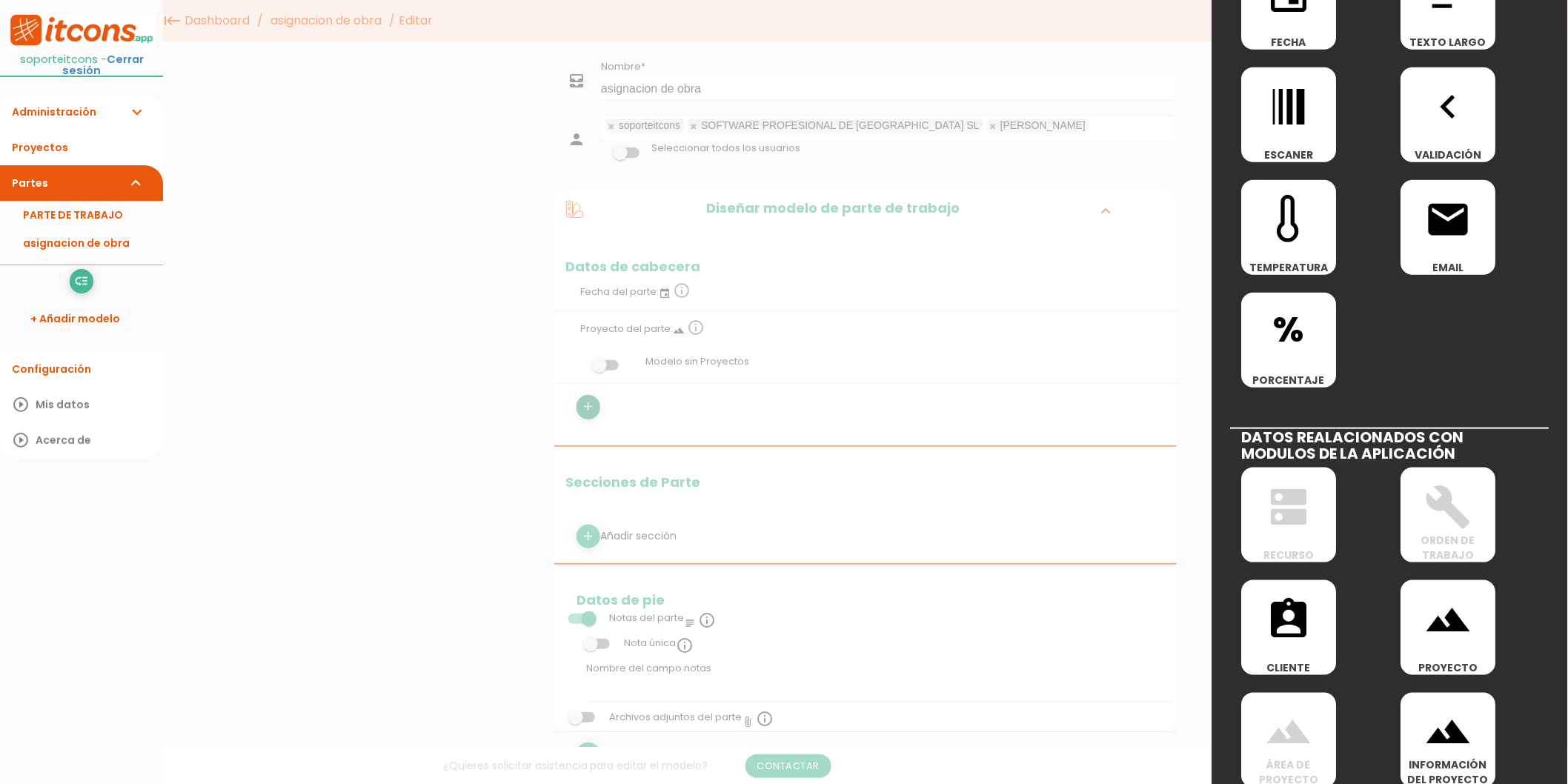
scroll to position [494, 0]
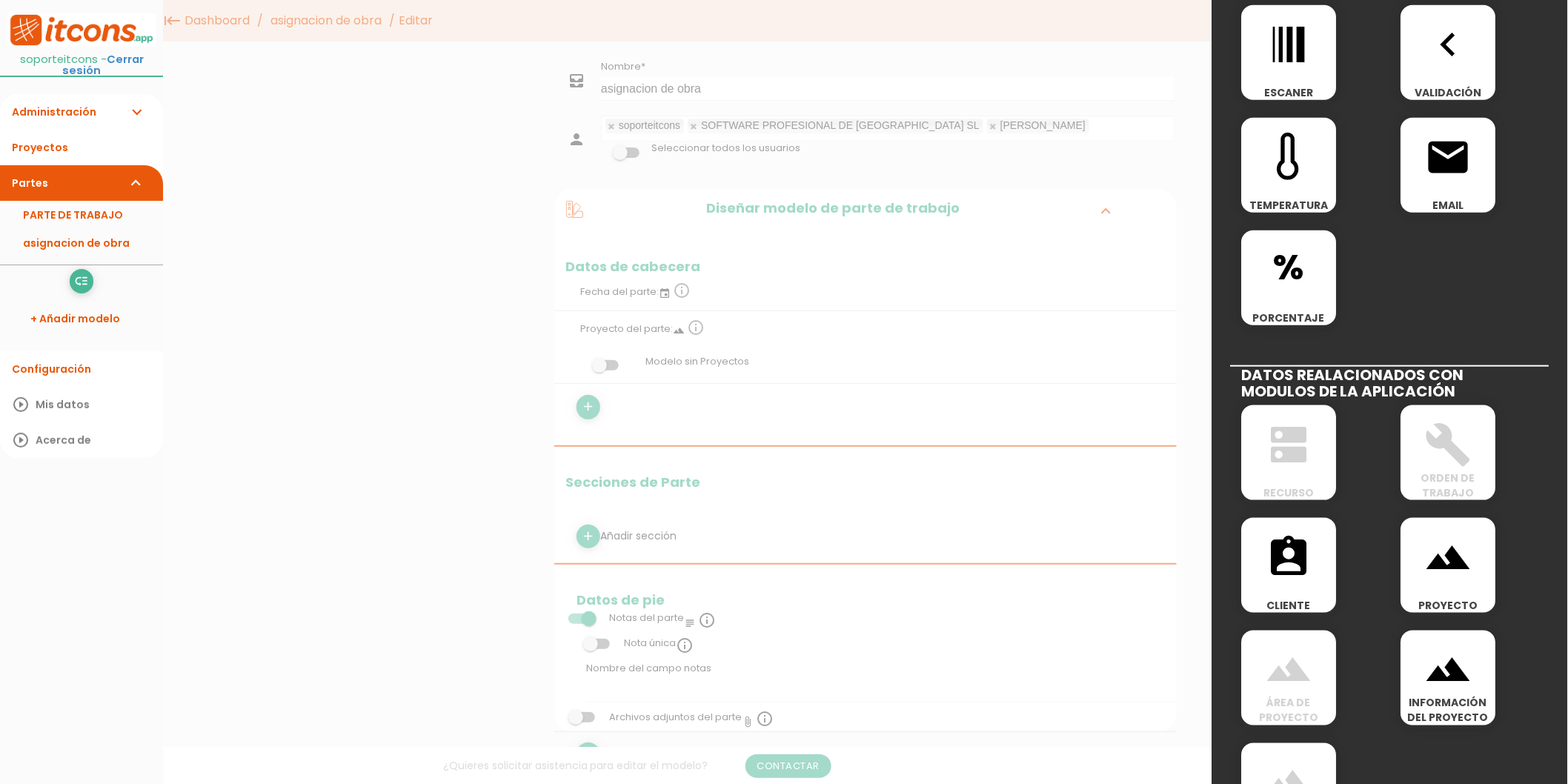
click at [1456, 686] on icon "landscape" at bounding box center [1448, 669] width 47 height 47
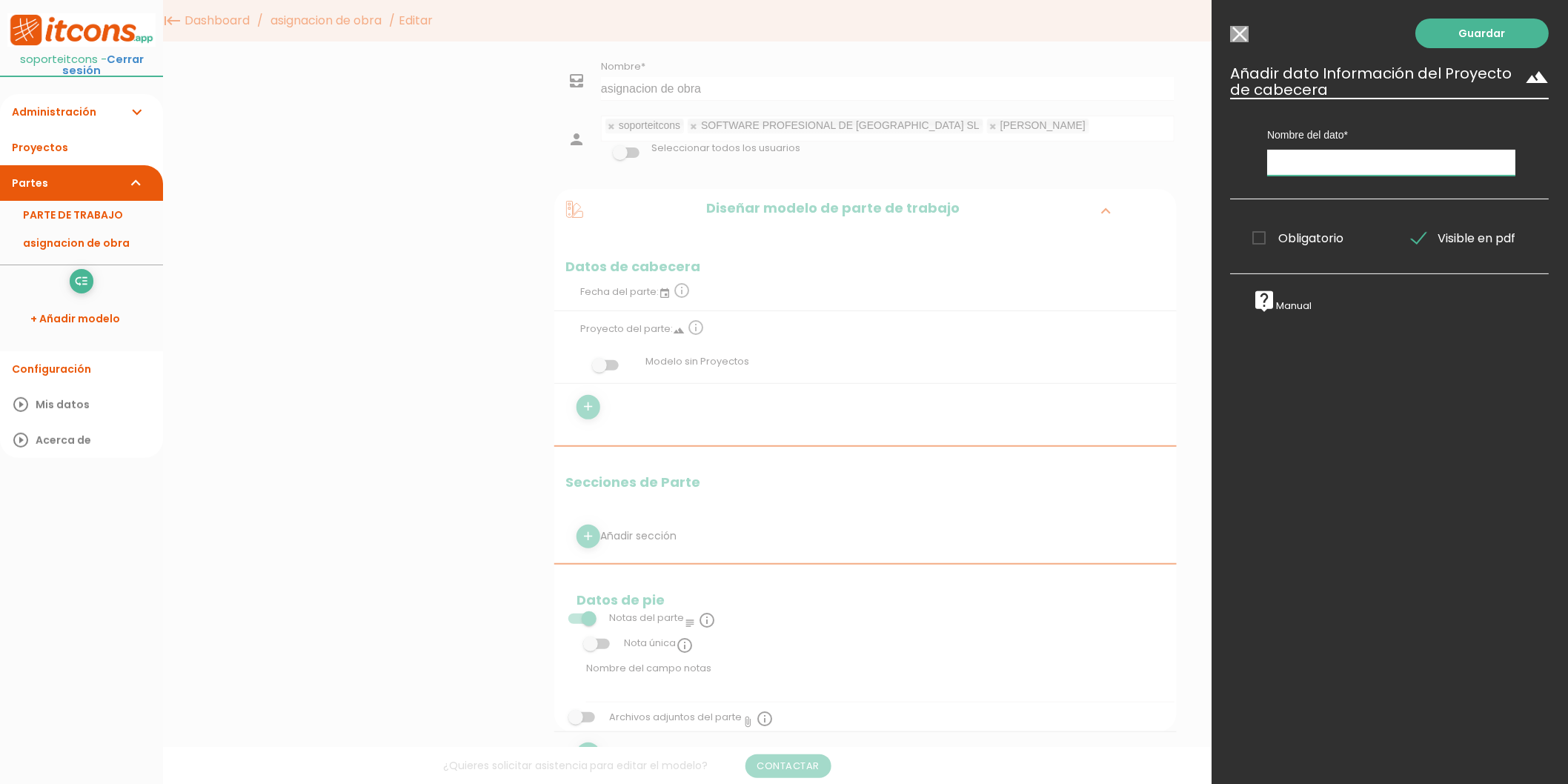
click at [1352, 174] on input "text" at bounding box center [1392, 163] width 248 height 26
type input "información de la obra"
click at [1452, 35] on link "Guardar" at bounding box center [1482, 33] width 134 height 30
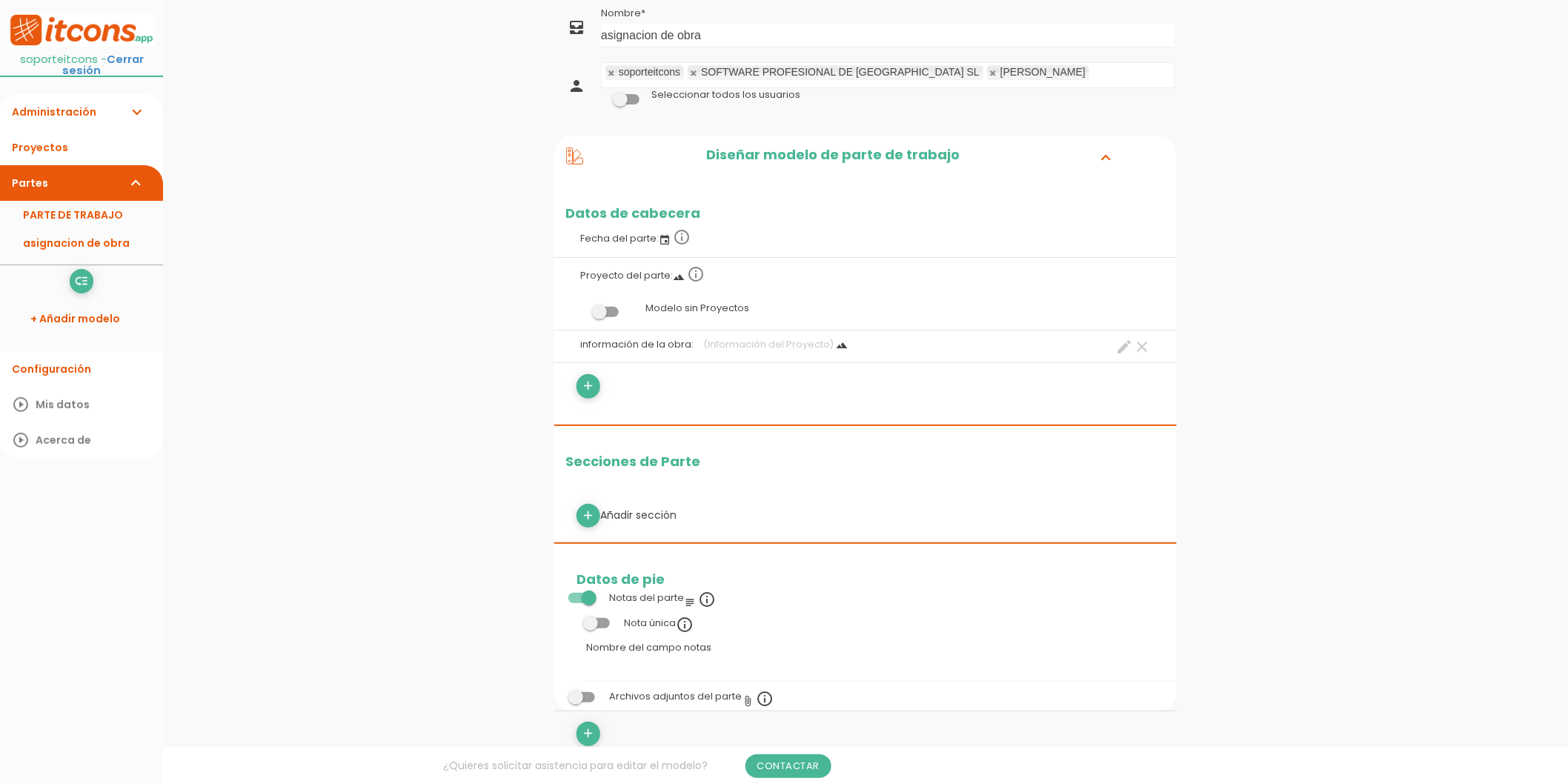
scroll to position [82, 0]
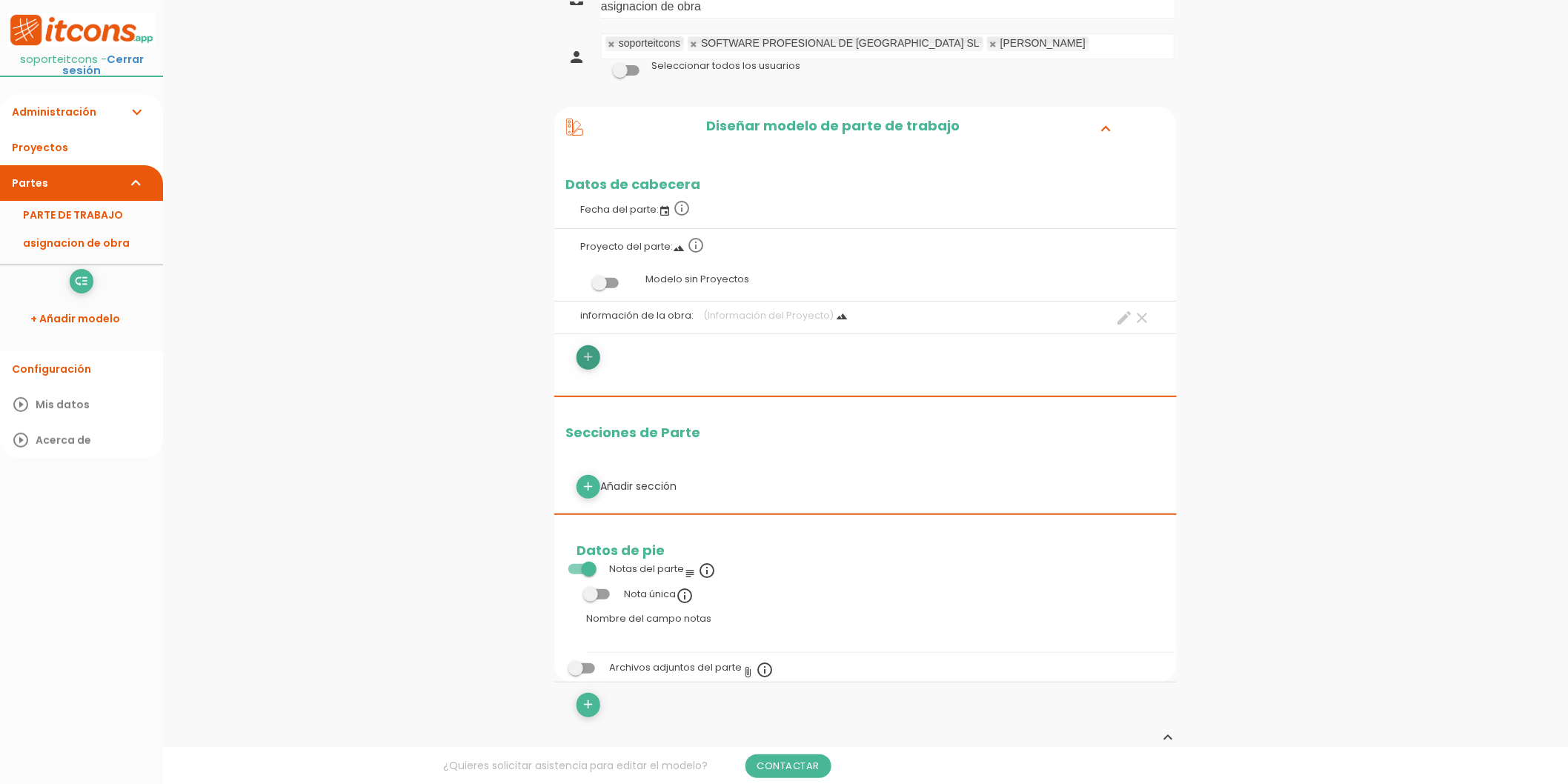
click at [594, 364] on icon "add" at bounding box center [589, 357] width 14 height 24
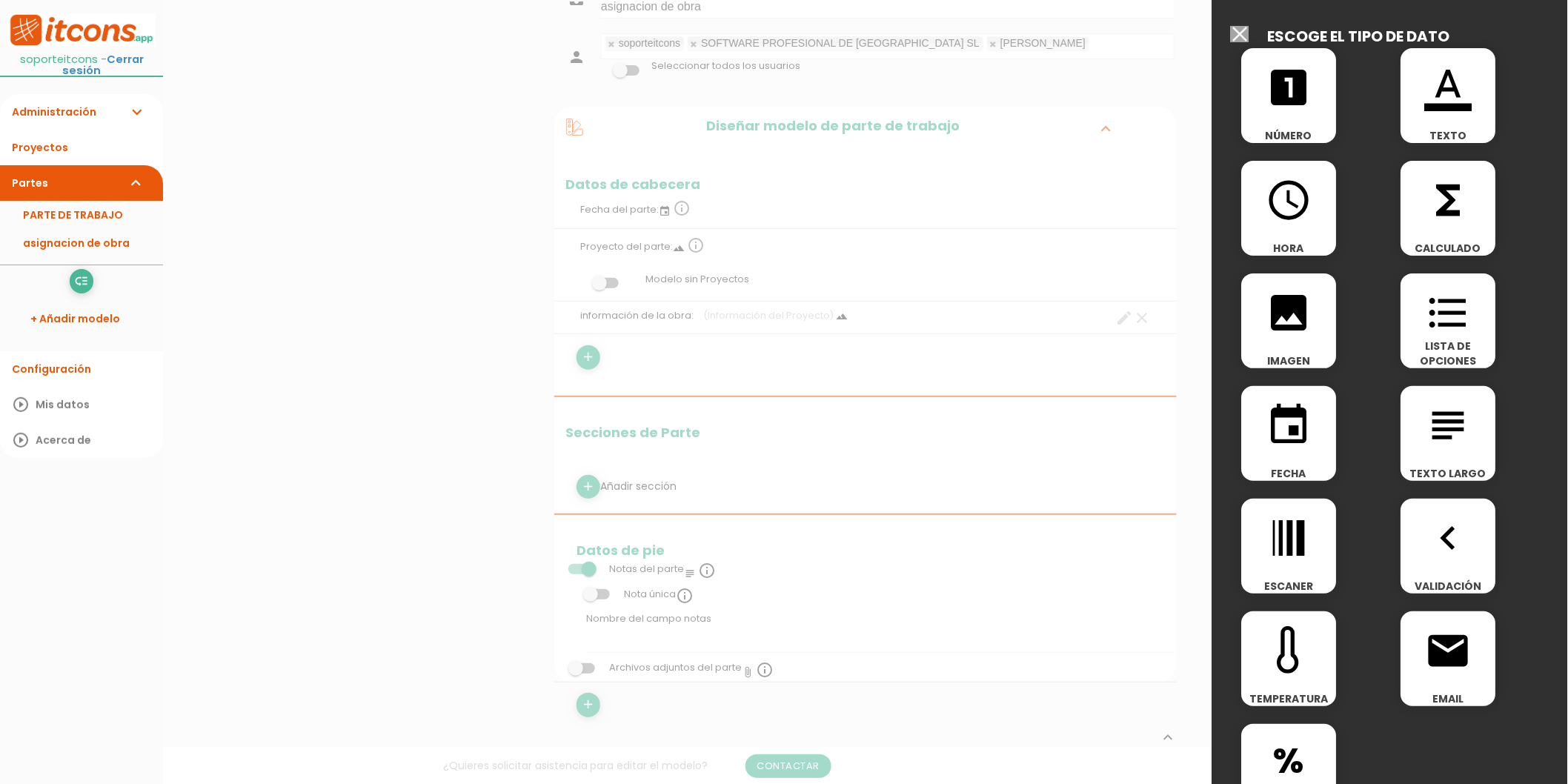
click at [1453, 328] on icon "format_list_bulleted" at bounding box center [1448, 312] width 47 height 47
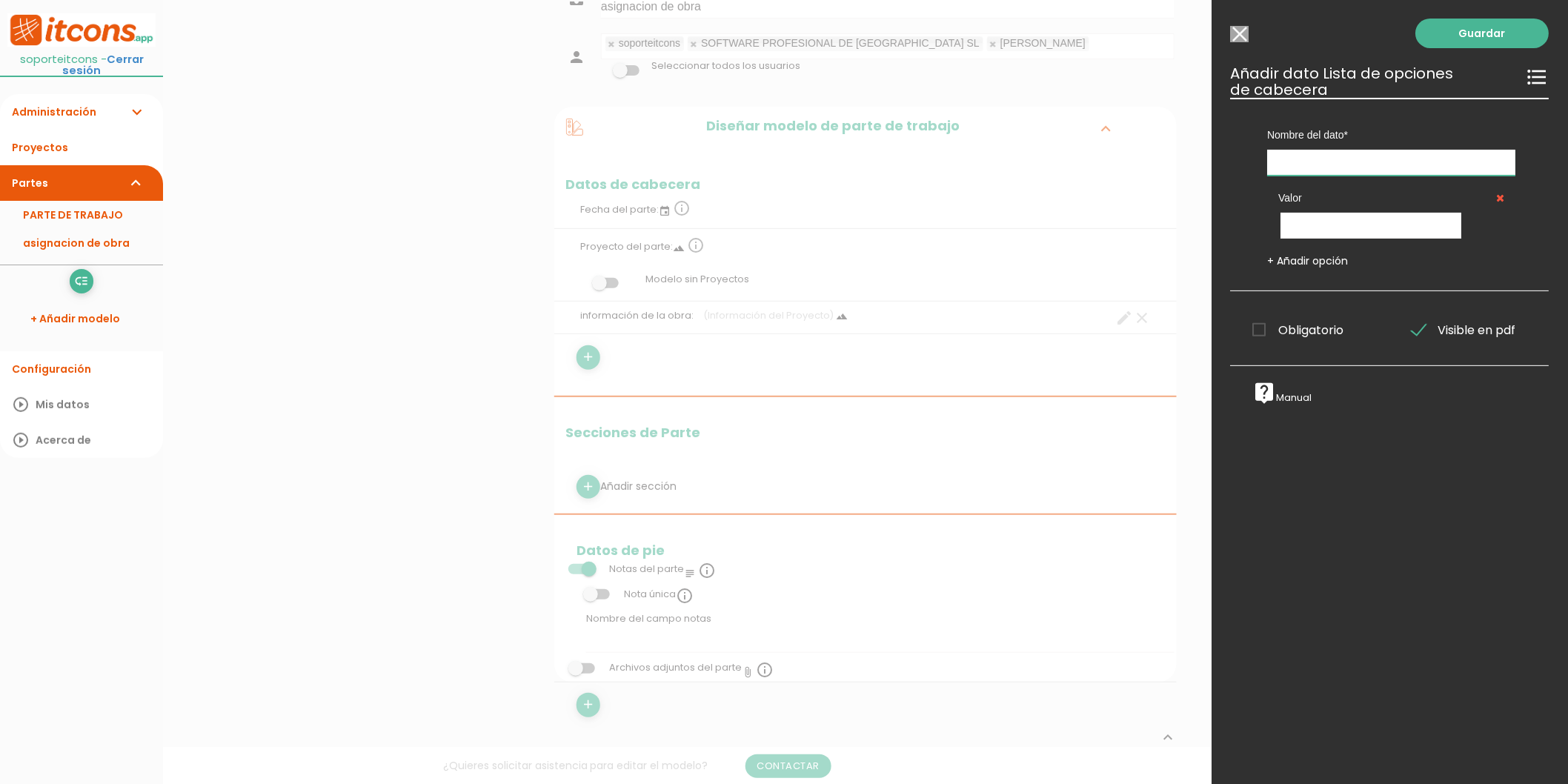
click at [1343, 164] on input "text" at bounding box center [1392, 163] width 248 height 26
type input "aceptar o rechazar"
click at [1322, 235] on input "text" at bounding box center [1371, 225] width 181 height 26
type input "aceptar"
click at [1306, 260] on link "+ Añadir opción" at bounding box center [1308, 260] width 80 height 15
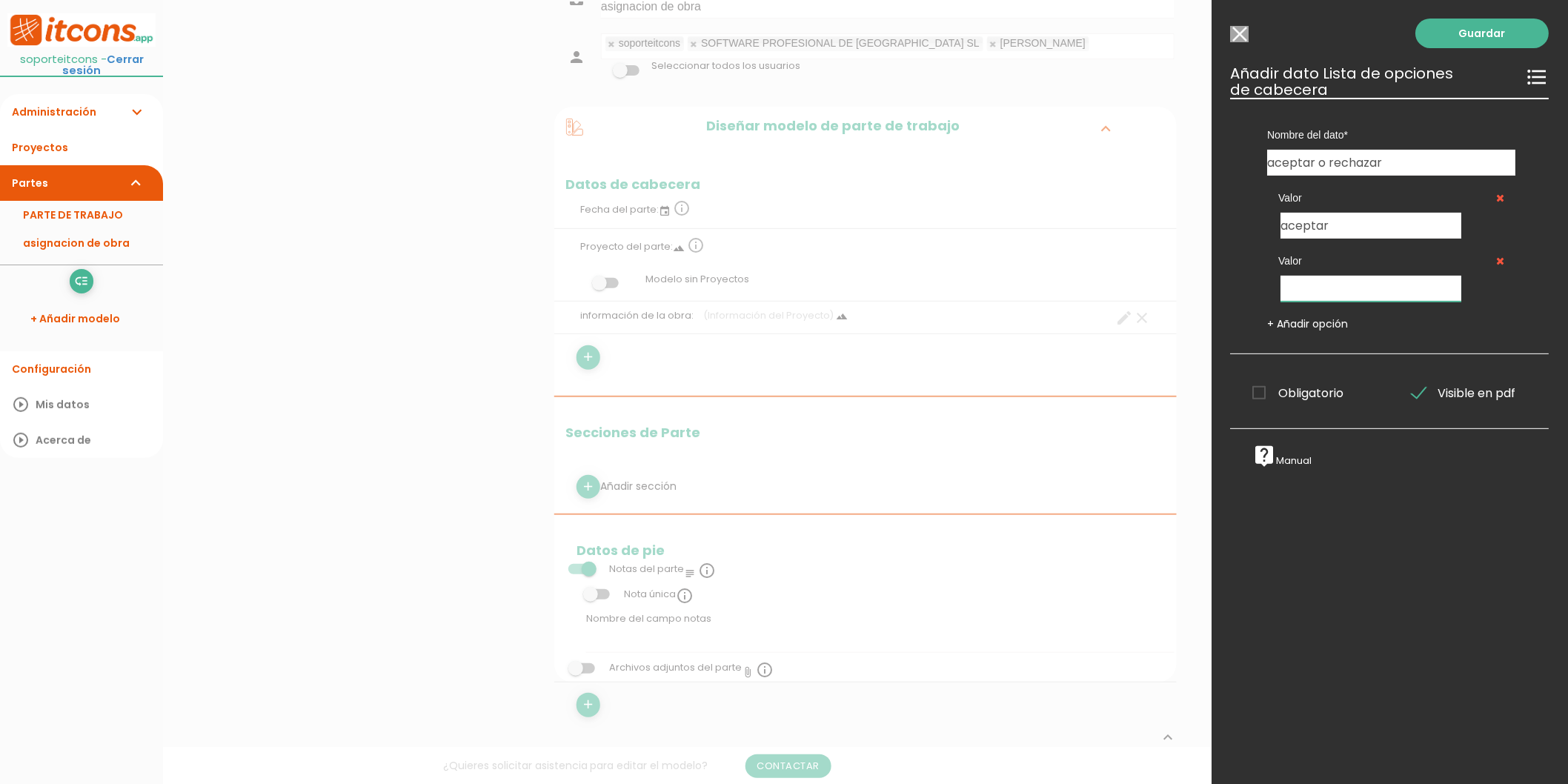
click at [1311, 282] on input "text" at bounding box center [1371, 288] width 181 height 26
type input "rechazar"
click at [1497, 30] on link "Guardar" at bounding box center [1482, 33] width 134 height 30
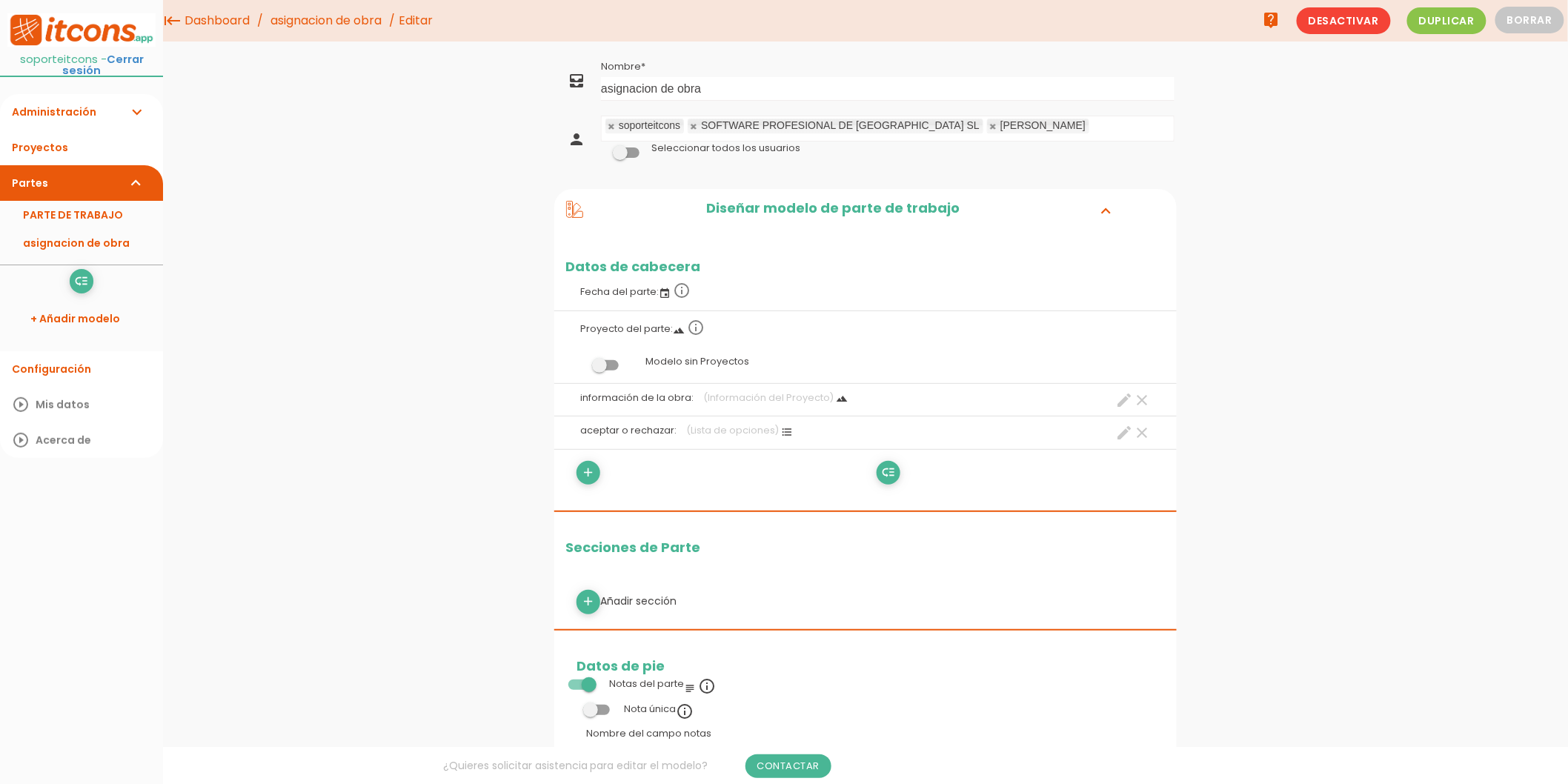
click at [345, 22] on link "asignacion de obra" at bounding box center [326, 21] width 119 height 41
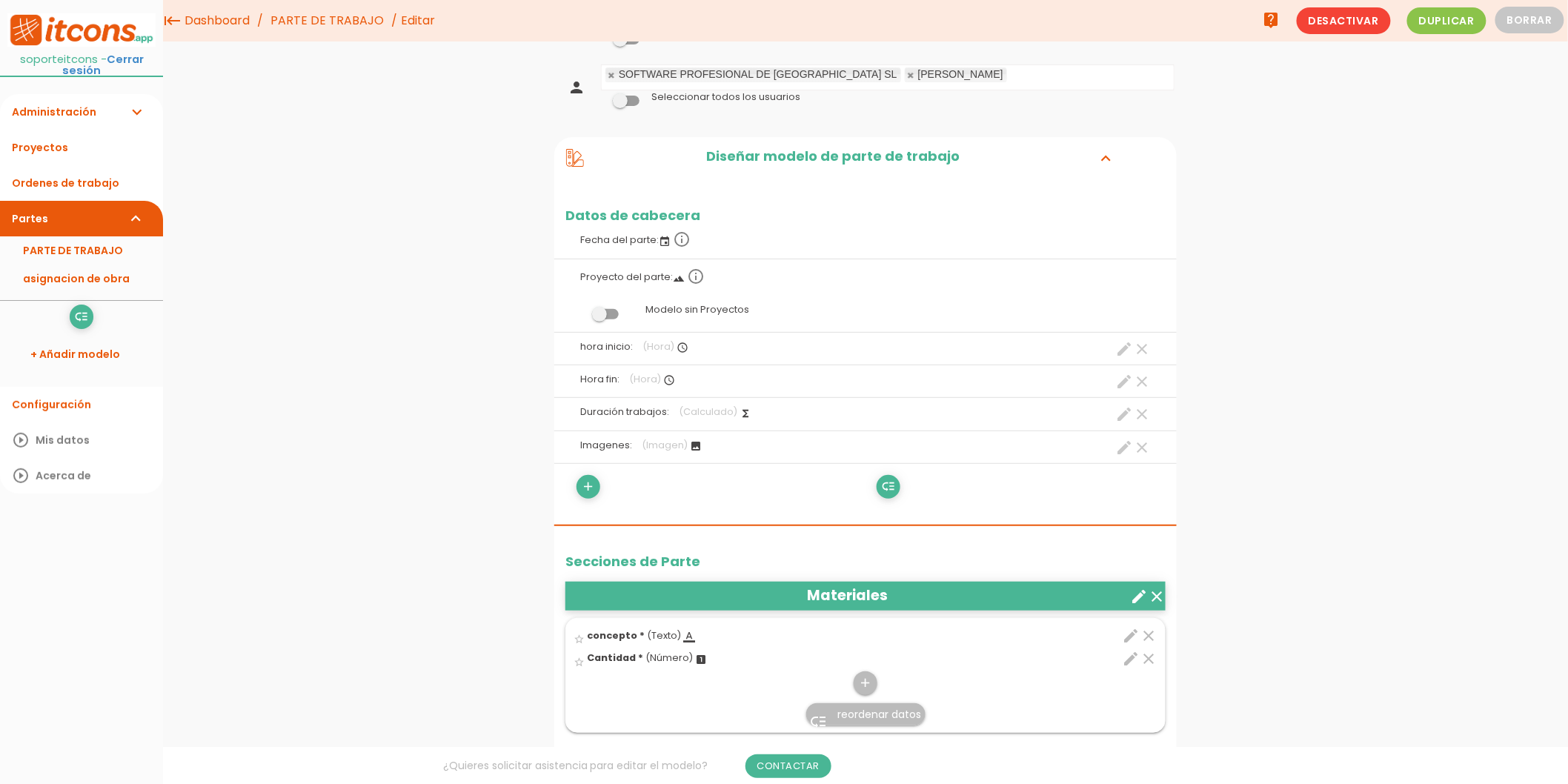
scroll to position [411, 0]
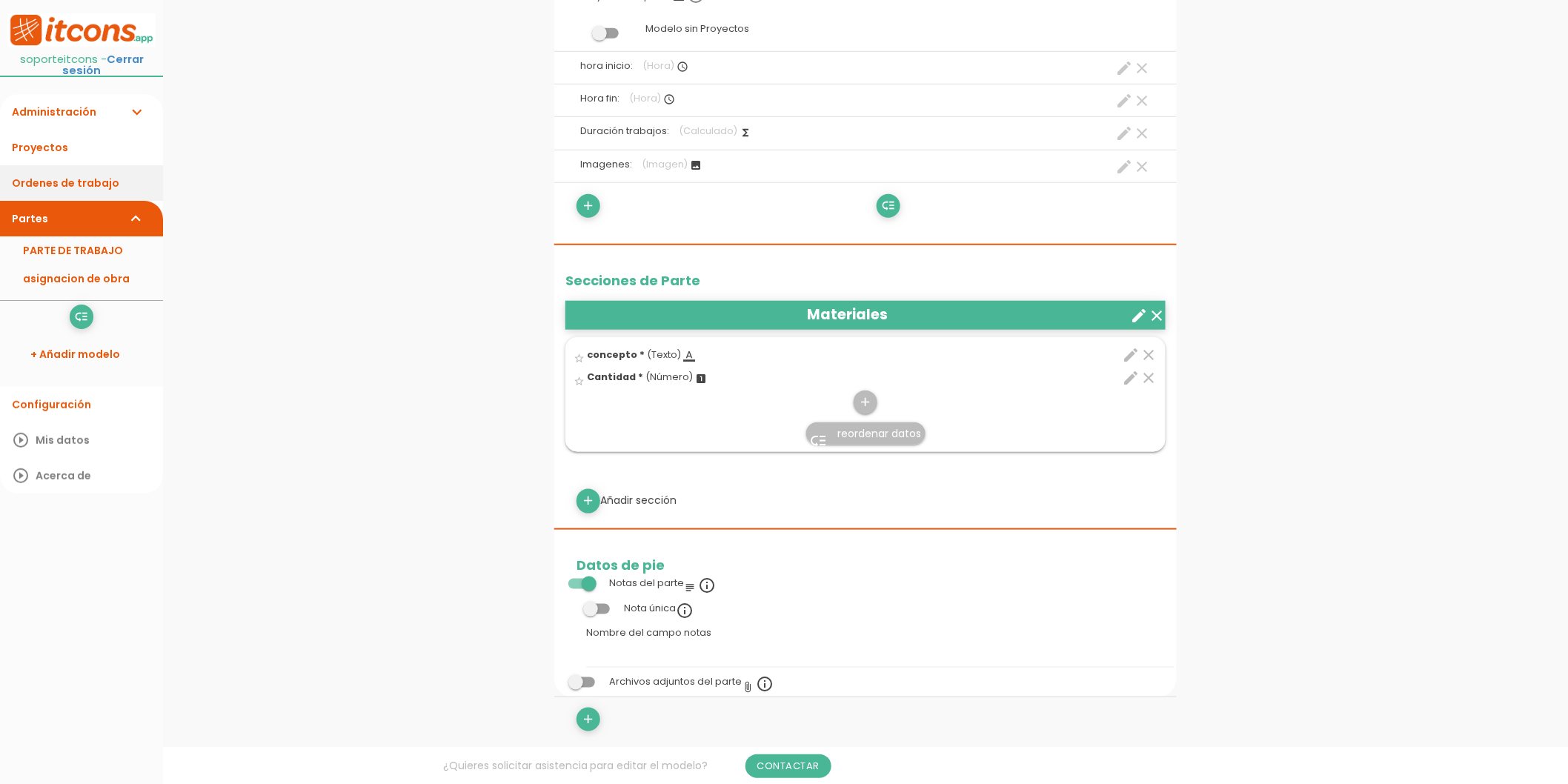
click at [86, 173] on link "Ordenes de trabajo" at bounding box center [81, 183] width 163 height 36
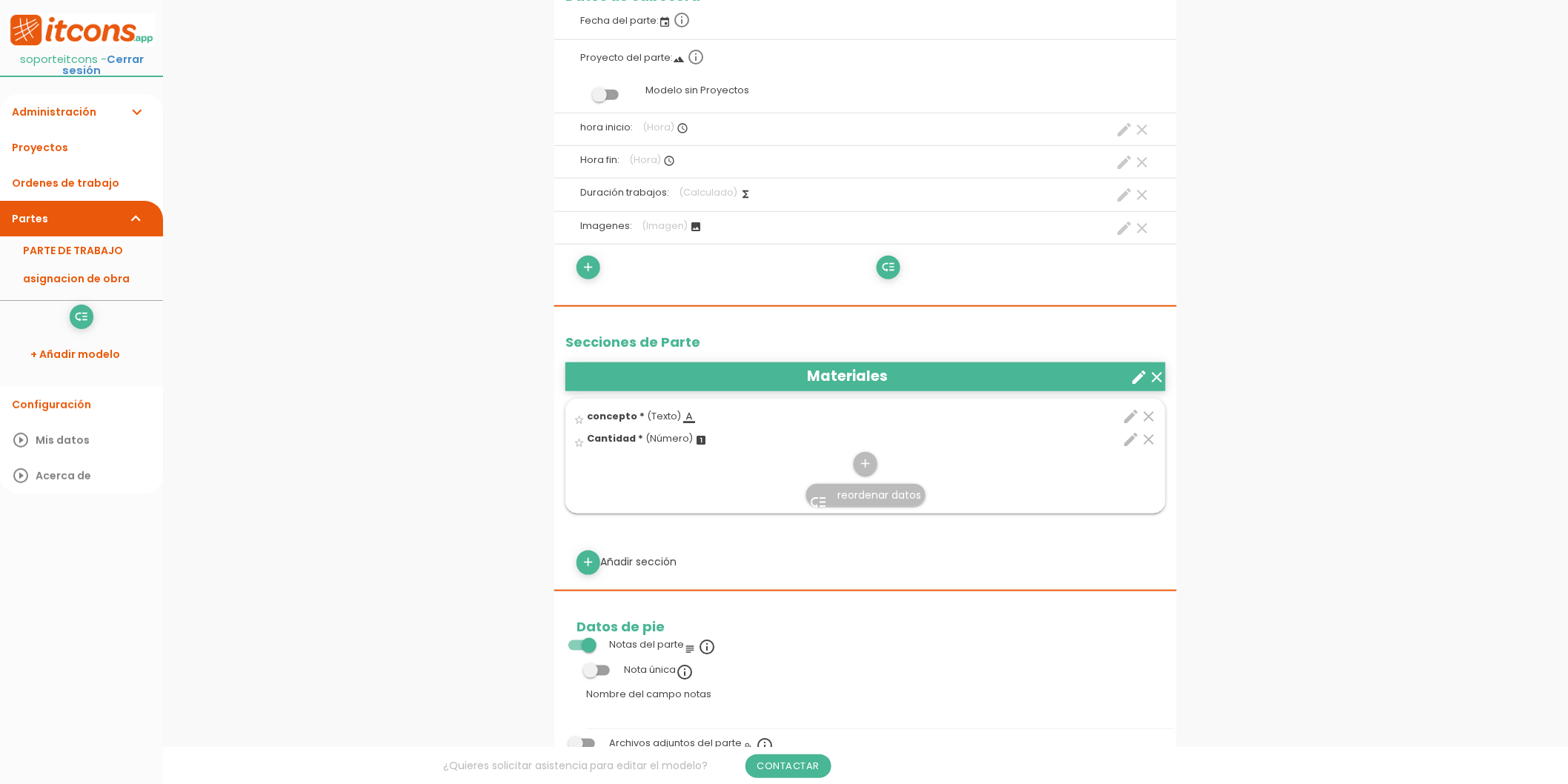
scroll to position [411, 0]
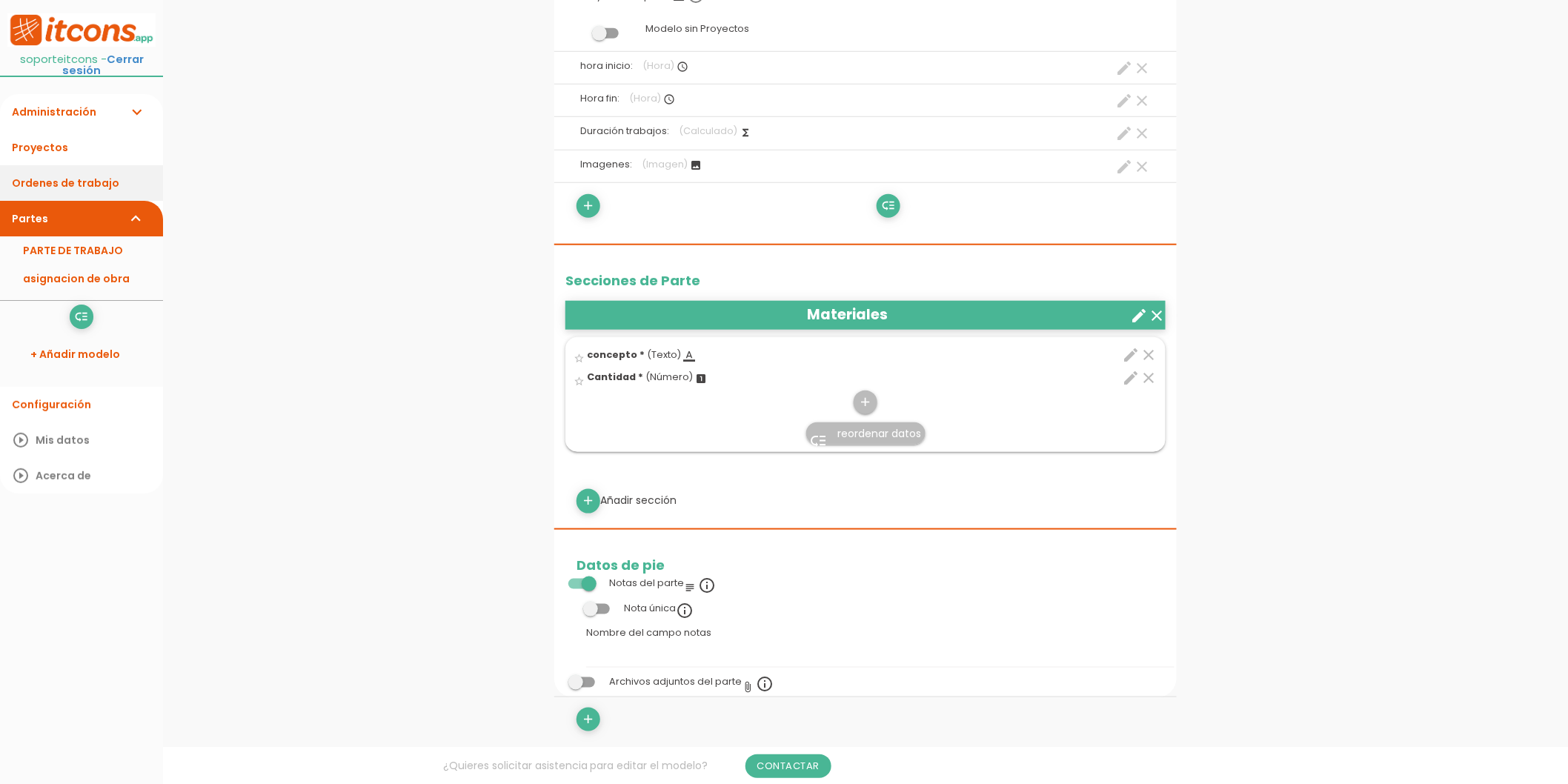
click at [67, 169] on link "Ordenes de trabajo" at bounding box center [81, 183] width 163 height 36
